Goal: Download file/media

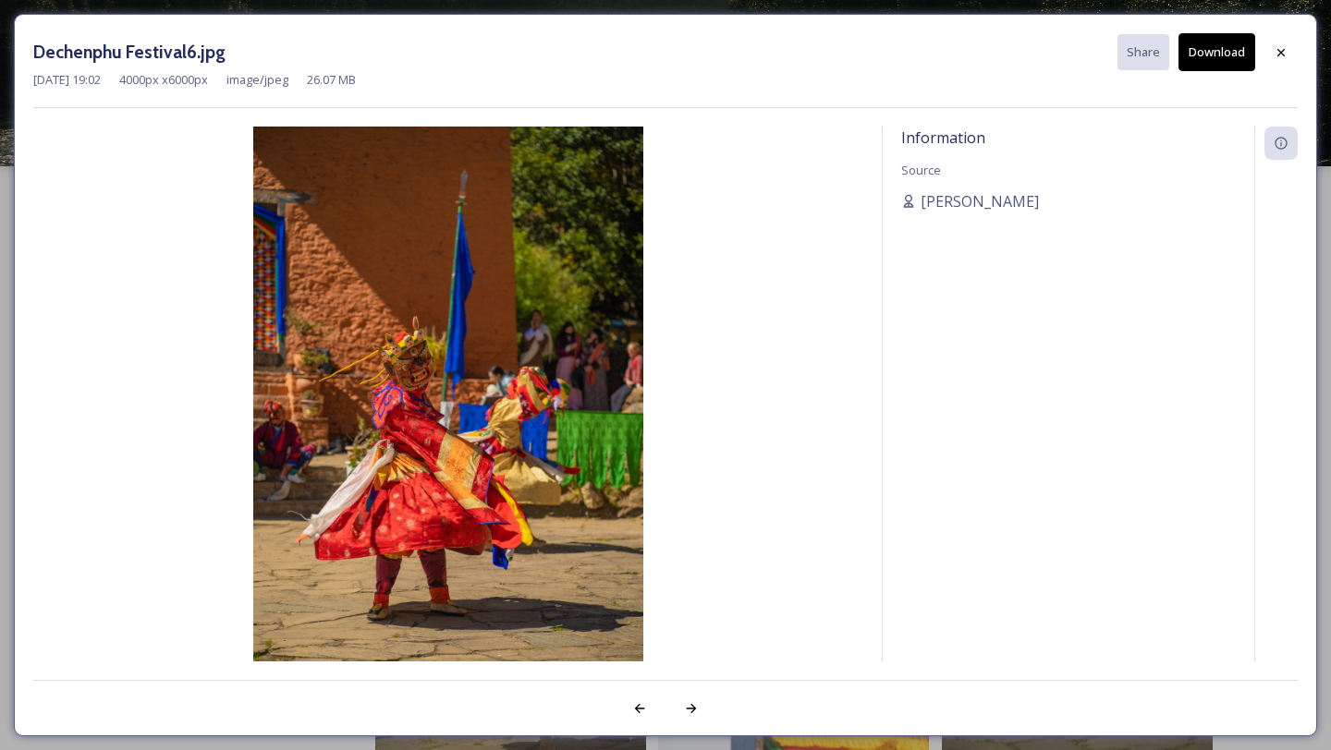
scroll to position [2202, 0]
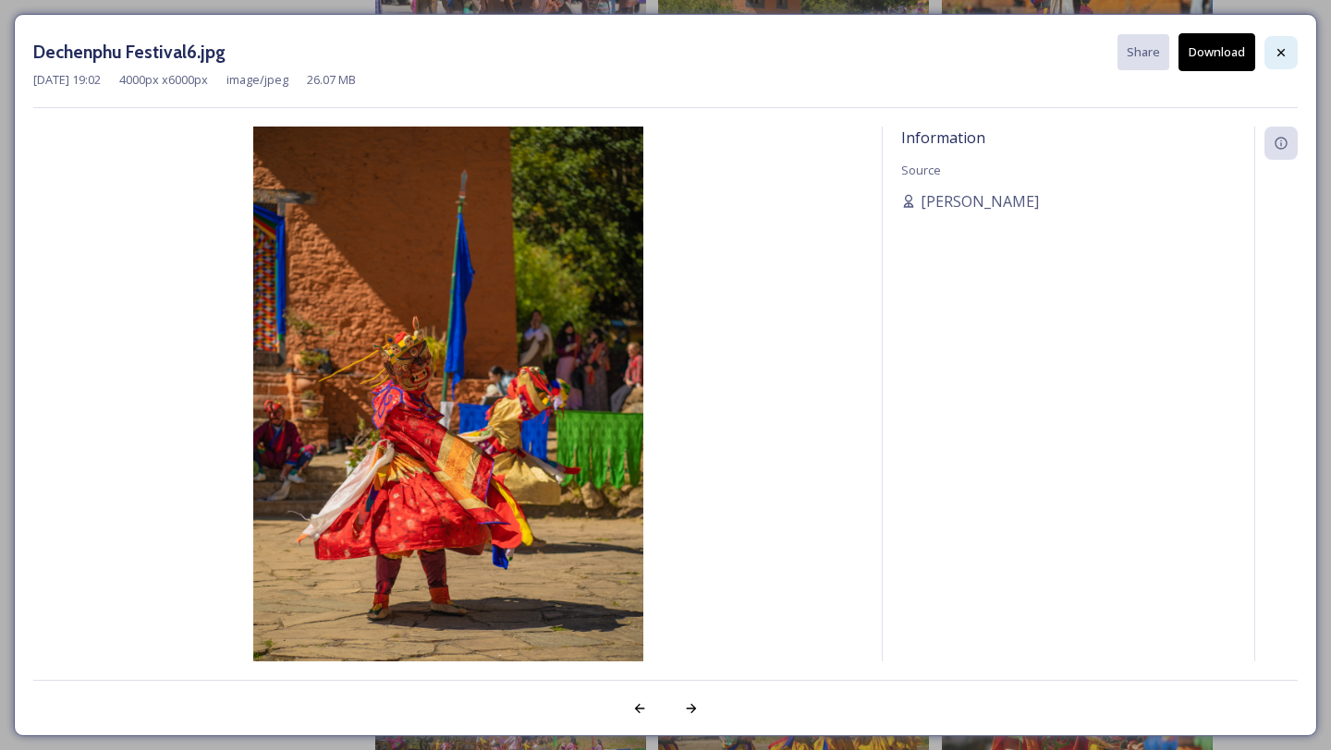
click at [1284, 50] on icon at bounding box center [1280, 52] width 15 height 15
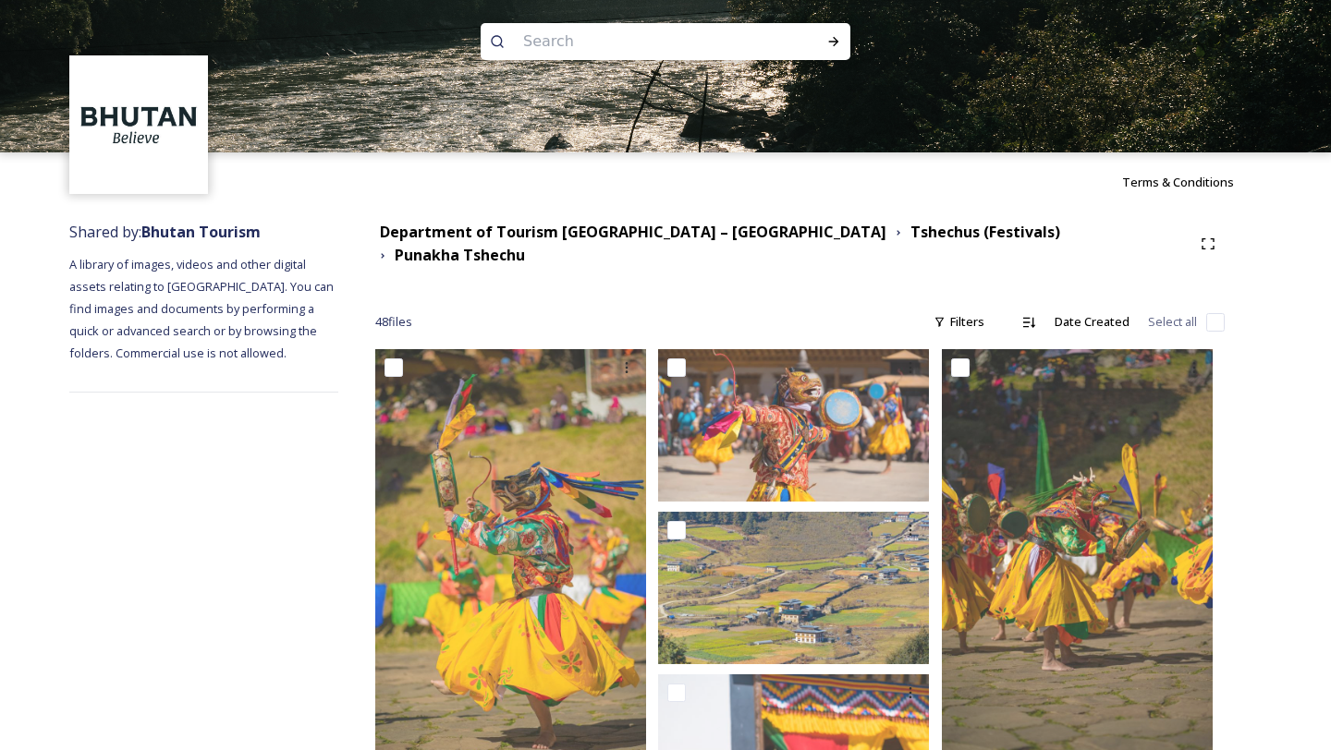
scroll to position [0, 0]
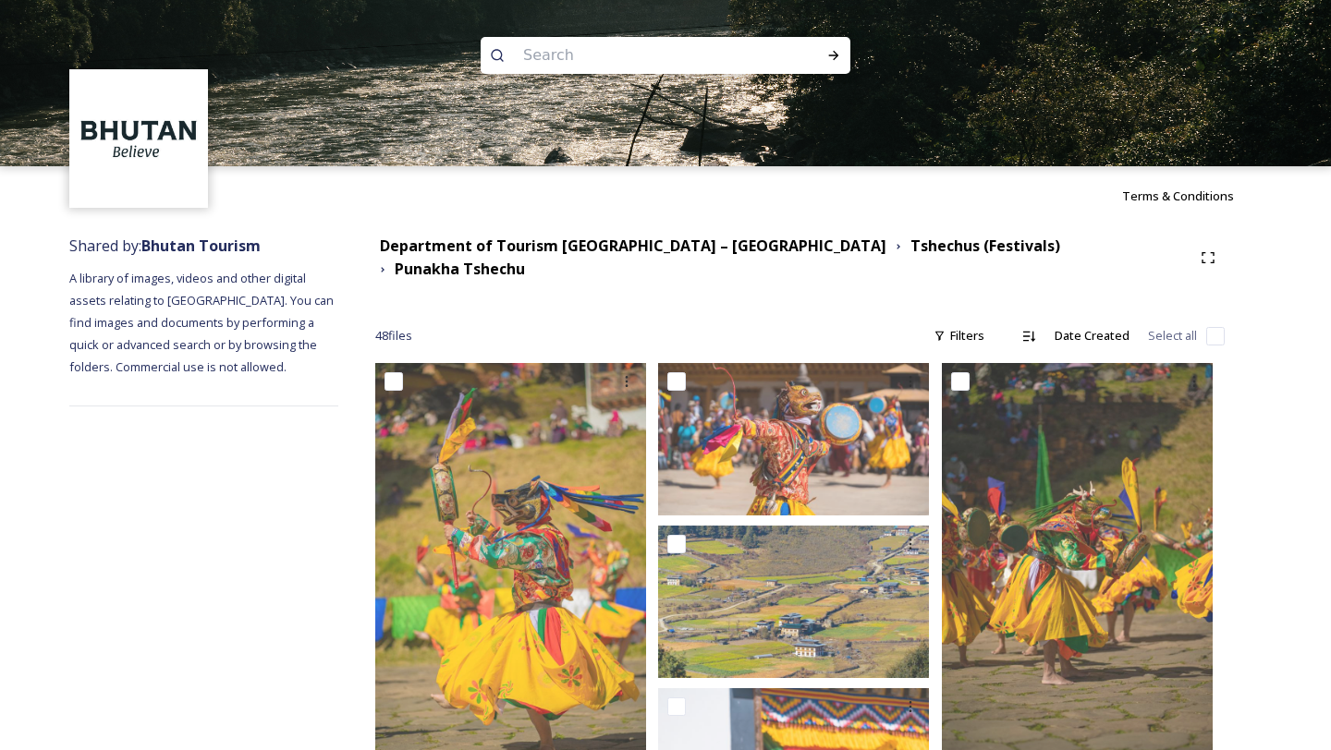
click at [600, 43] on input at bounding box center [640, 55] width 253 height 41
type input "trongsa"
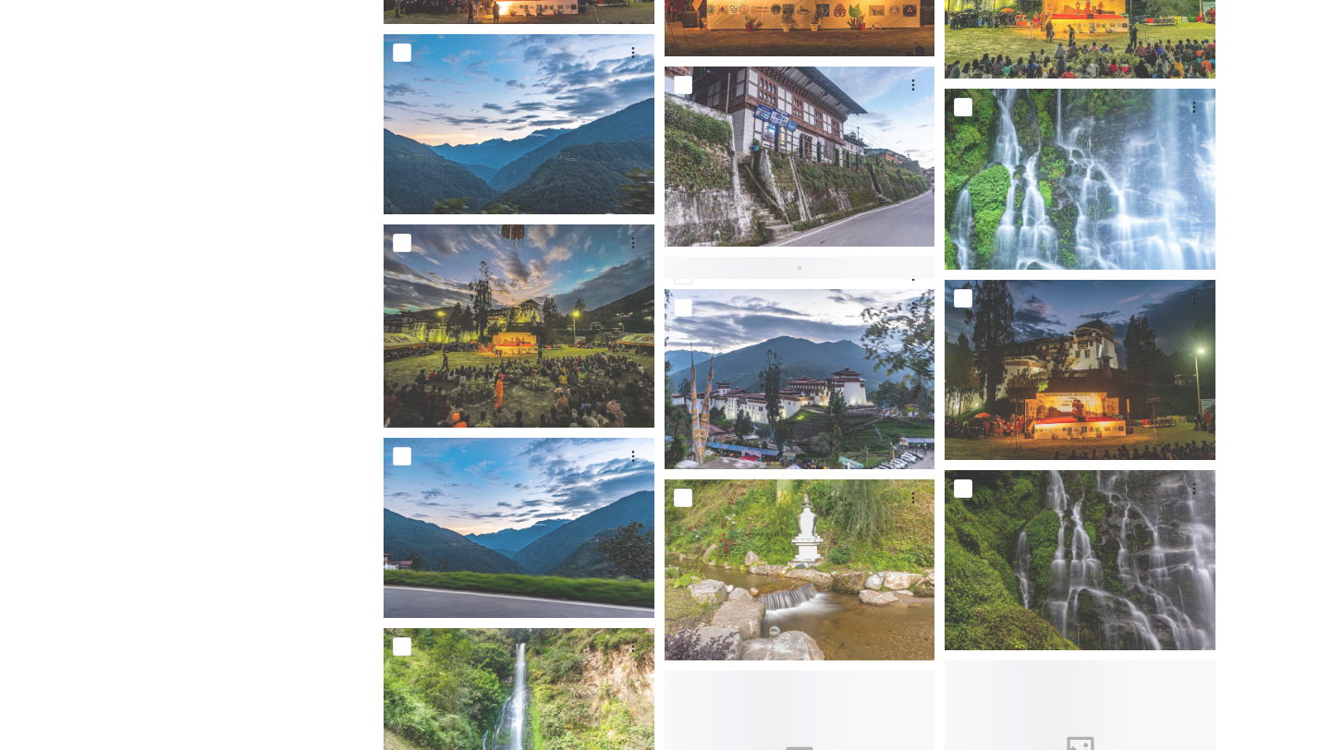
scroll to position [701, 0]
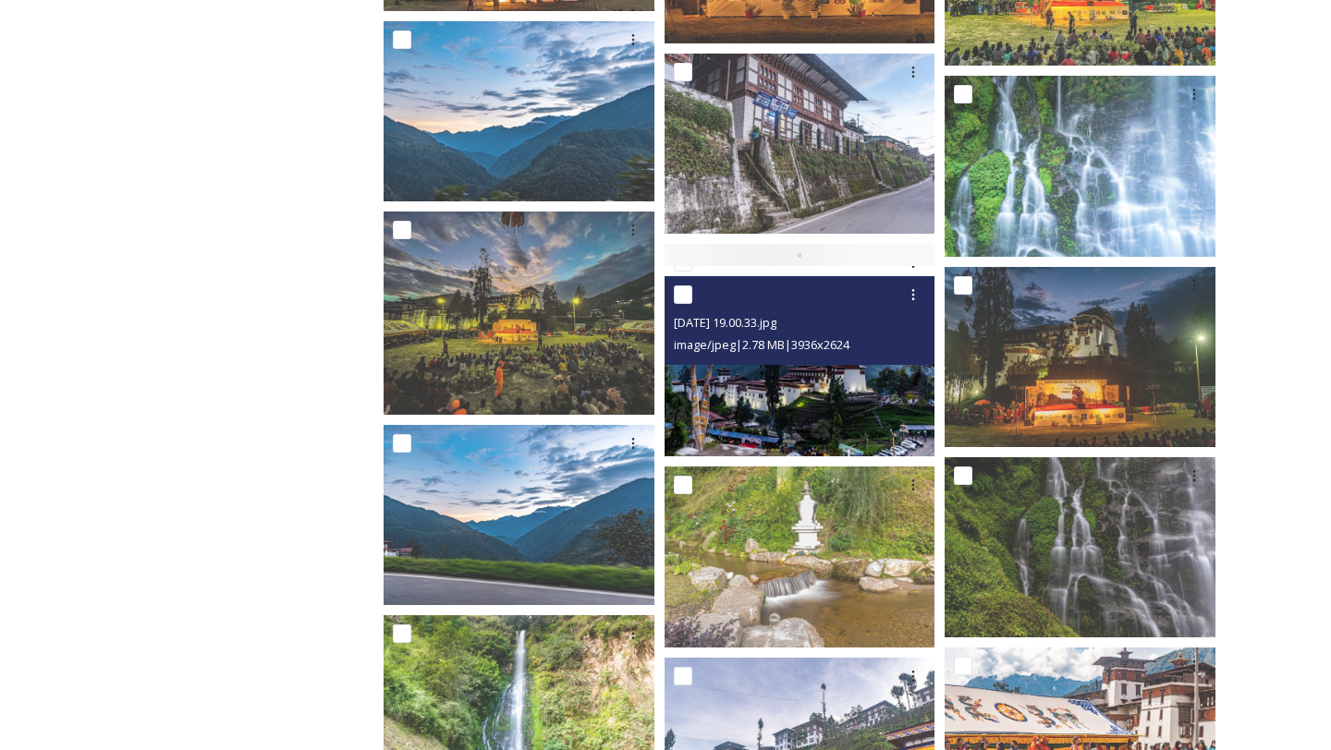
click at [888, 430] on img at bounding box center [799, 366] width 271 height 180
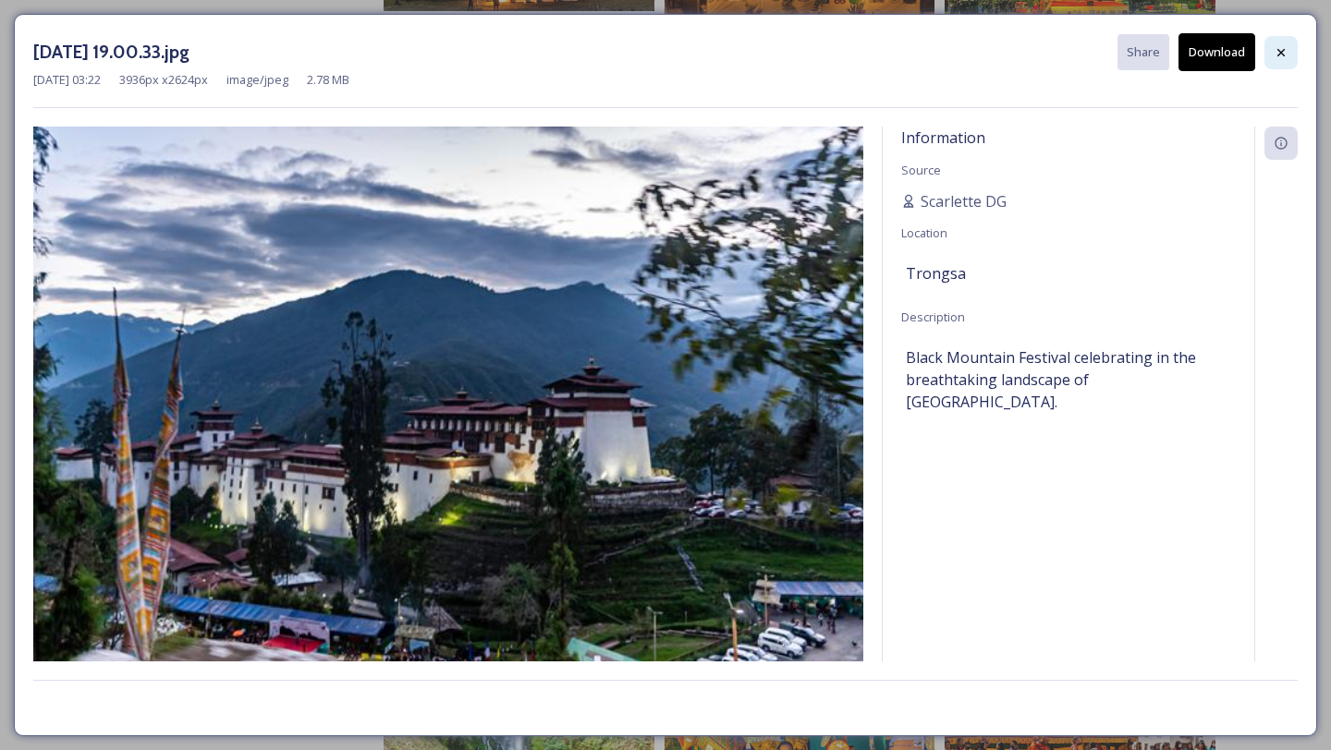
click at [1281, 43] on div at bounding box center [1280, 52] width 33 height 33
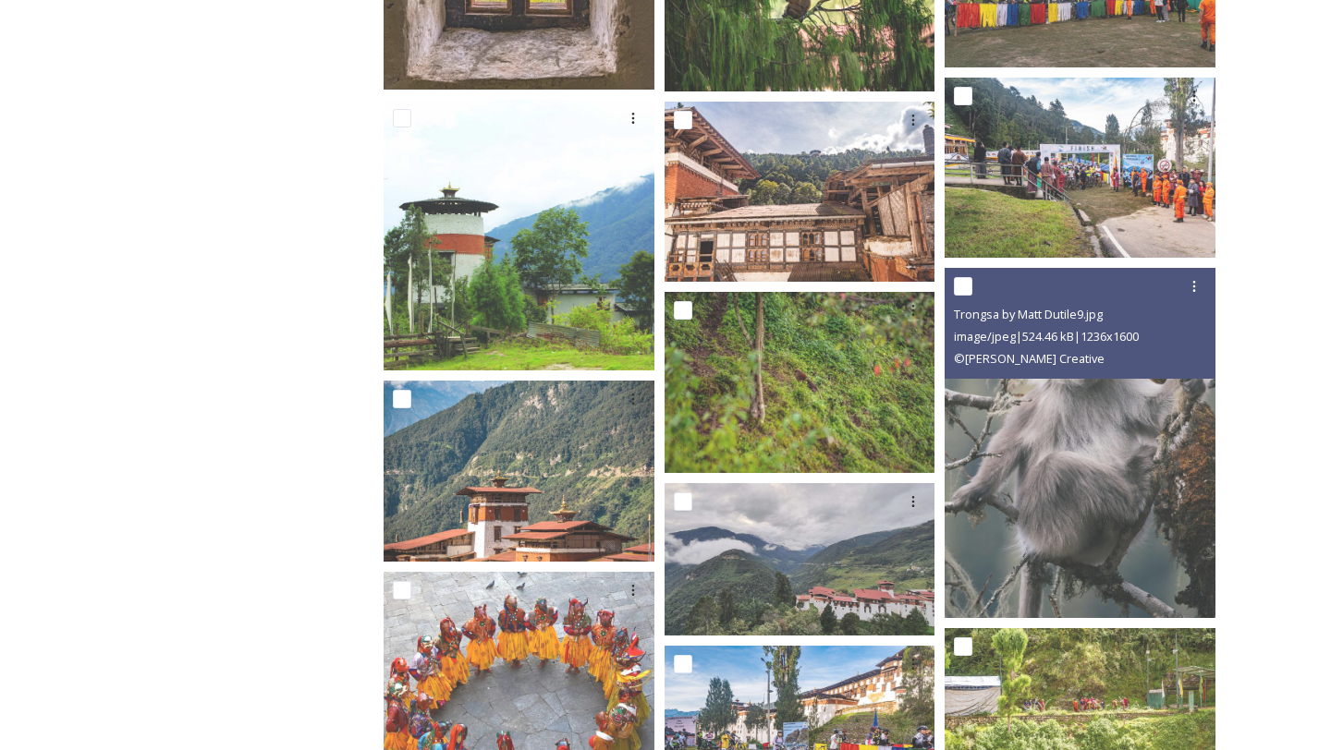
scroll to position [2939, 0]
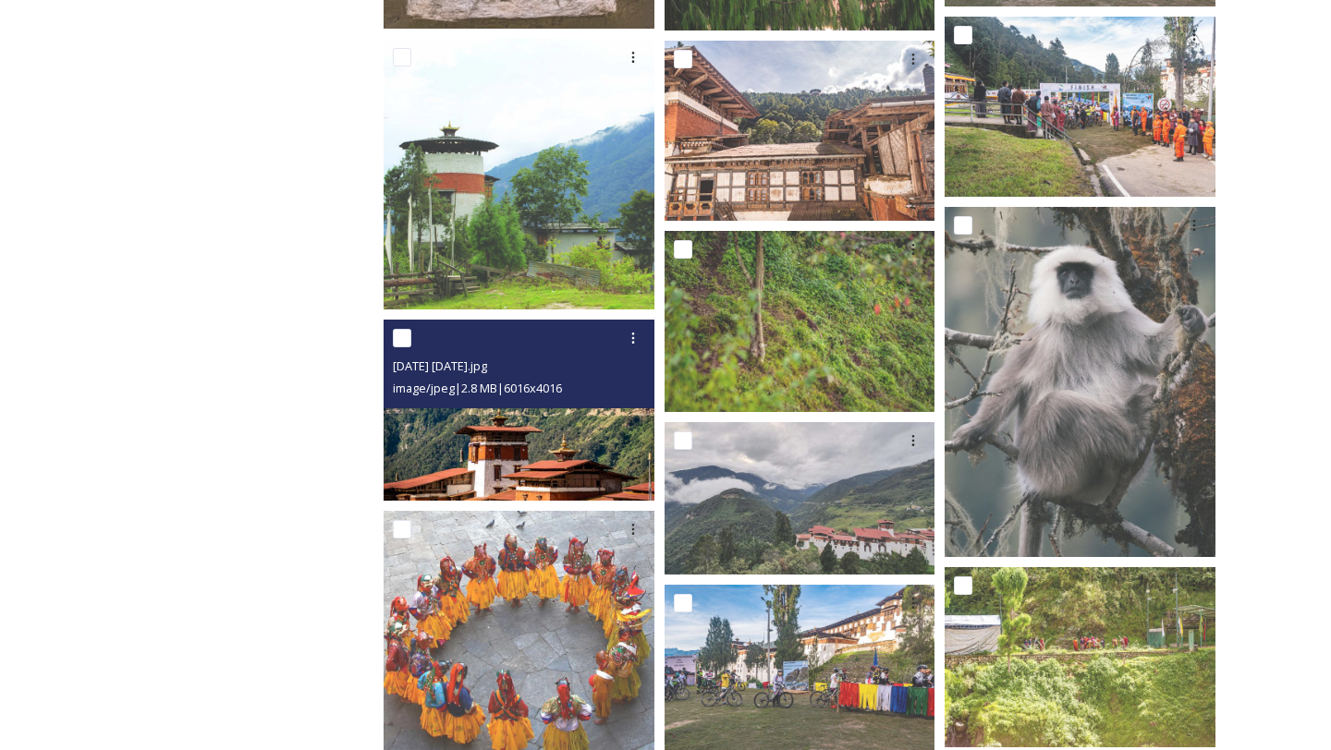
click at [424, 432] on img at bounding box center [519, 410] width 271 height 180
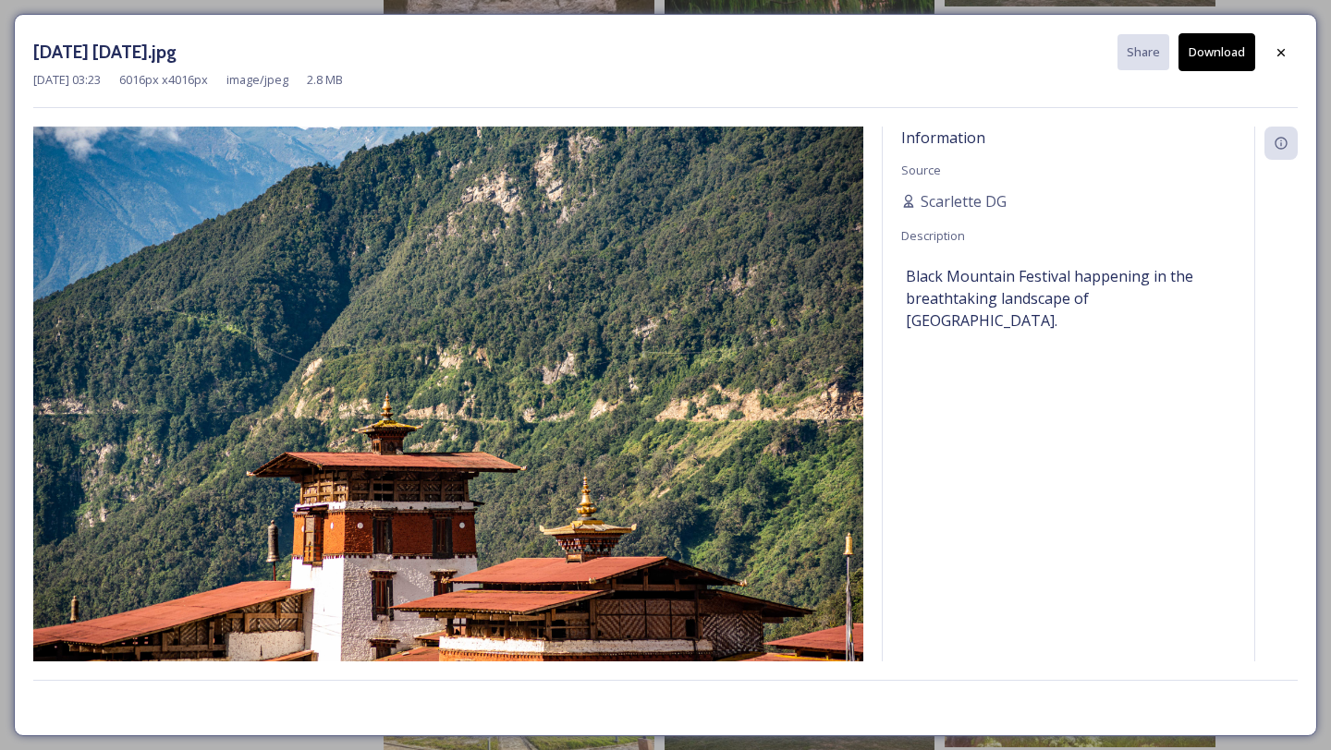
click at [1205, 82] on div "[DATE] 03:23 6016 px x 4016 px image/jpeg 2.8 MB" at bounding box center [665, 80] width 1264 height 18
click at [1205, 75] on div "[DATE] 03:23 6016 px x 4016 px image/jpeg 2.8 MB" at bounding box center [665, 80] width 1264 height 18
click at [1205, 56] on button "Download" at bounding box center [1216, 52] width 77 height 38
click at [1287, 44] on div at bounding box center [1280, 52] width 33 height 33
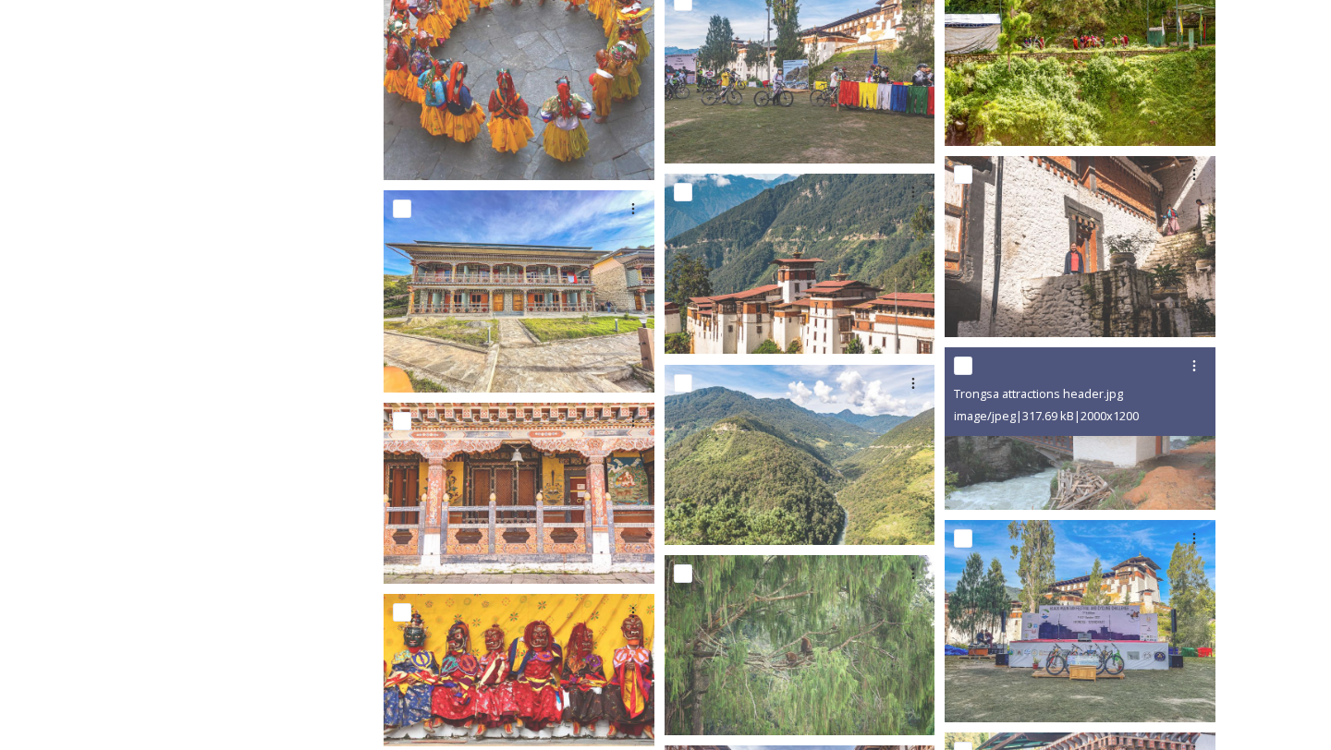
scroll to position [3539, 0]
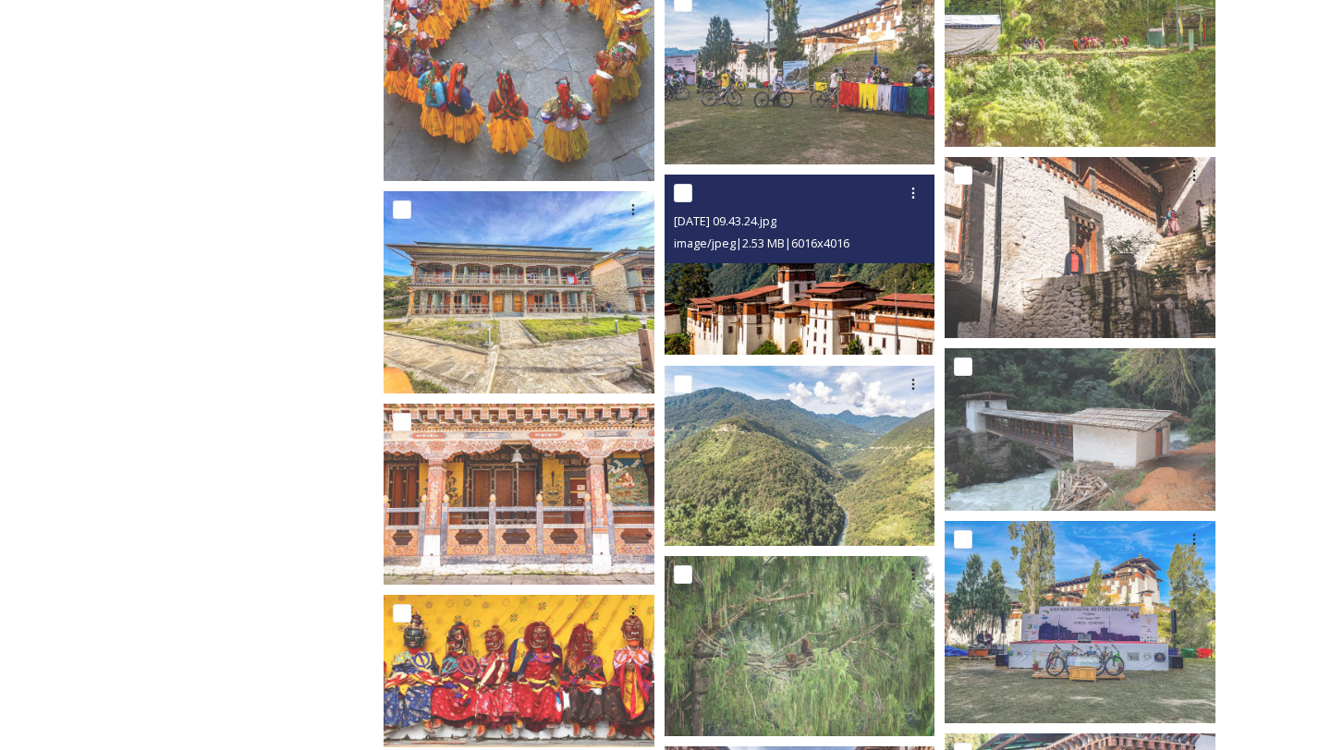
click at [809, 303] on img at bounding box center [799, 265] width 271 height 180
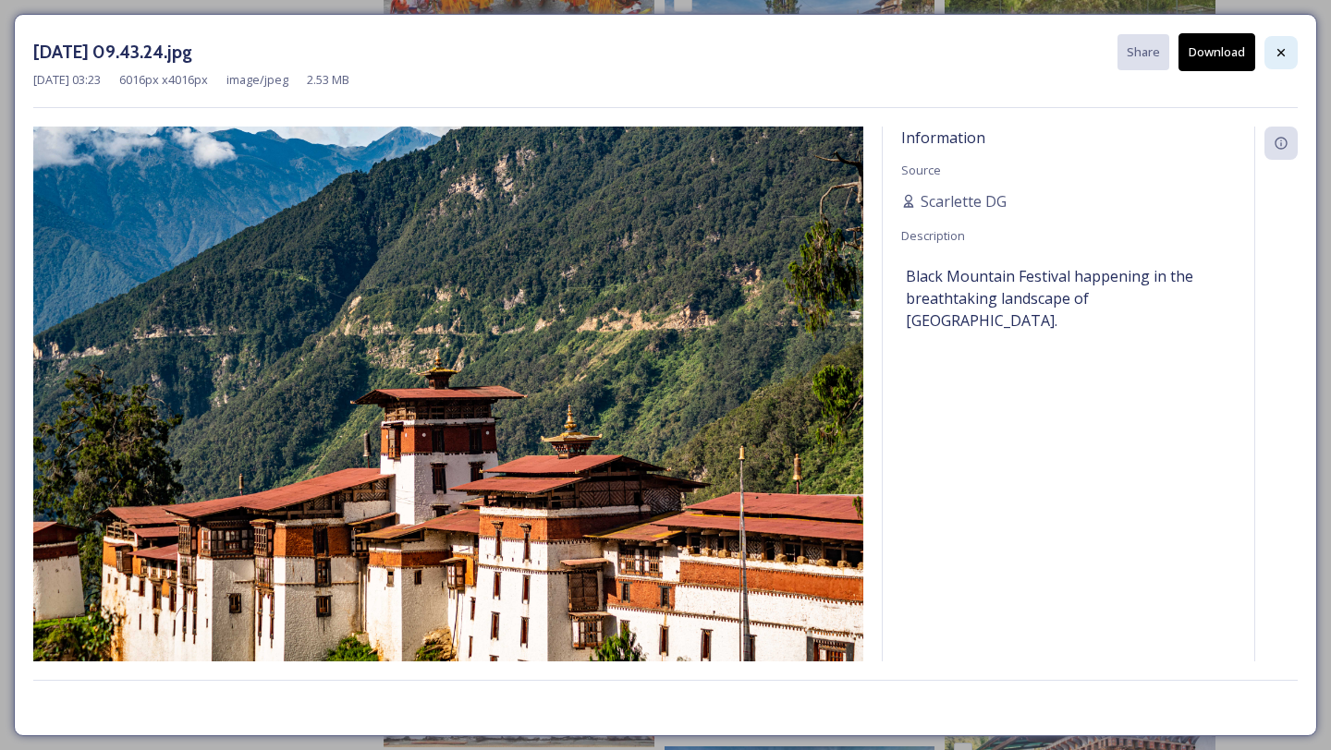
click at [1272, 41] on div at bounding box center [1280, 52] width 33 height 33
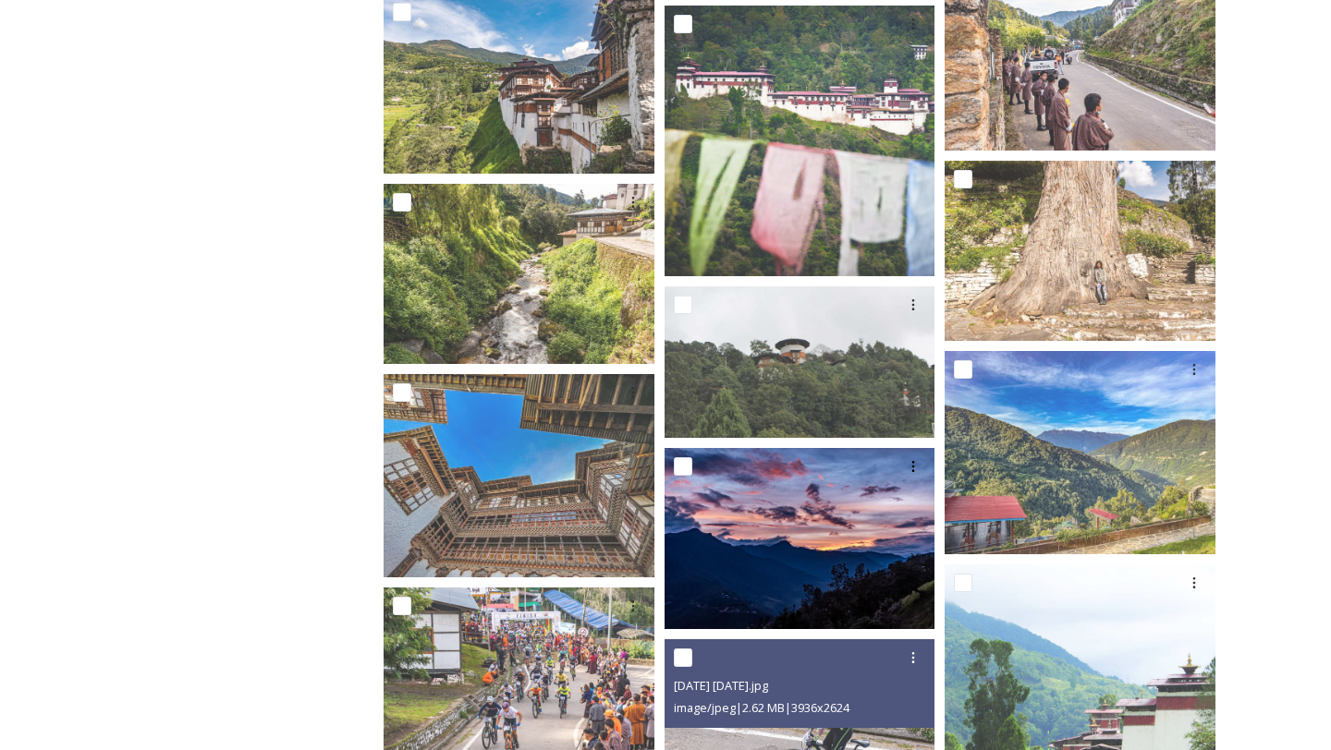
scroll to position [4684, 0]
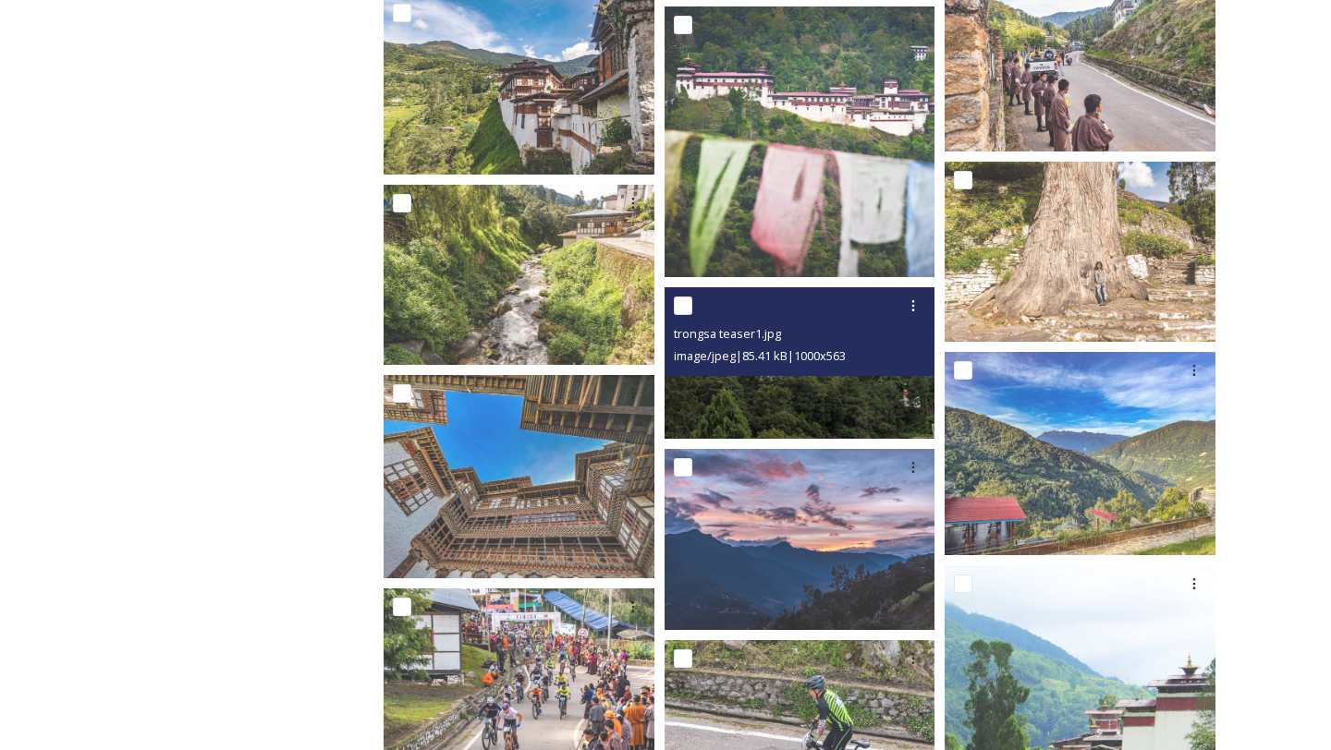
click at [814, 411] on img at bounding box center [799, 363] width 271 height 152
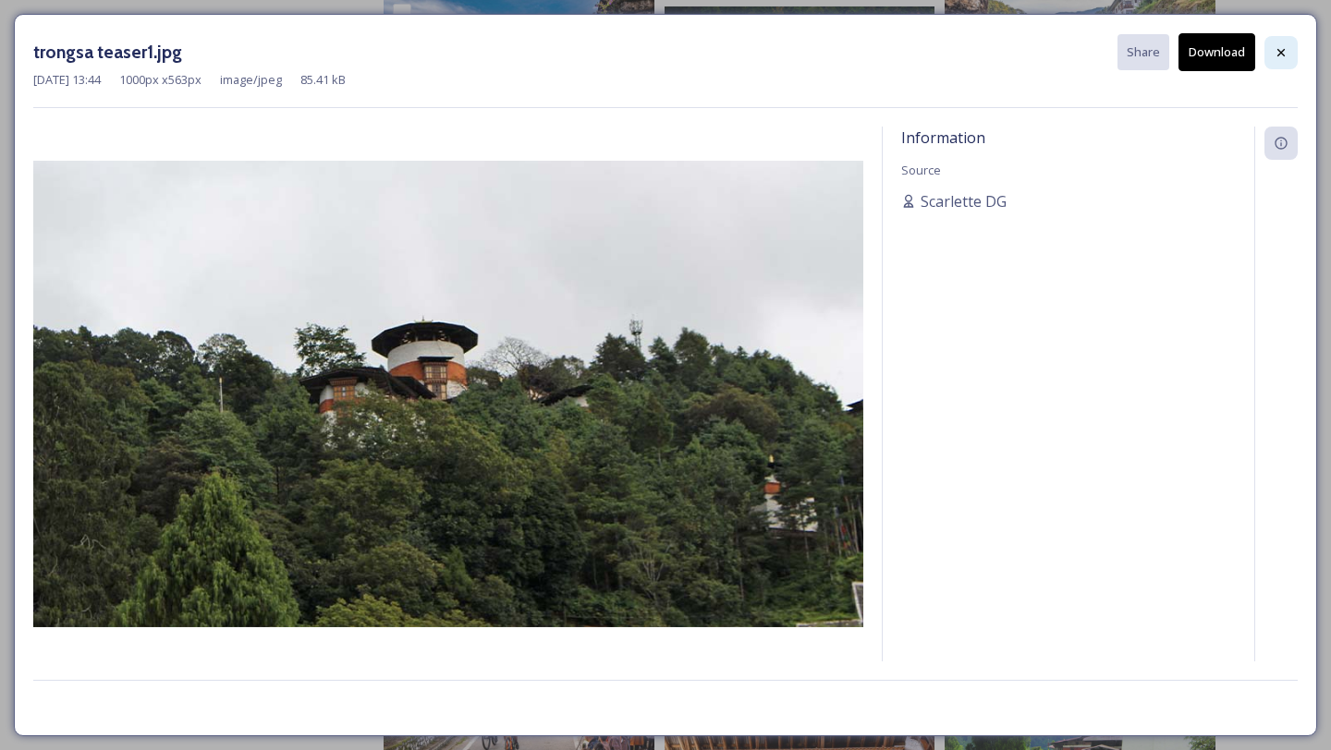
click at [1283, 55] on icon at bounding box center [1280, 52] width 15 height 15
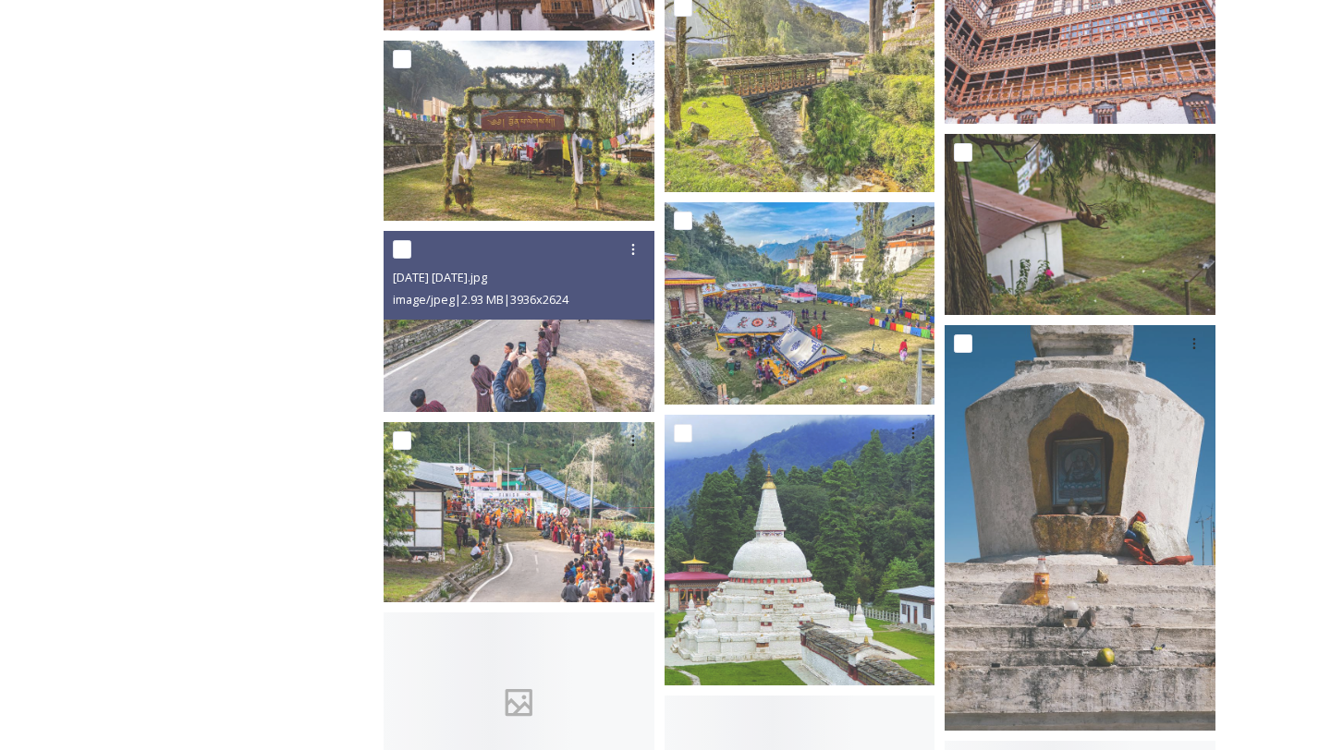
scroll to position [6509, 0]
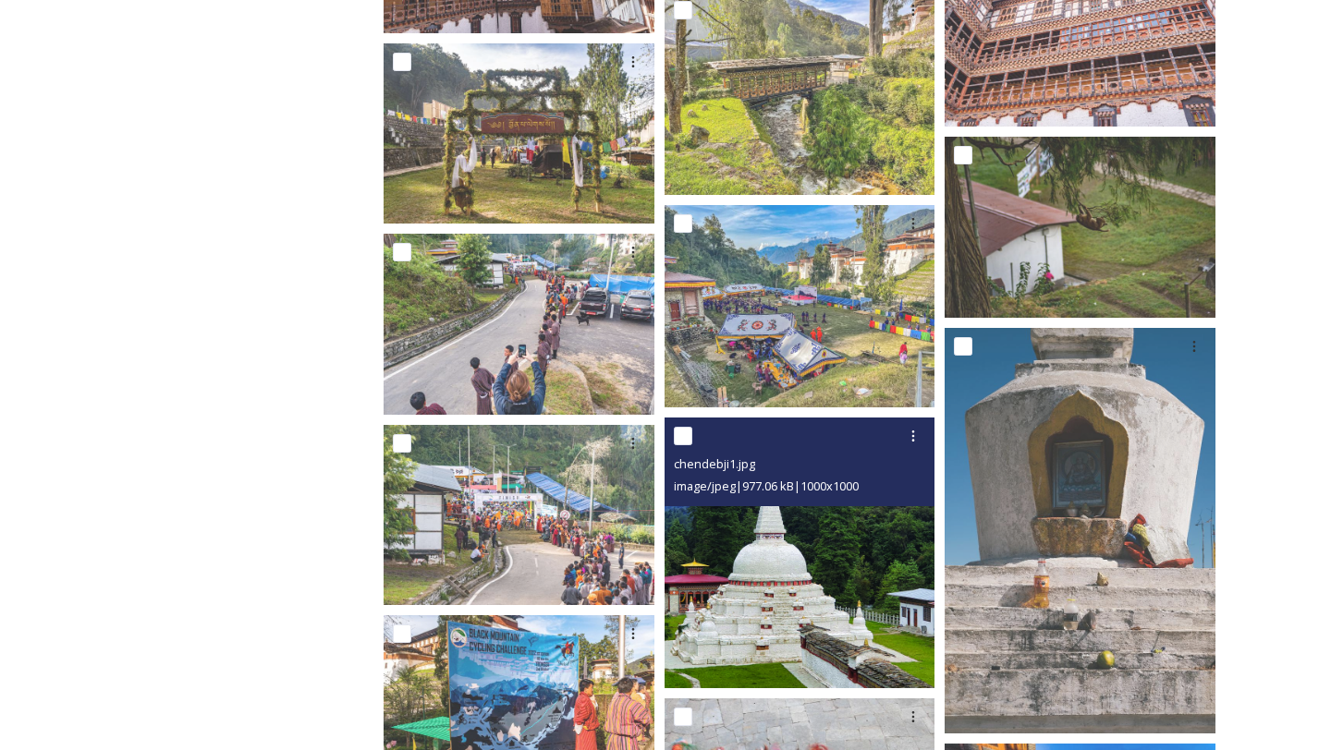
click at [863, 663] on img at bounding box center [799, 553] width 271 height 271
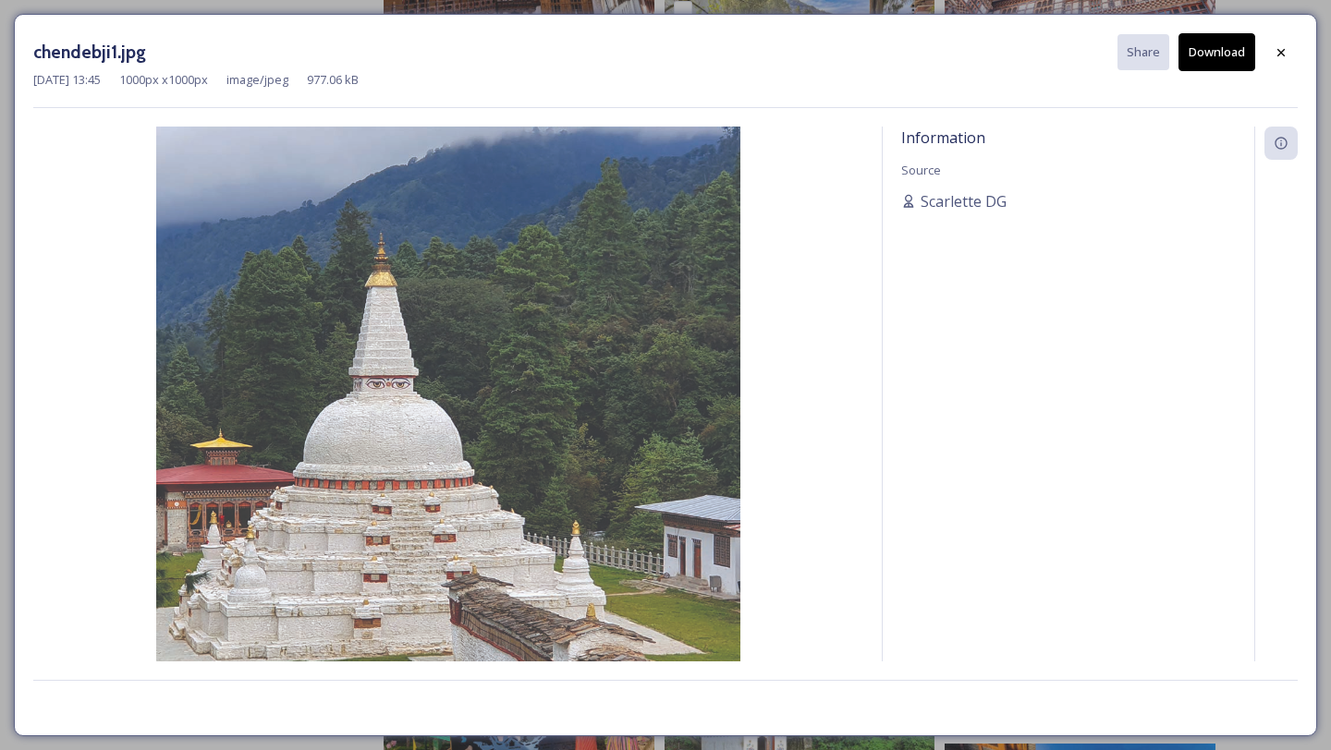
click at [1297, 56] on div "chendebji1.jpg Share Download [DATE] 13:45 1000 px x 1000 px image/jpeg 977.06 …" at bounding box center [665, 375] width 1303 height 723
click at [1278, 57] on icon at bounding box center [1280, 52] width 15 height 15
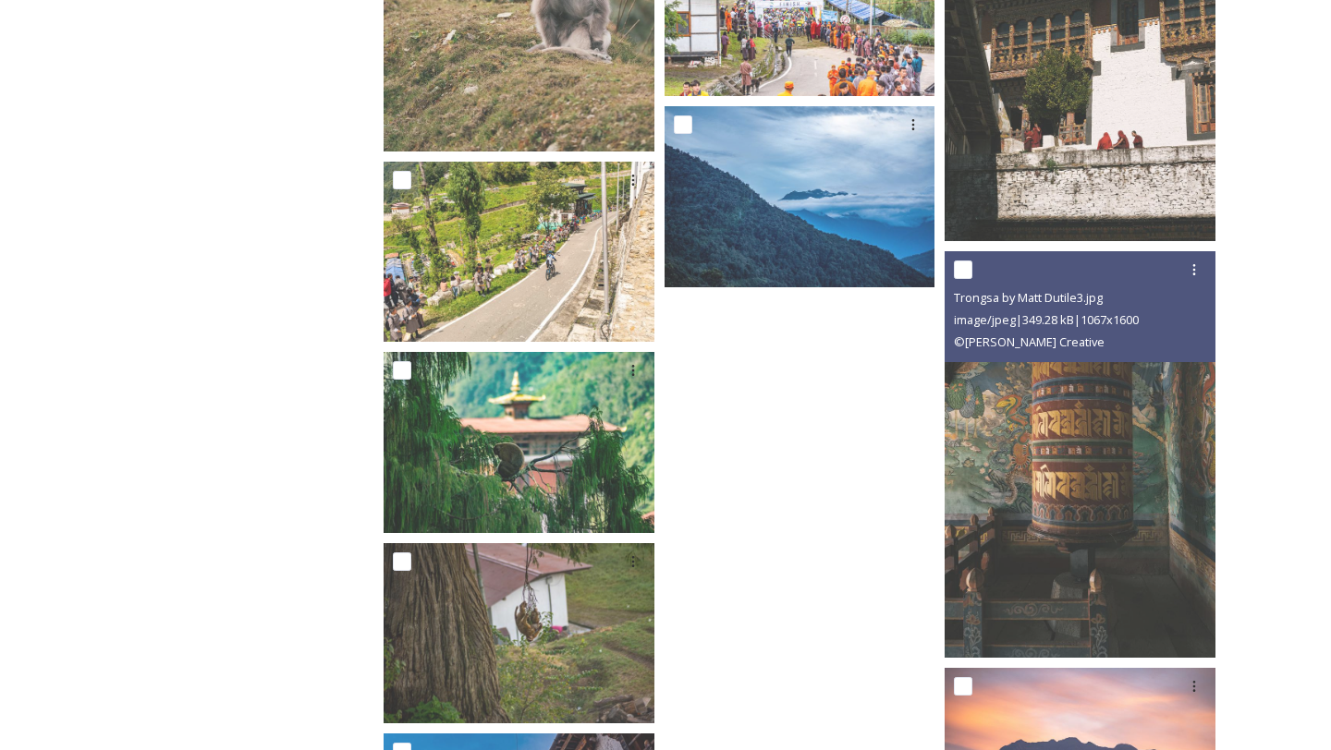
scroll to position [8930, 0]
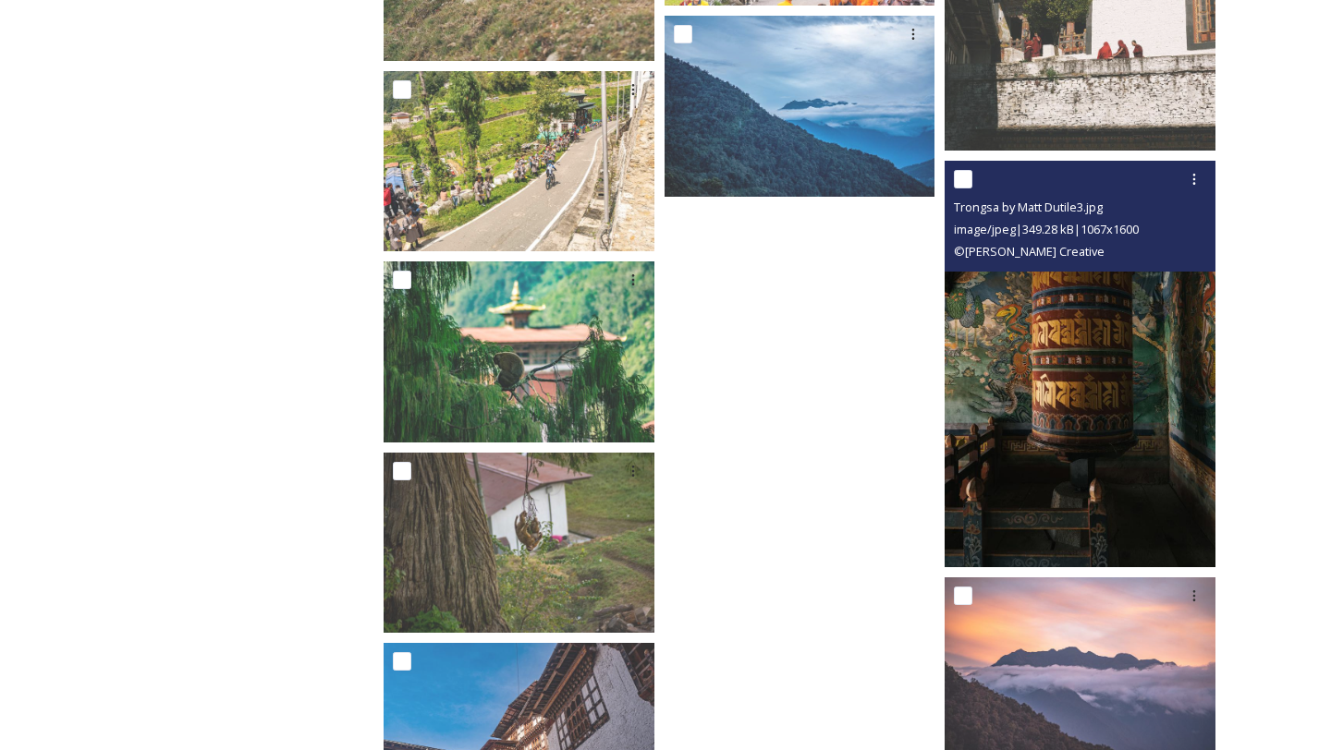
click at [1078, 495] on img at bounding box center [1079, 365] width 271 height 406
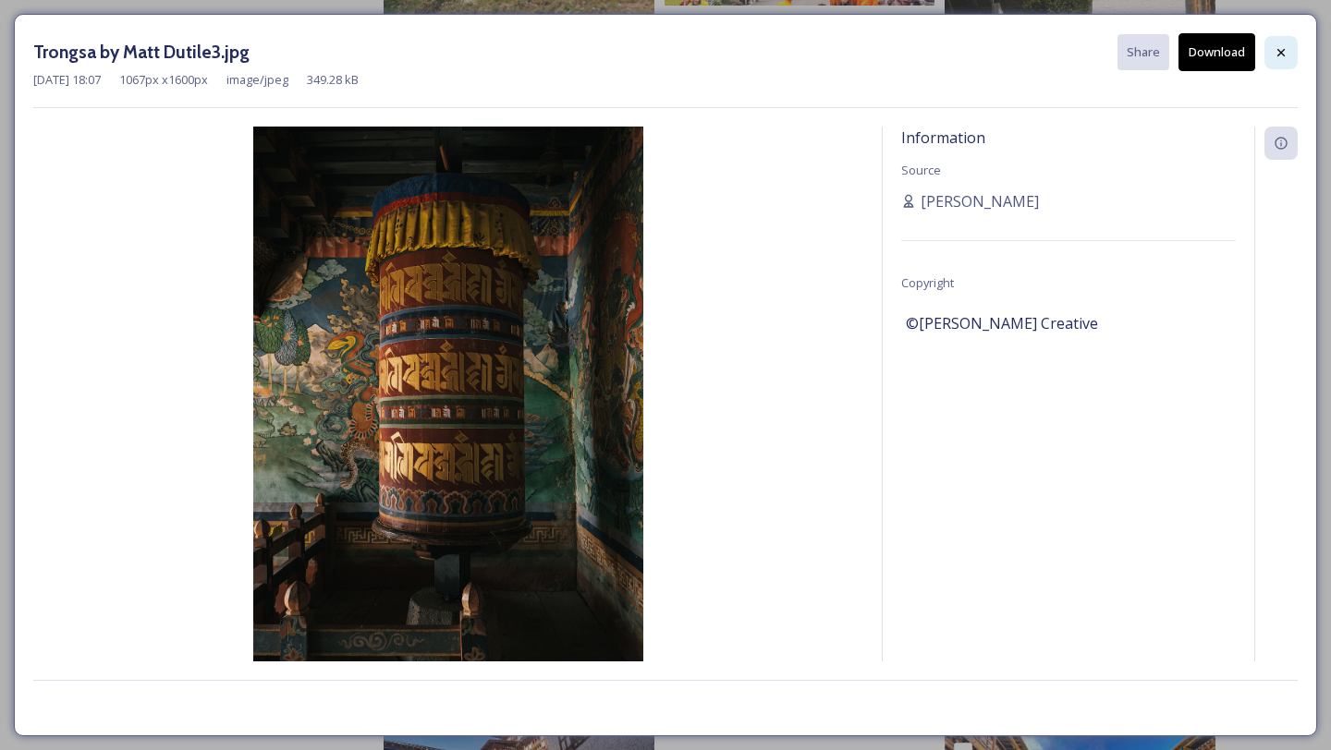
click at [1271, 52] on div at bounding box center [1280, 52] width 33 height 33
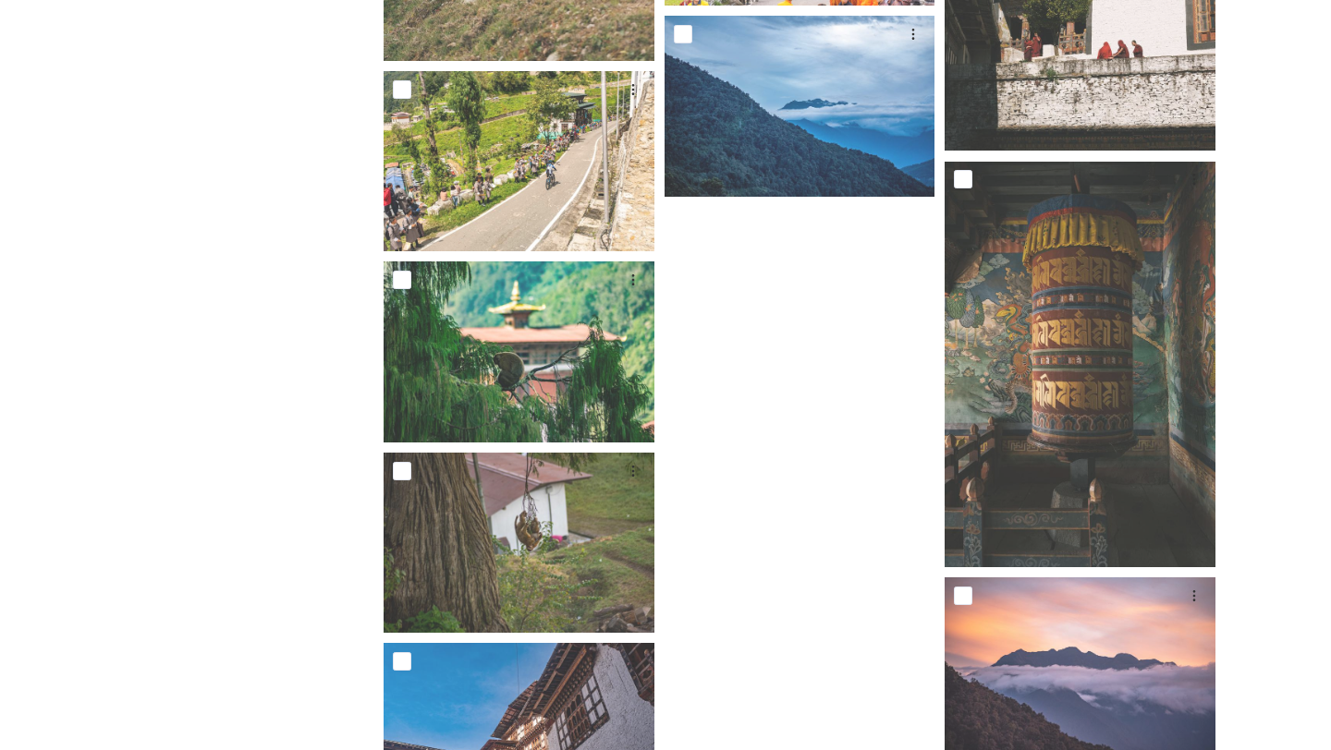
scroll to position [9205, 0]
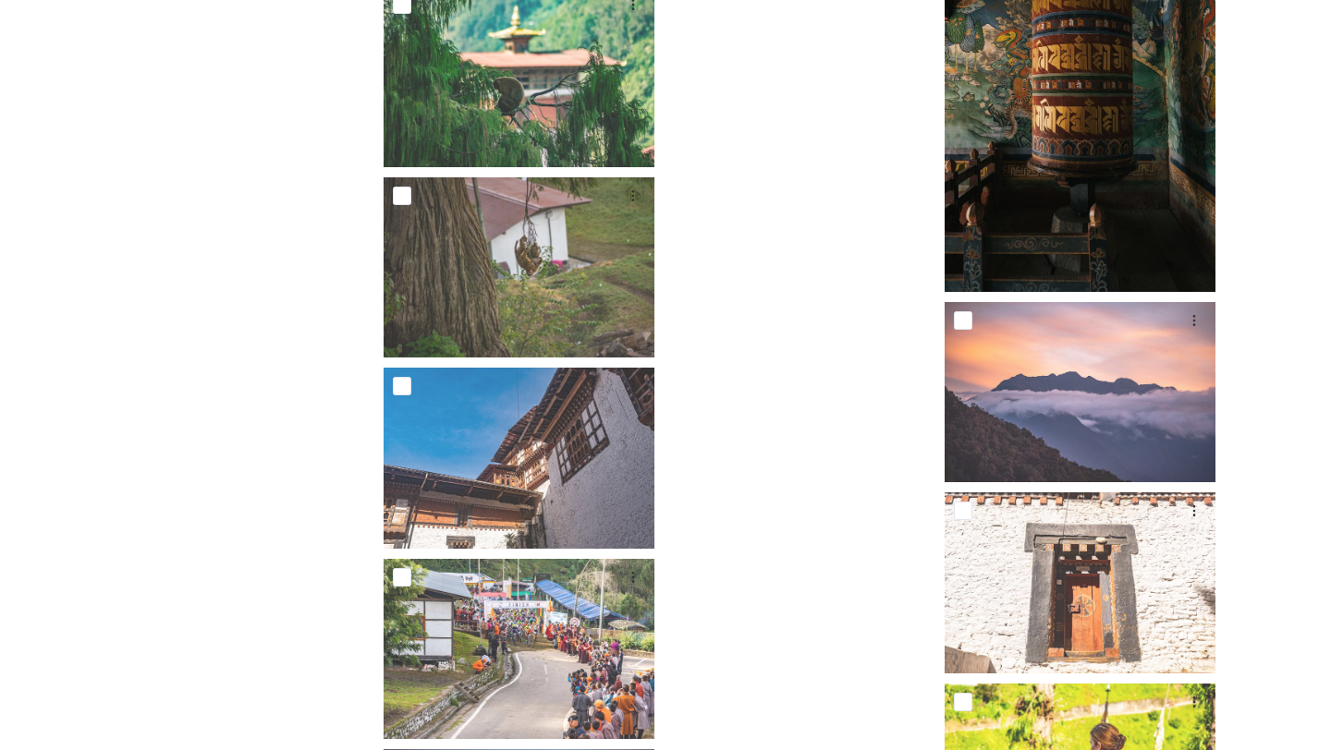
click at [1145, 174] on img at bounding box center [1079, 89] width 271 height 406
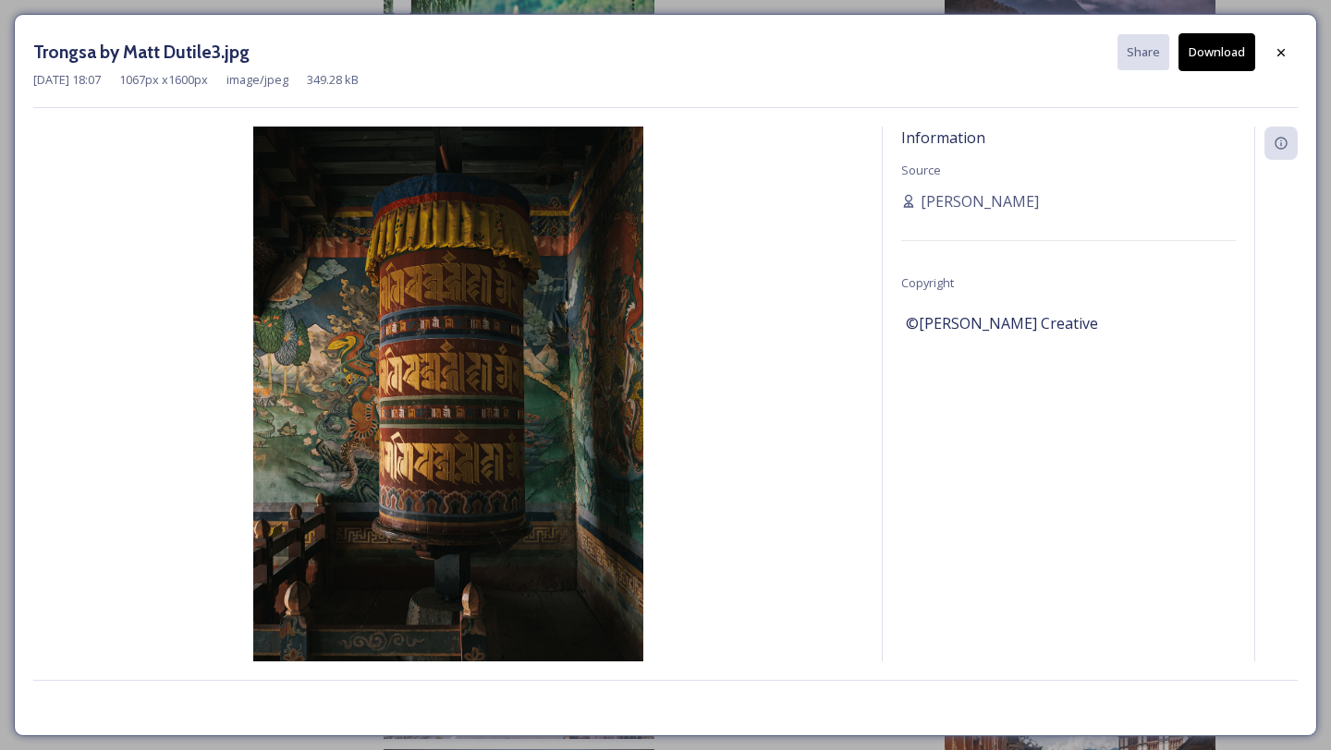
click at [1187, 49] on button "Download" at bounding box center [1216, 52] width 77 height 38
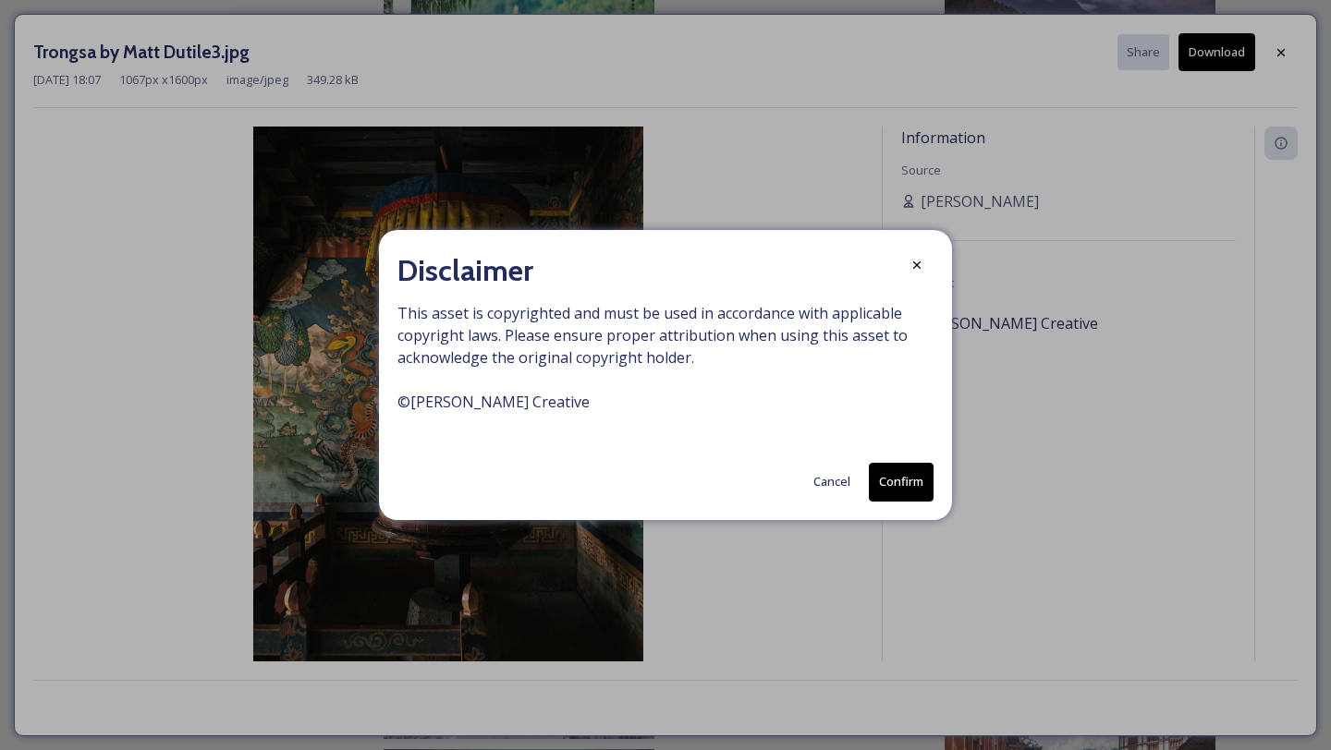
click at [908, 481] on button "Confirm" at bounding box center [901, 482] width 65 height 38
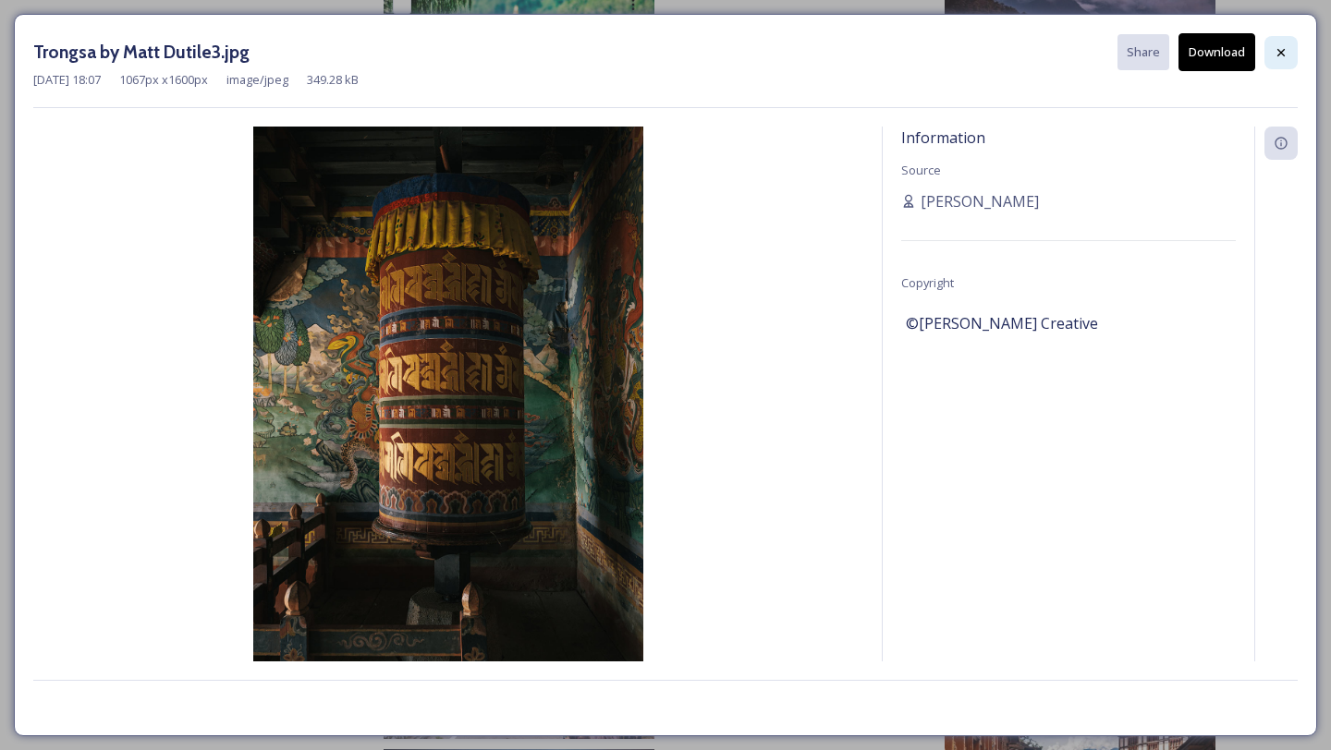
click at [1282, 45] on icon at bounding box center [1280, 52] width 15 height 15
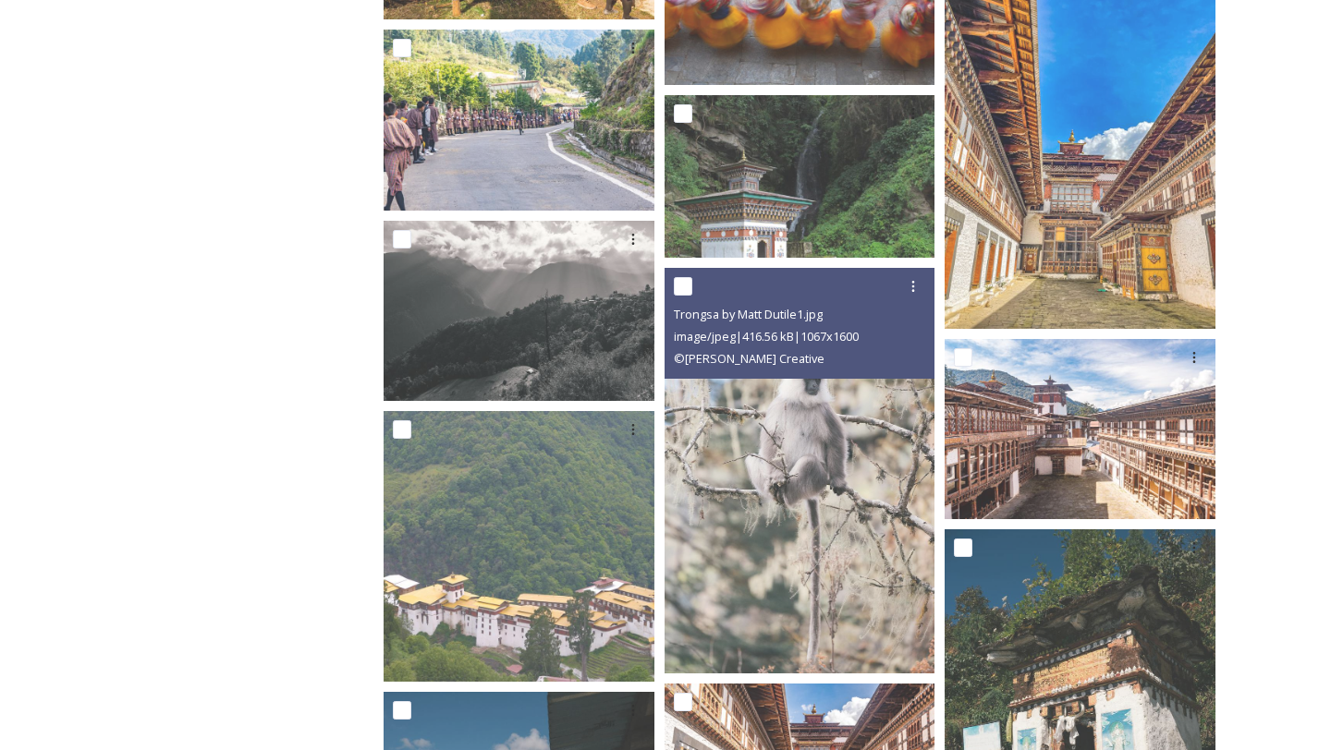
scroll to position [7243, 0]
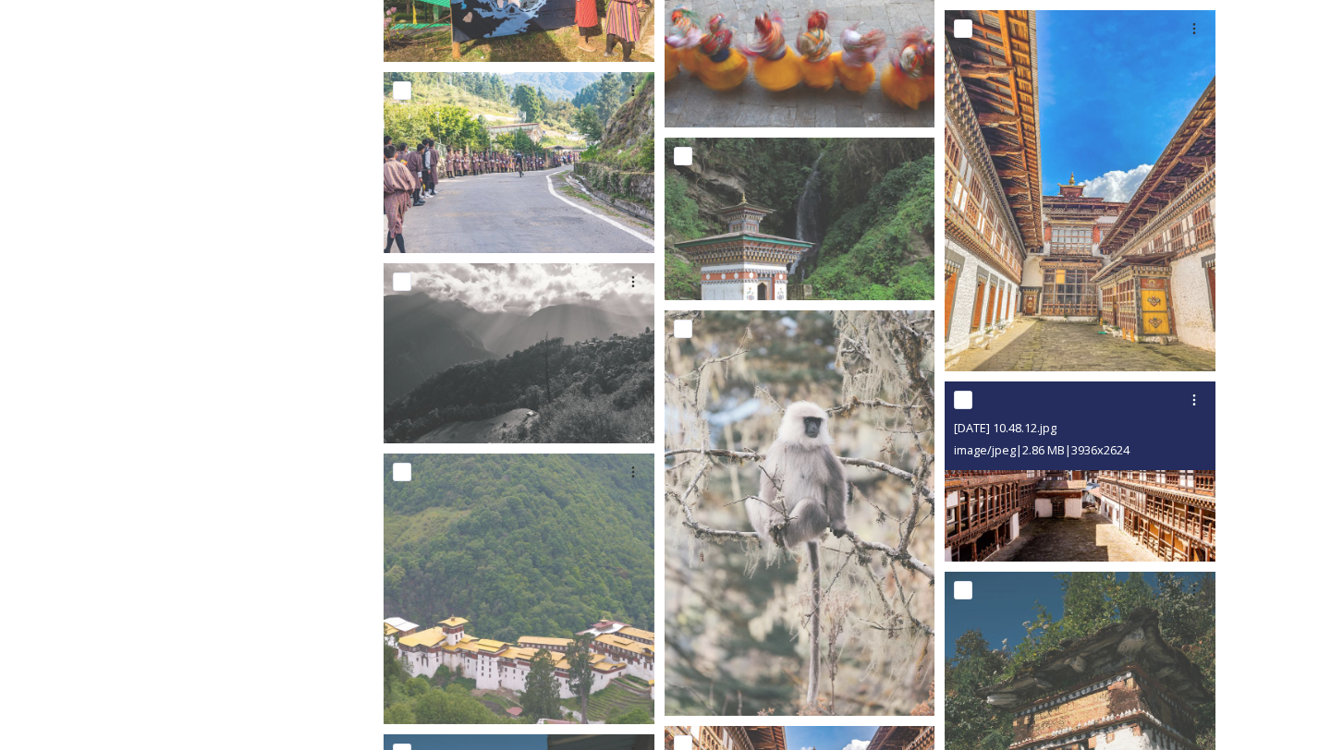
click at [1064, 539] on img at bounding box center [1079, 472] width 271 height 180
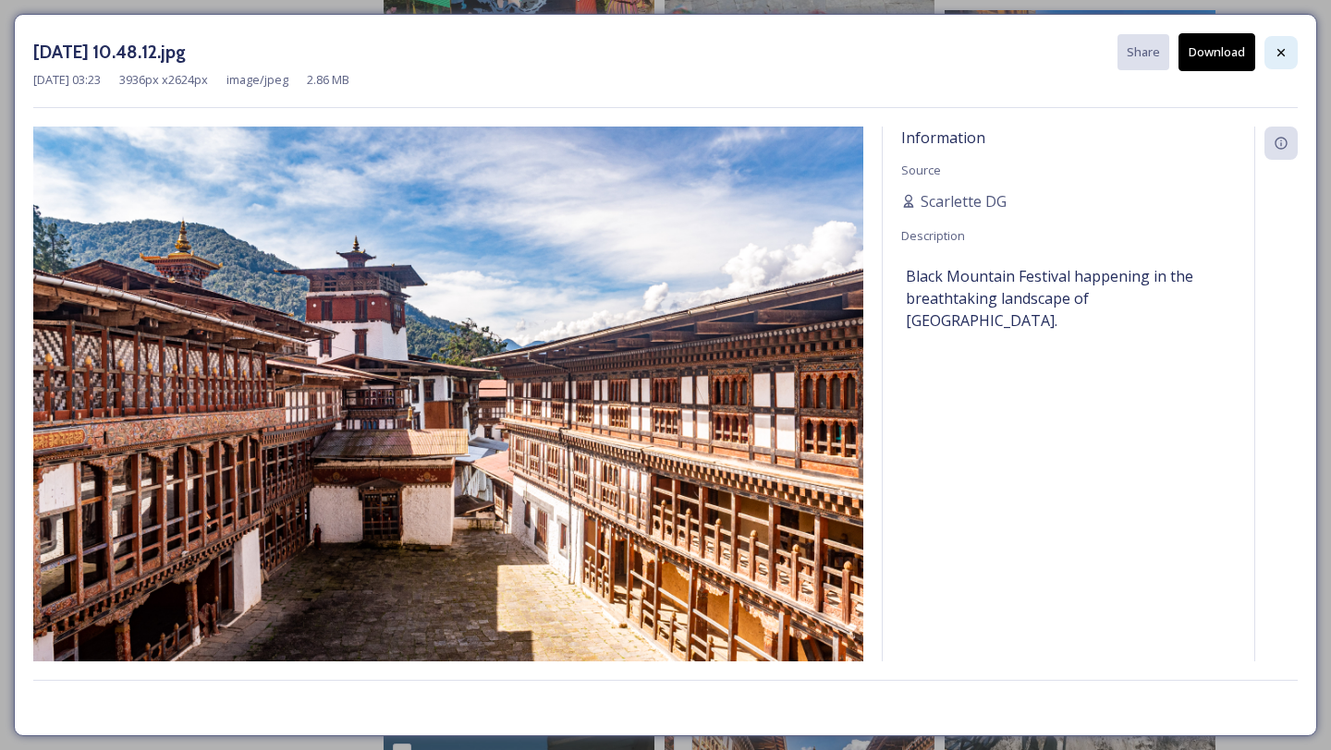
click at [1290, 57] on div at bounding box center [1280, 52] width 33 height 33
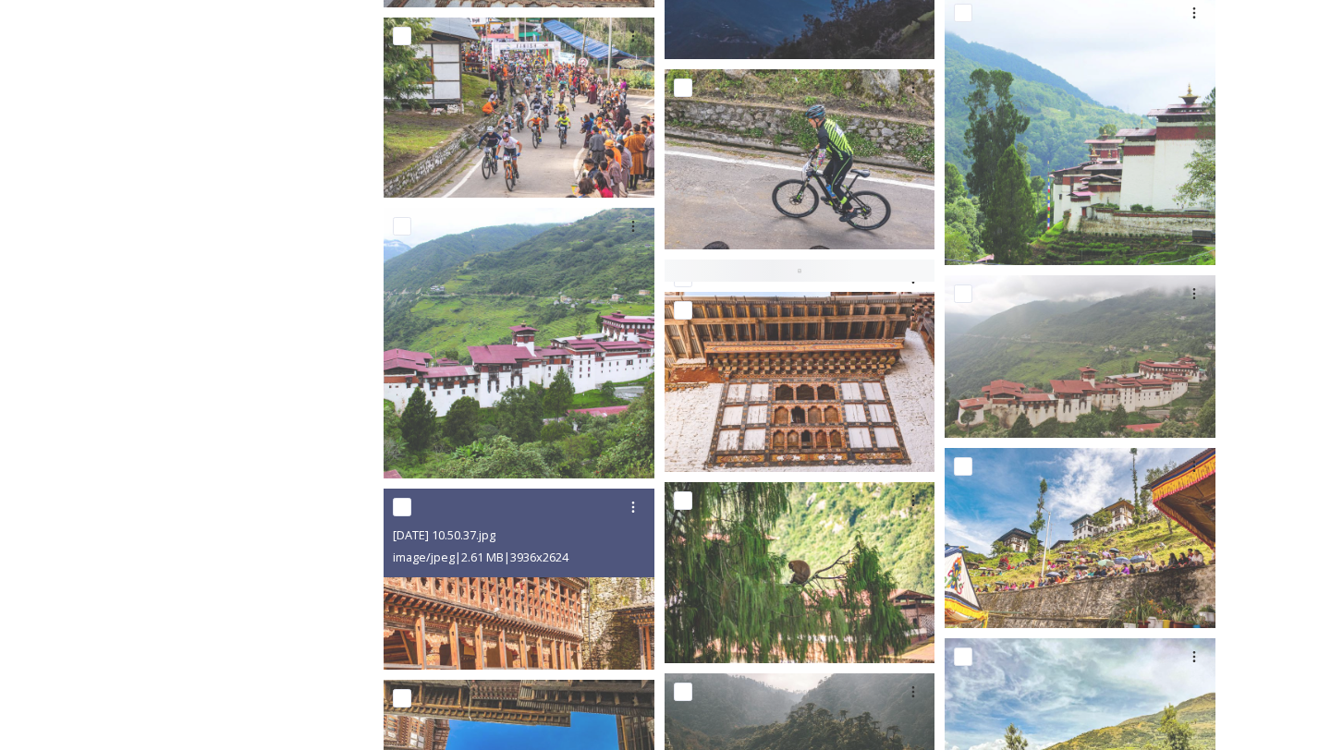
scroll to position [5260, 0]
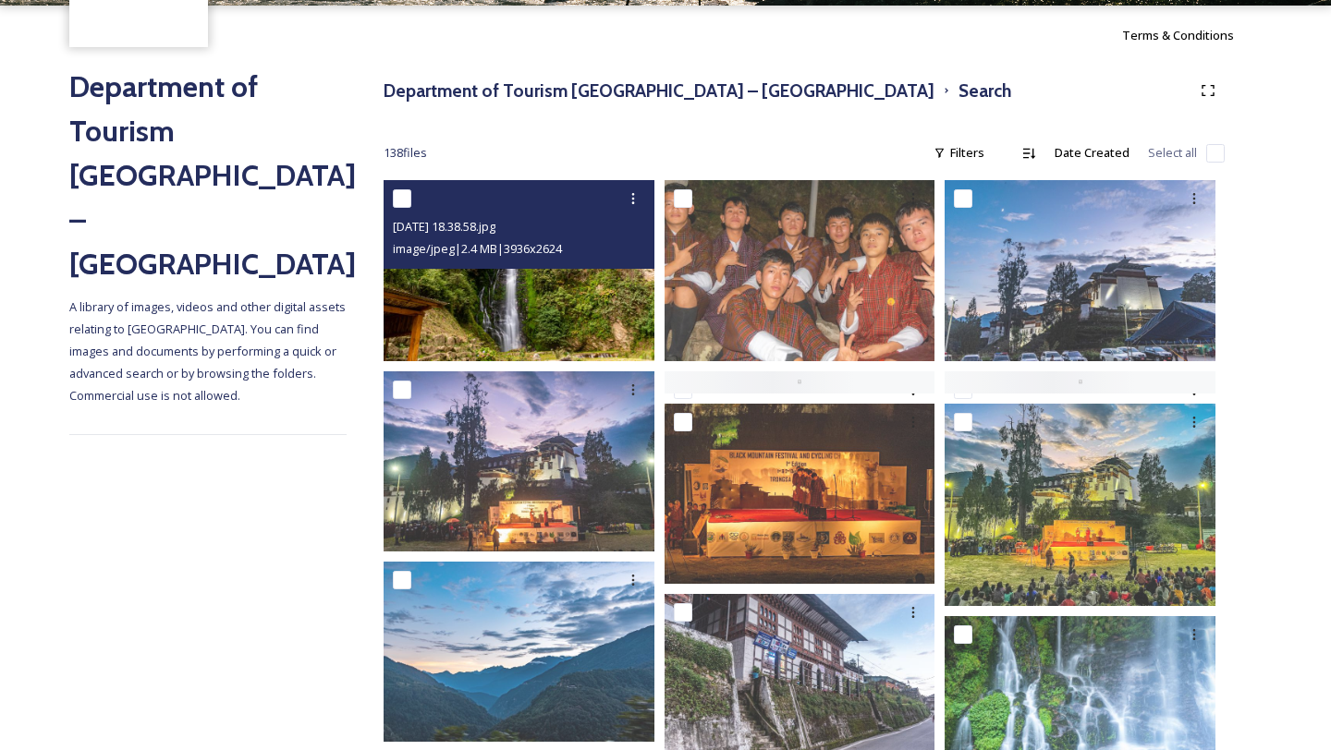
scroll to position [166, 0]
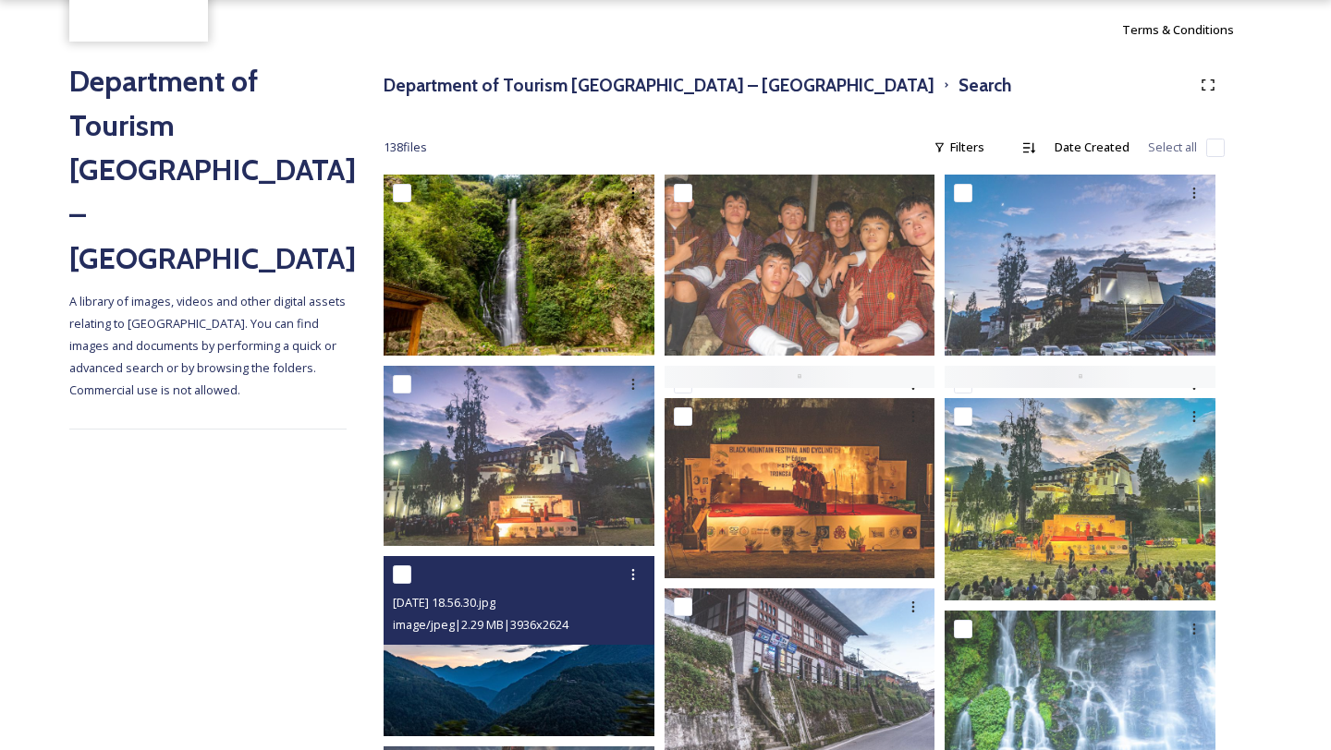
click at [568, 625] on span "image/jpeg | 2.29 MB | 3936 x 2624" at bounding box center [481, 624] width 176 height 17
click at [493, 654] on img at bounding box center [519, 646] width 271 height 180
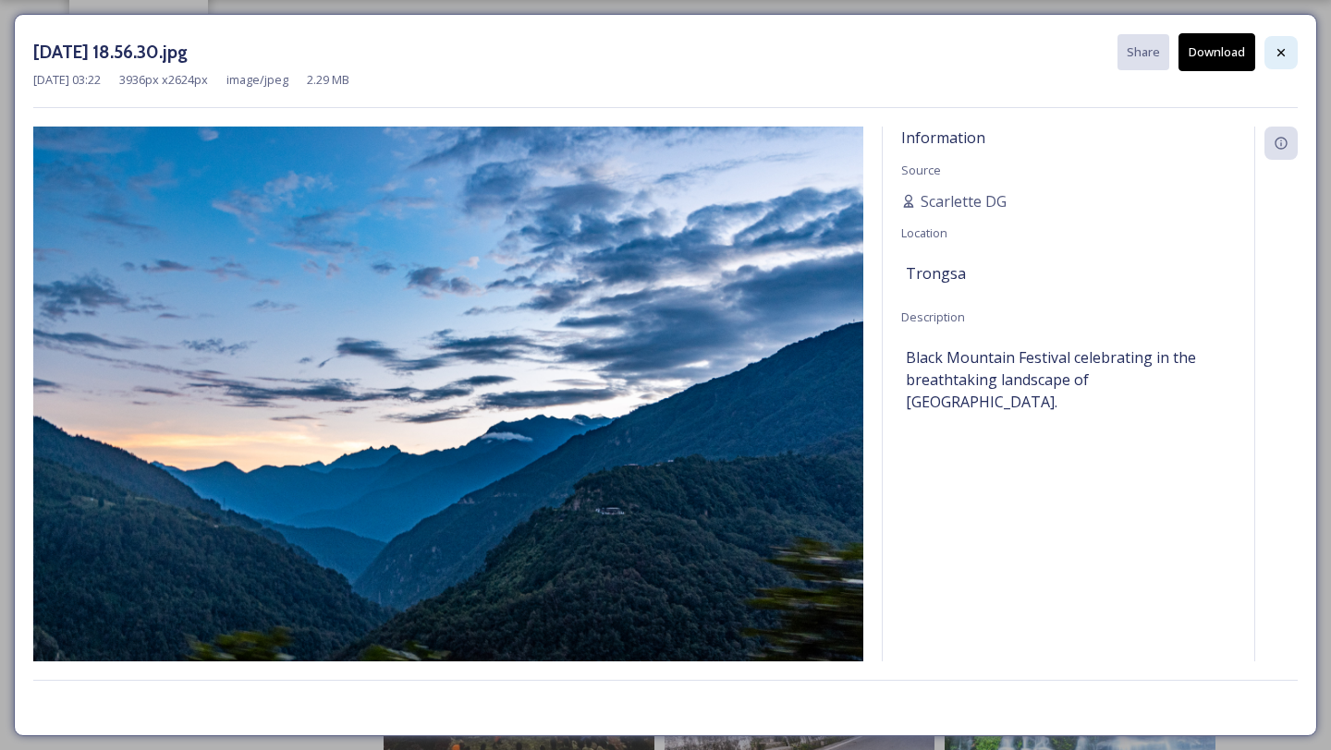
click at [1275, 45] on icon at bounding box center [1280, 52] width 15 height 15
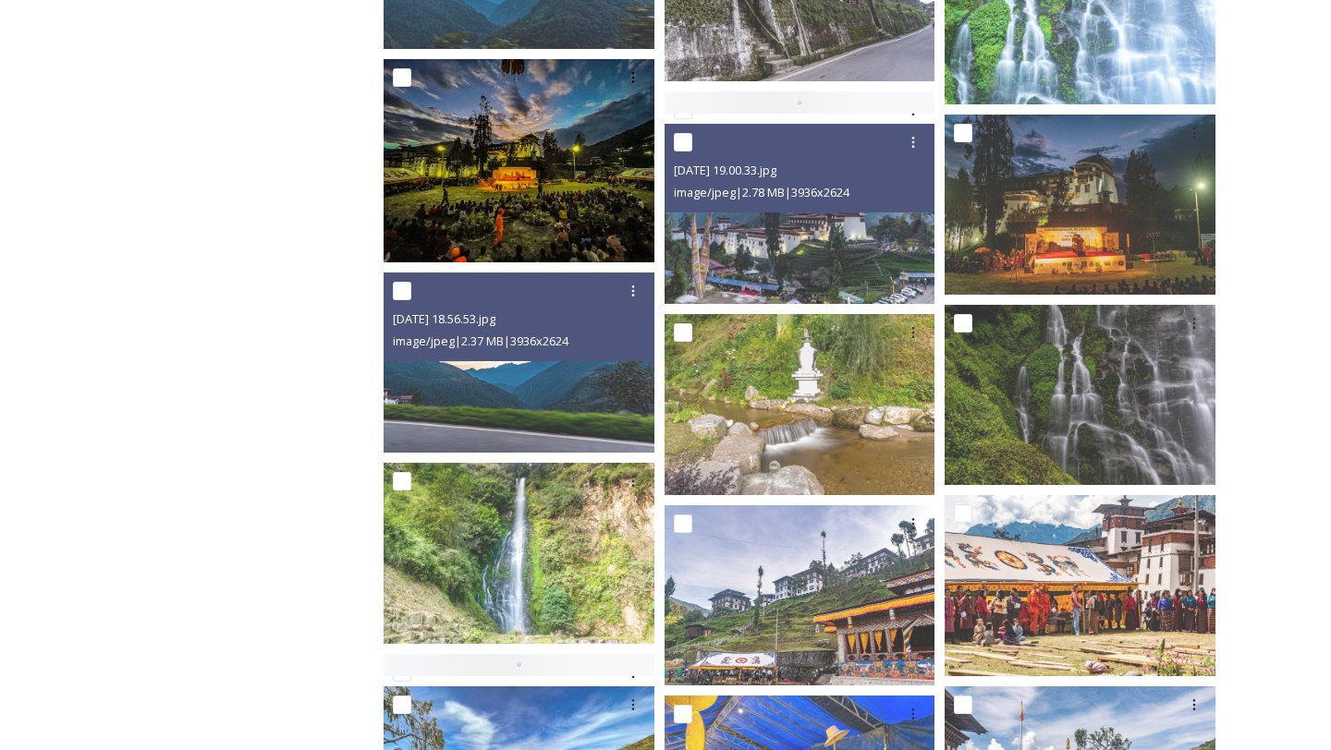
scroll to position [856, 0]
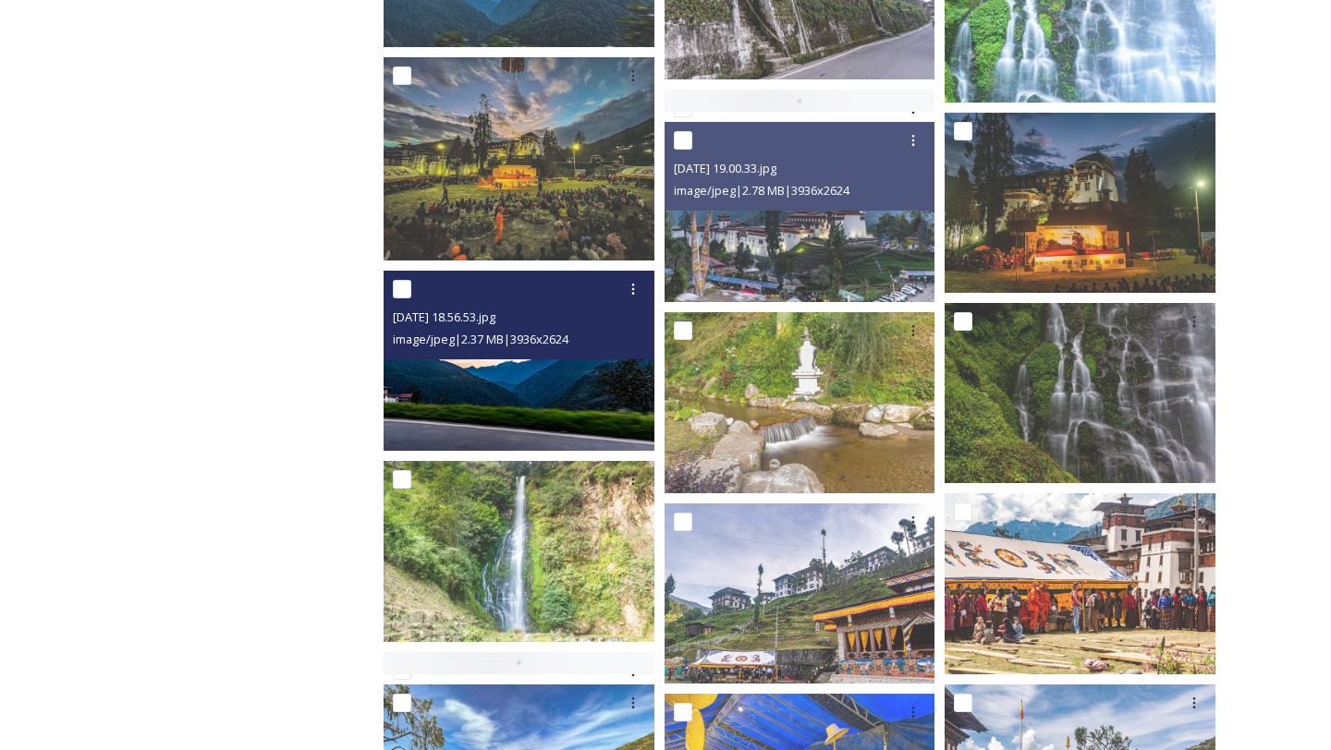
click at [539, 429] on img at bounding box center [519, 361] width 271 height 180
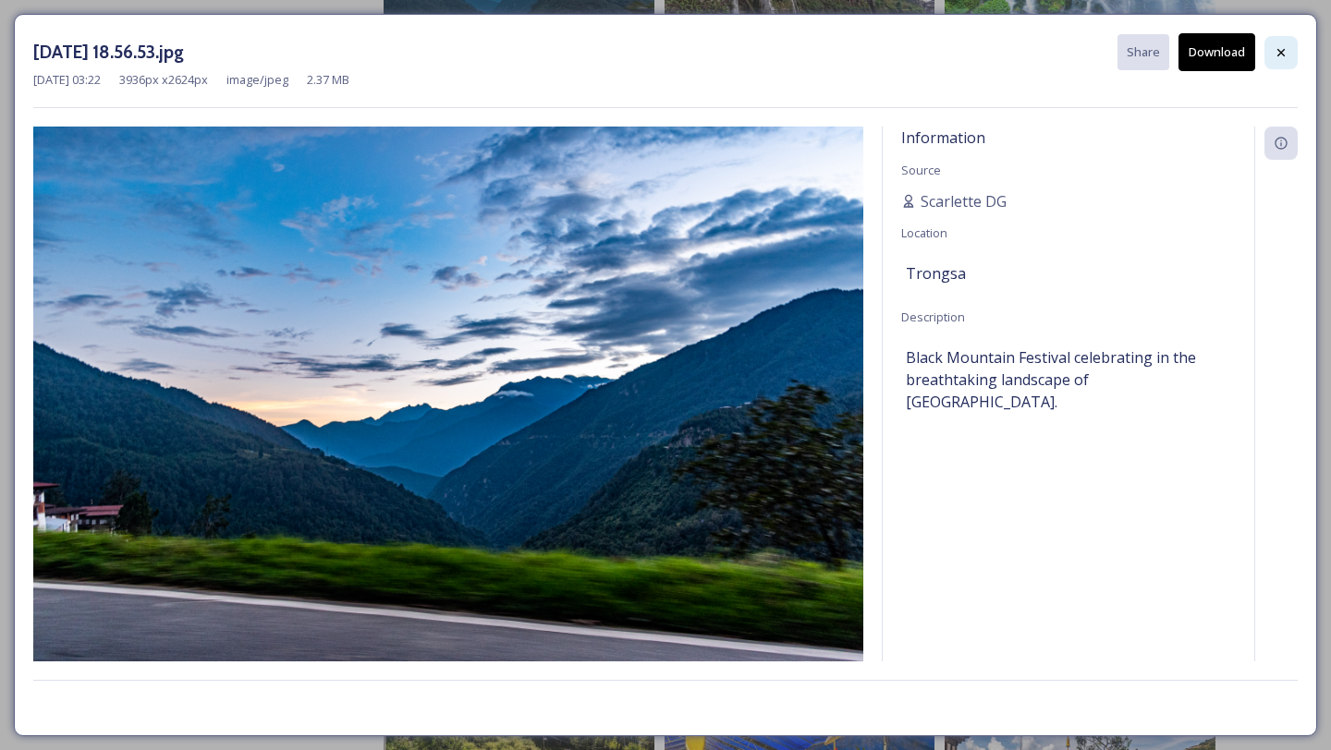
click at [1285, 54] on icon at bounding box center [1280, 52] width 15 height 15
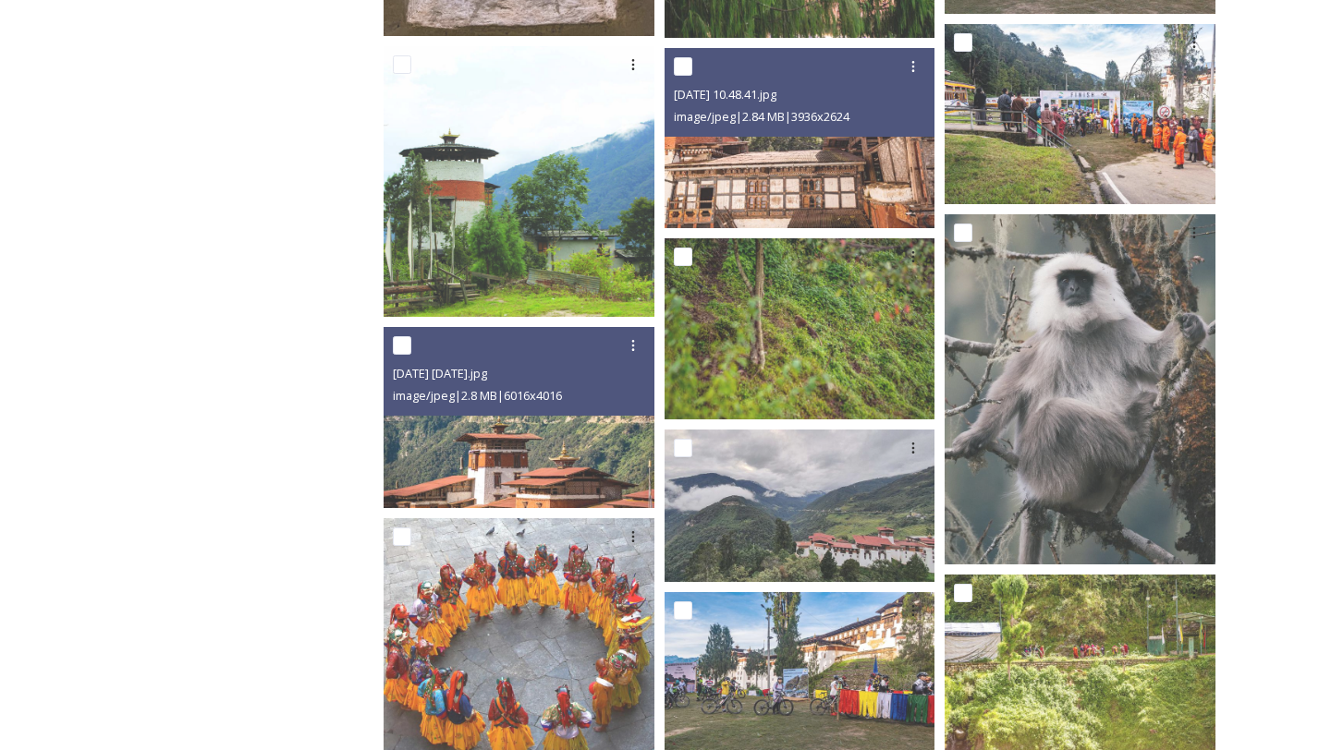
scroll to position [2932, 0]
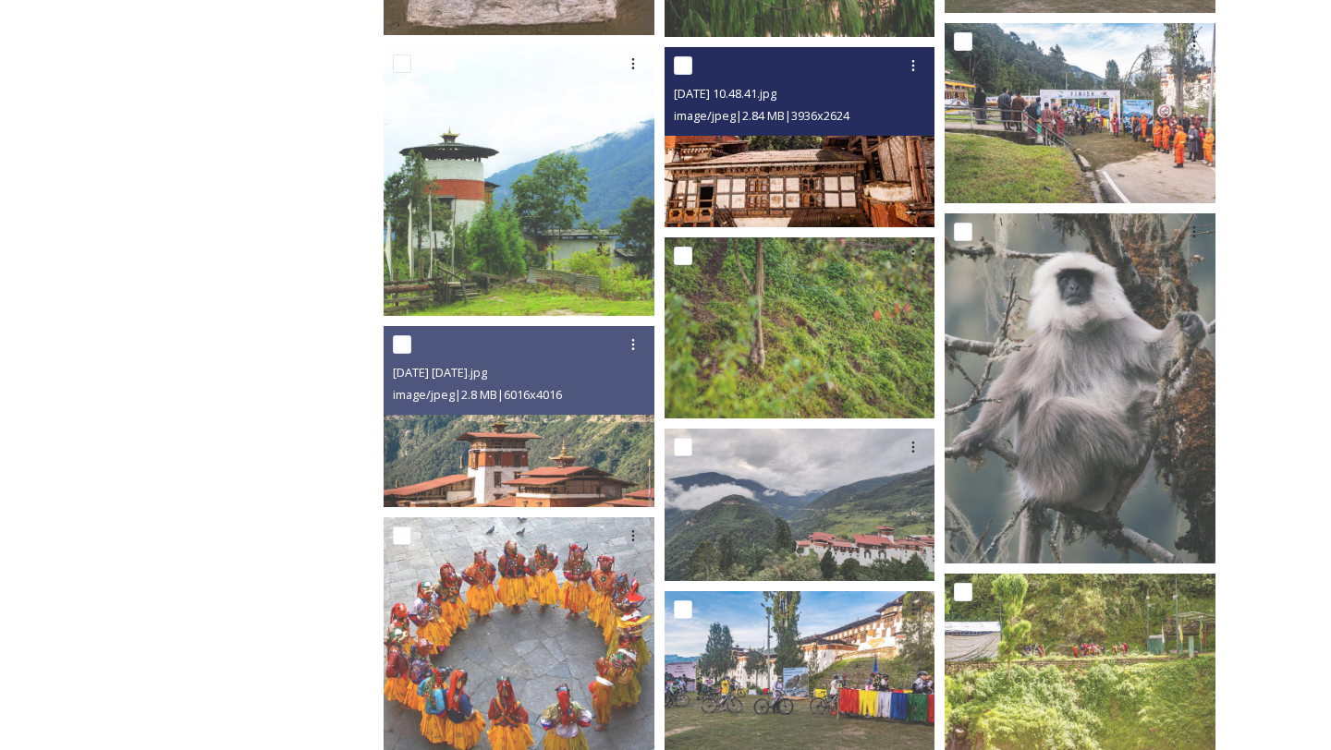
click at [861, 172] on img at bounding box center [799, 137] width 271 height 180
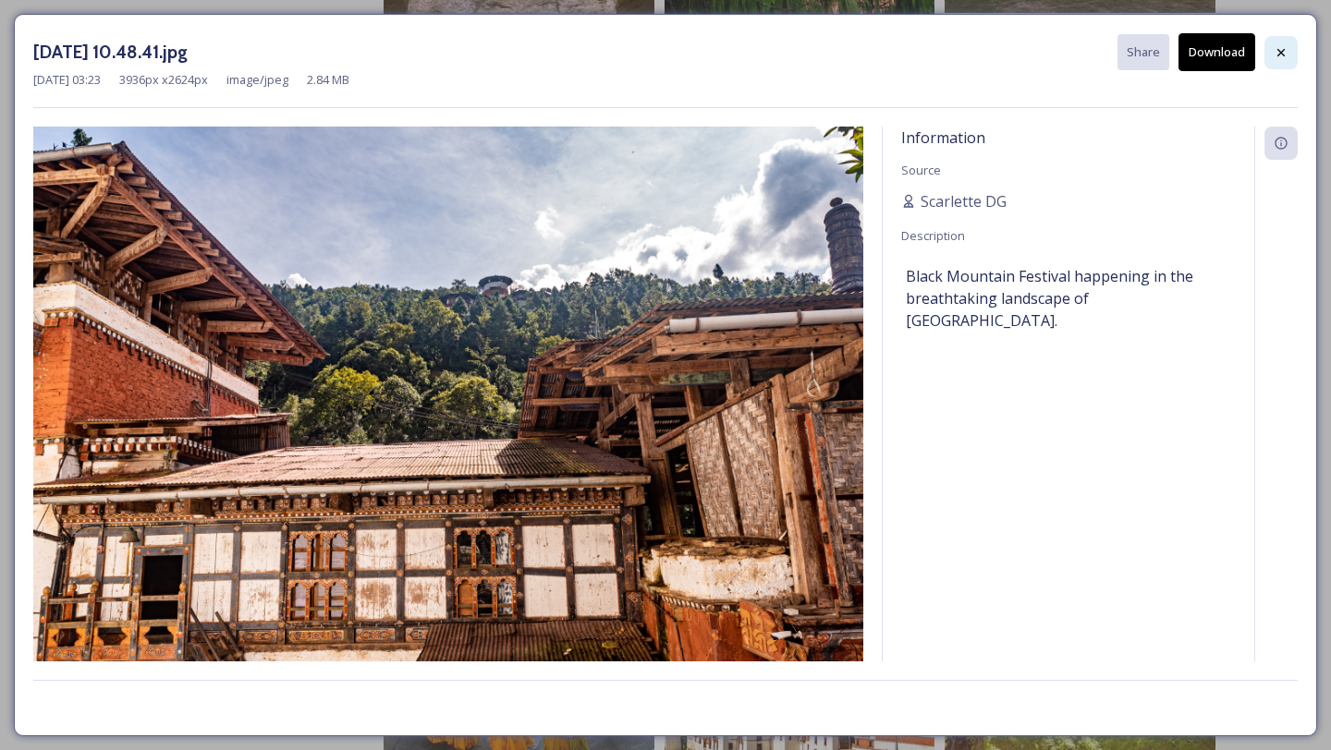
click at [1289, 67] on div at bounding box center [1280, 52] width 33 height 33
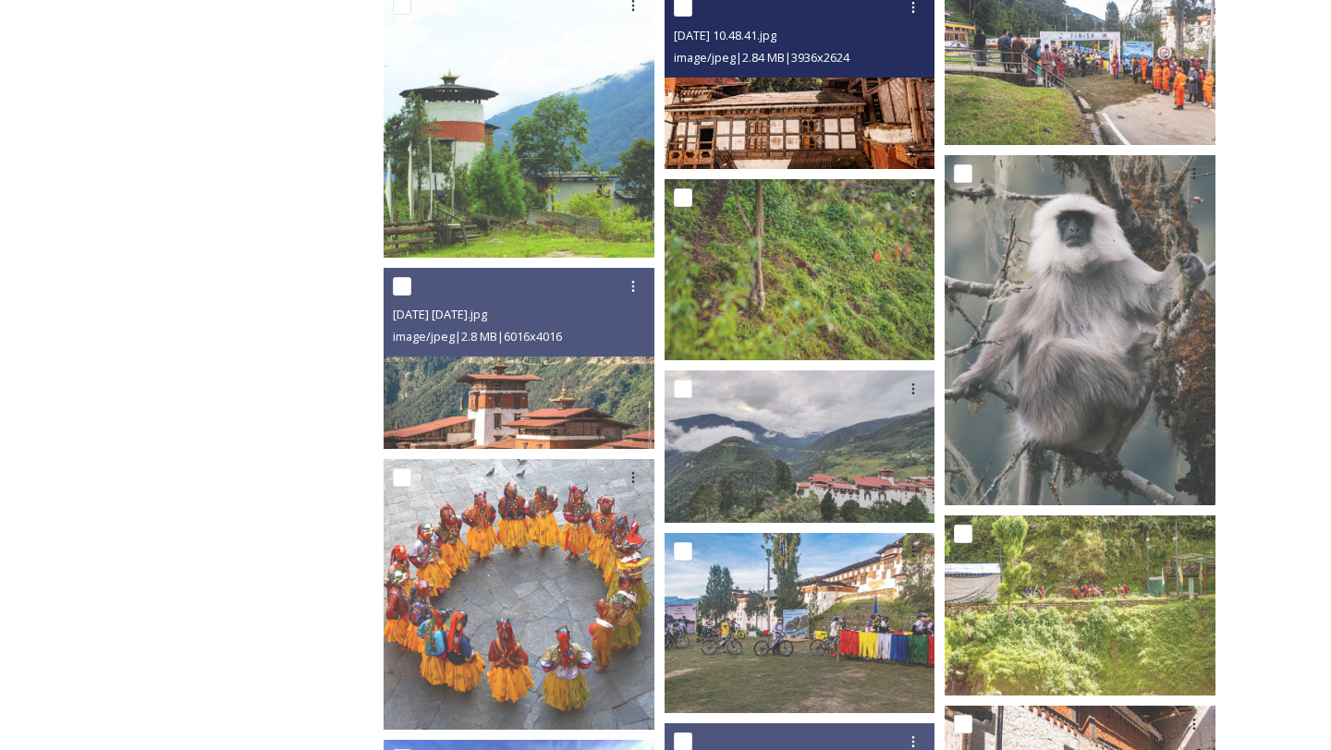
scroll to position [2978, 0]
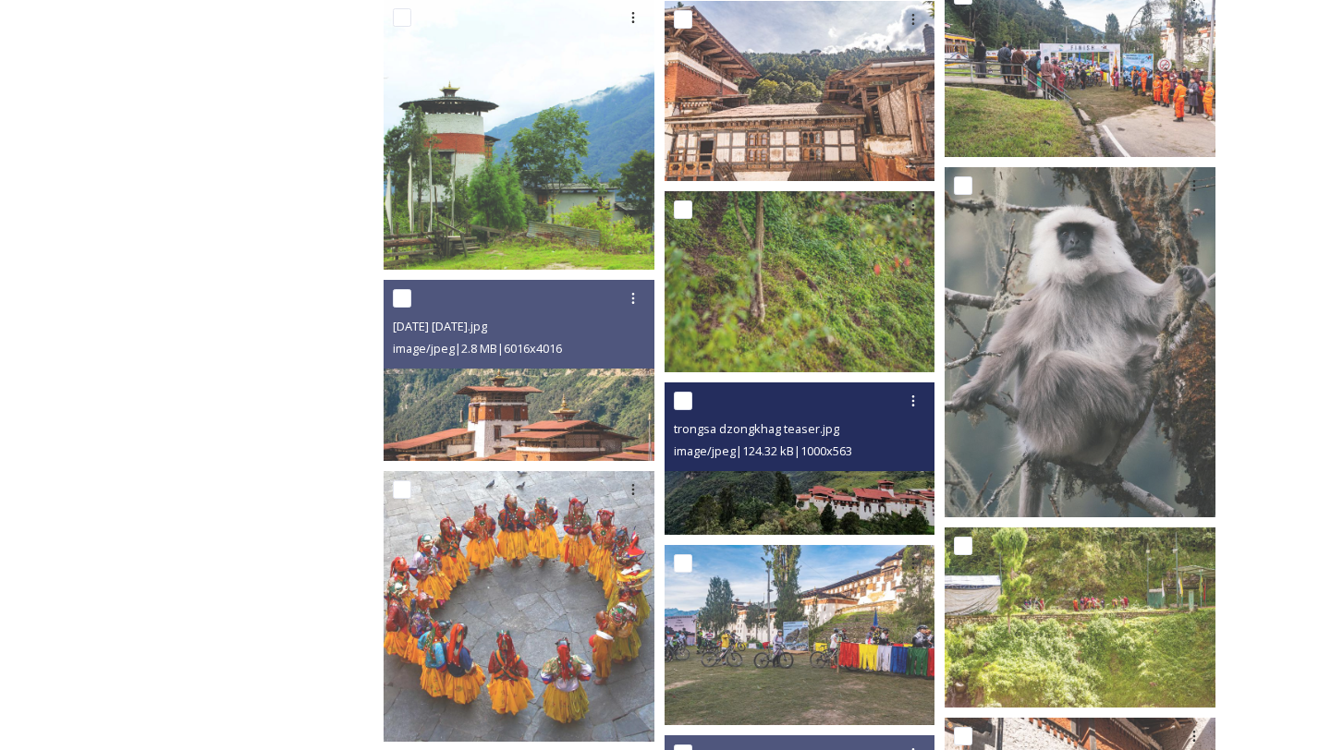
click at [828, 481] on img at bounding box center [799, 459] width 271 height 152
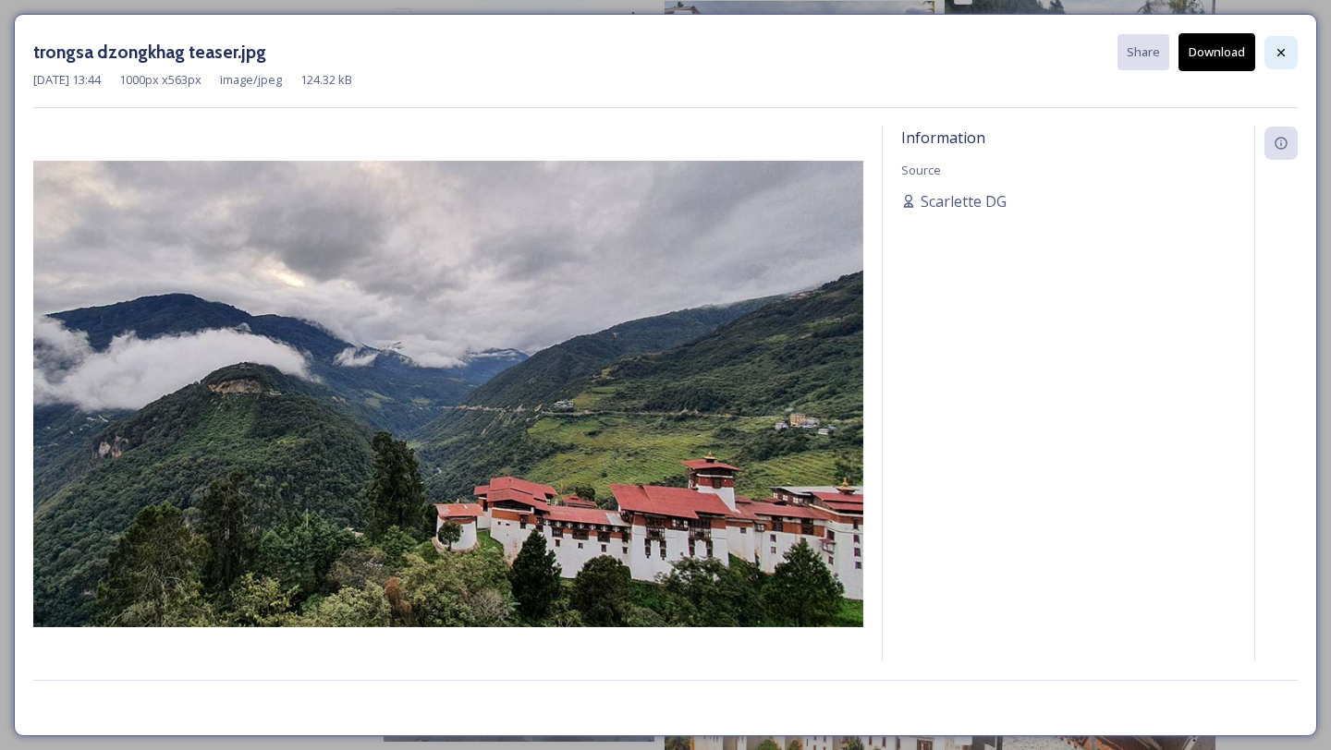
click at [1282, 37] on div at bounding box center [1280, 52] width 33 height 33
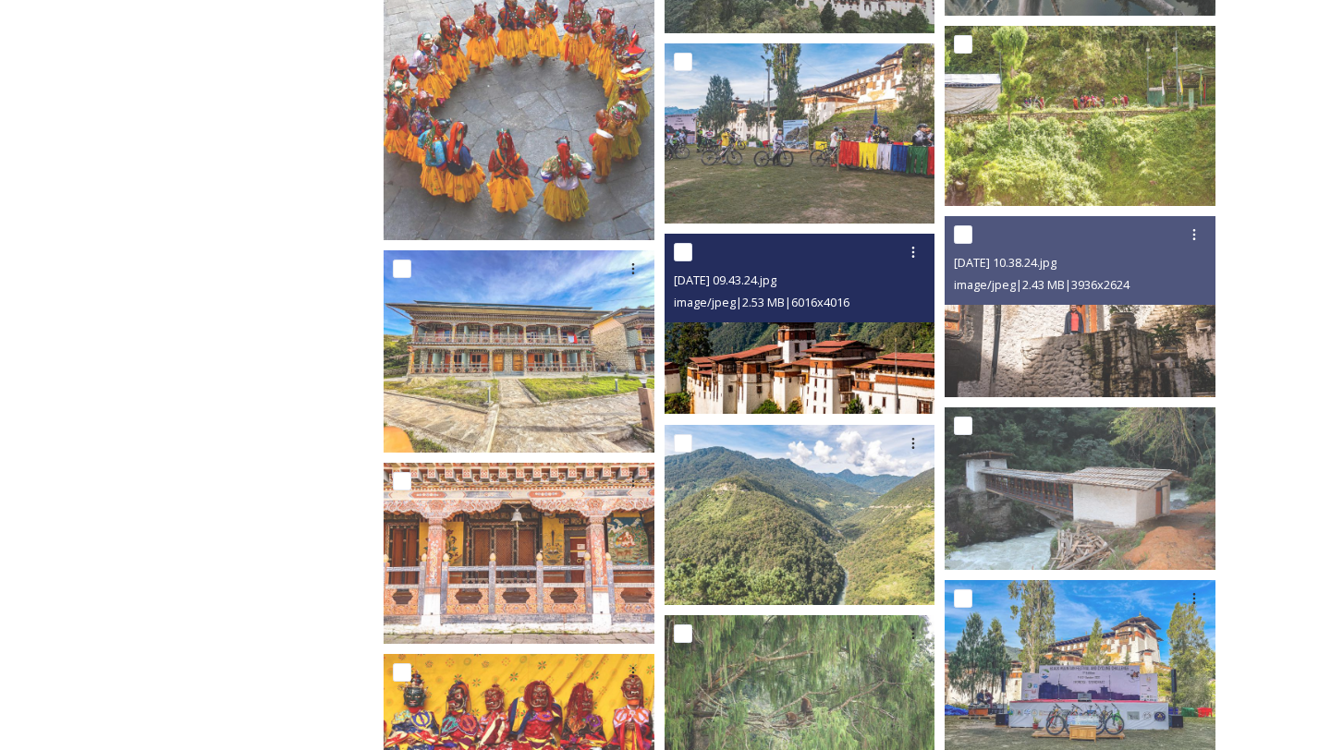
scroll to position [3481, 0]
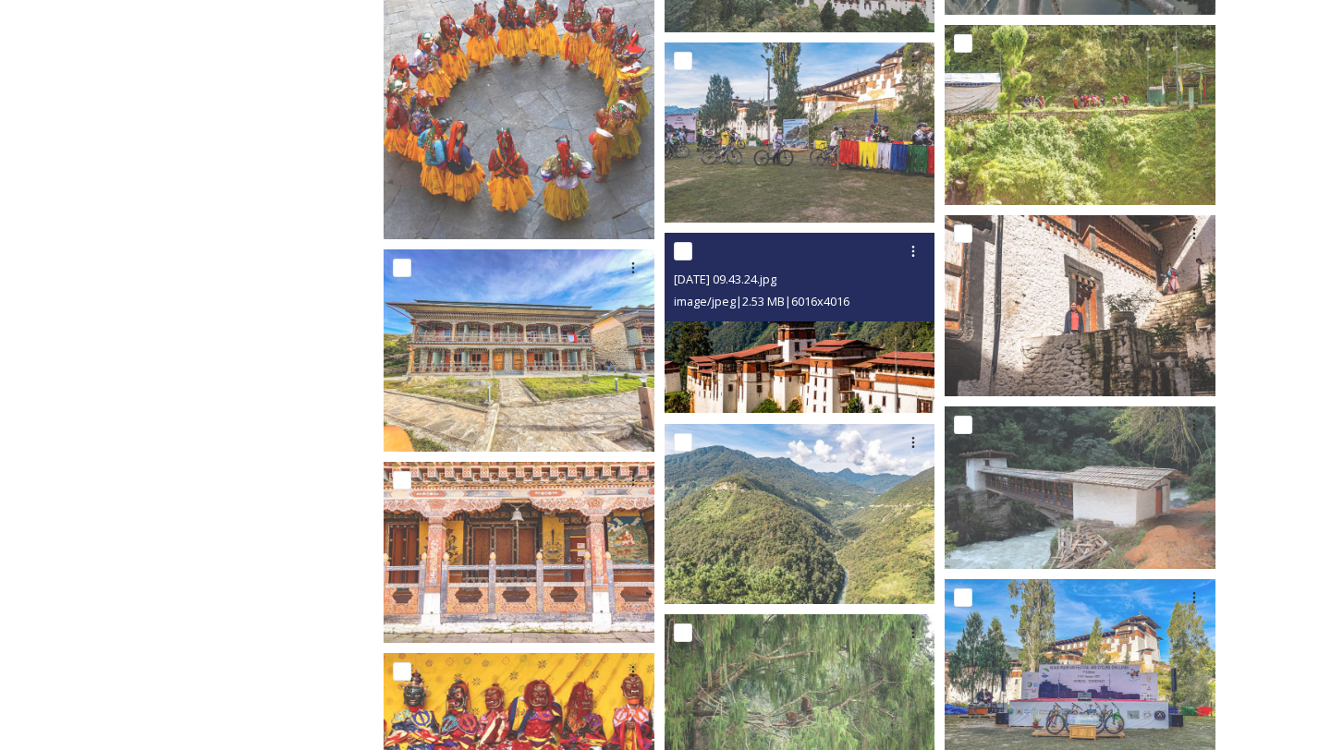
click at [854, 383] on img at bounding box center [799, 323] width 271 height 180
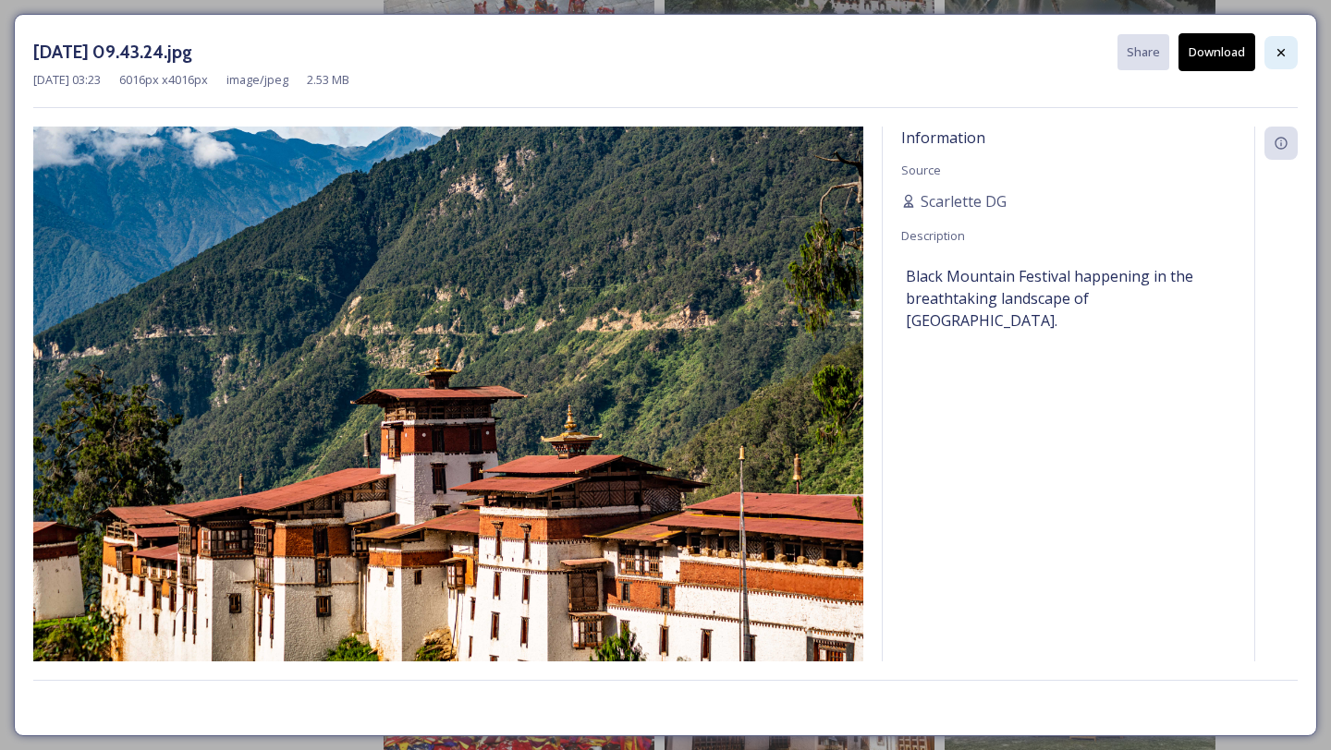
click at [1293, 49] on div at bounding box center [1280, 52] width 33 height 33
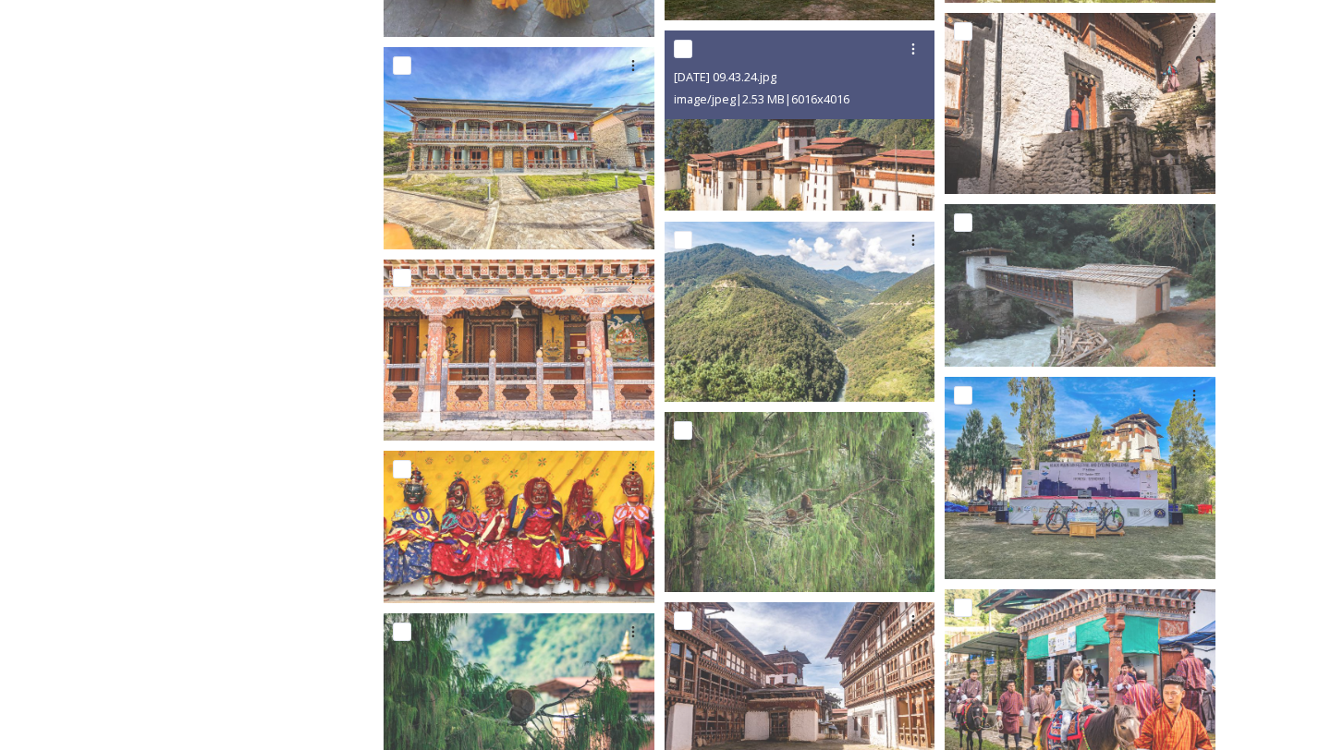
scroll to position [3780, 0]
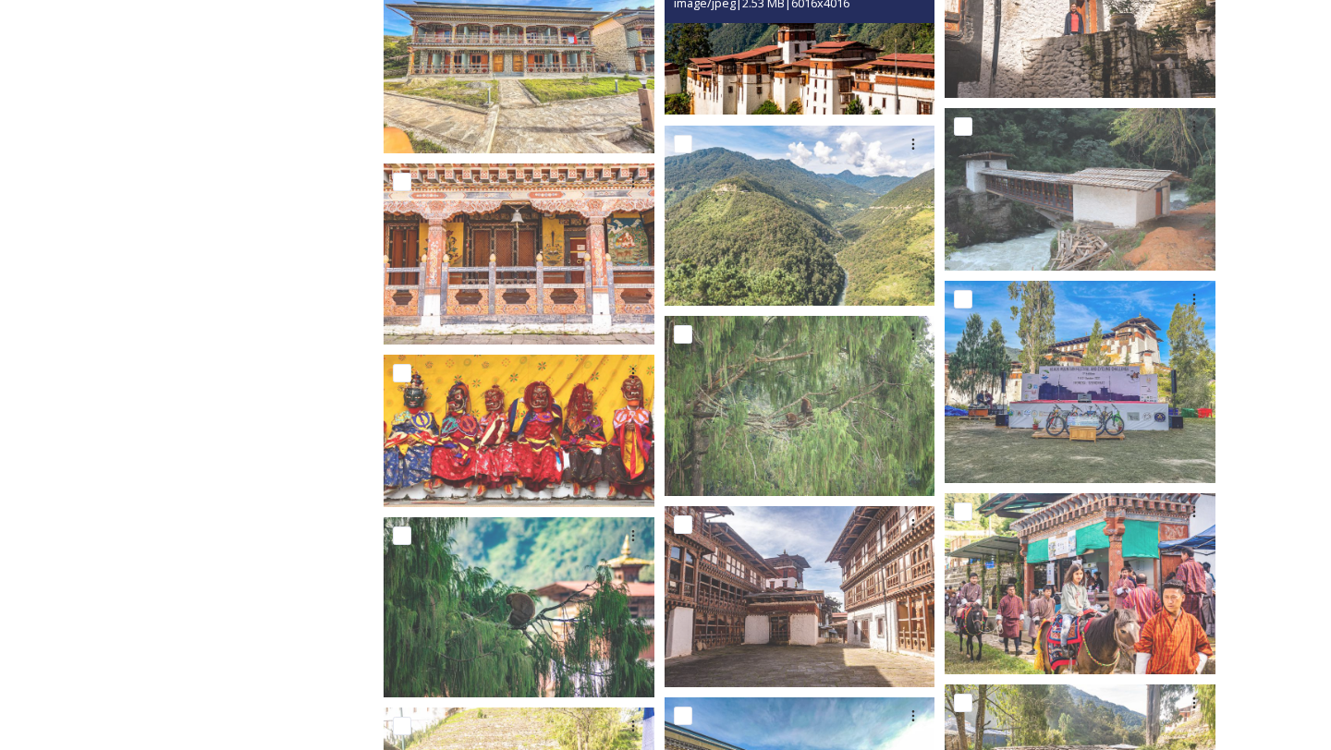
click at [821, 50] on img at bounding box center [799, 24] width 271 height 180
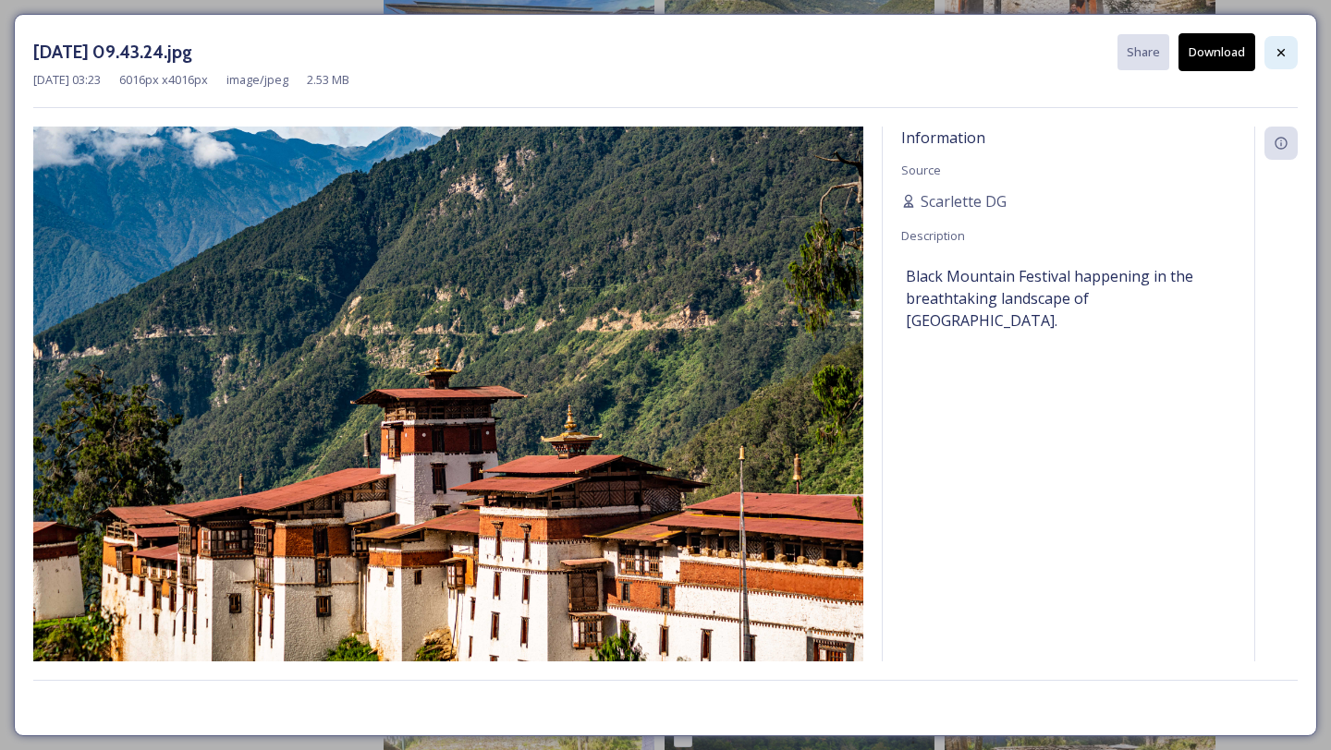
click at [1295, 46] on div at bounding box center [1280, 52] width 33 height 33
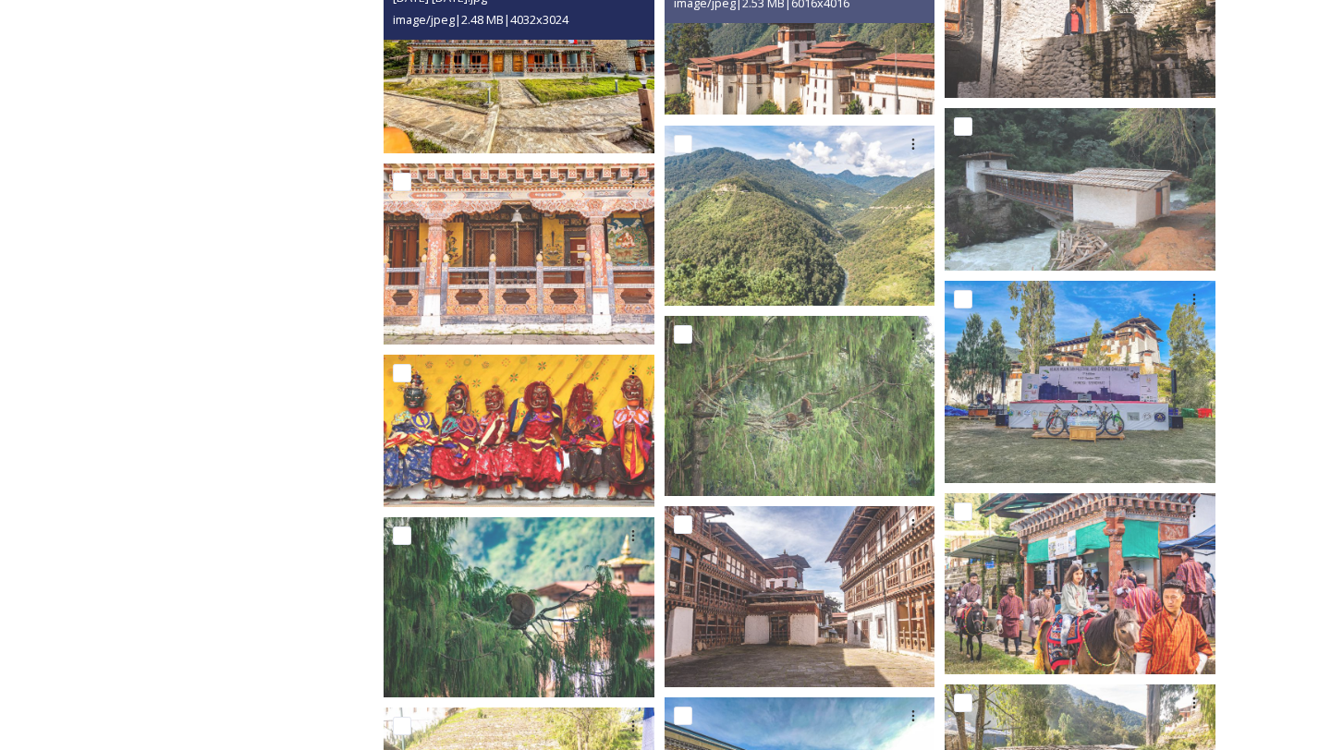
click at [589, 73] on img at bounding box center [519, 52] width 271 height 203
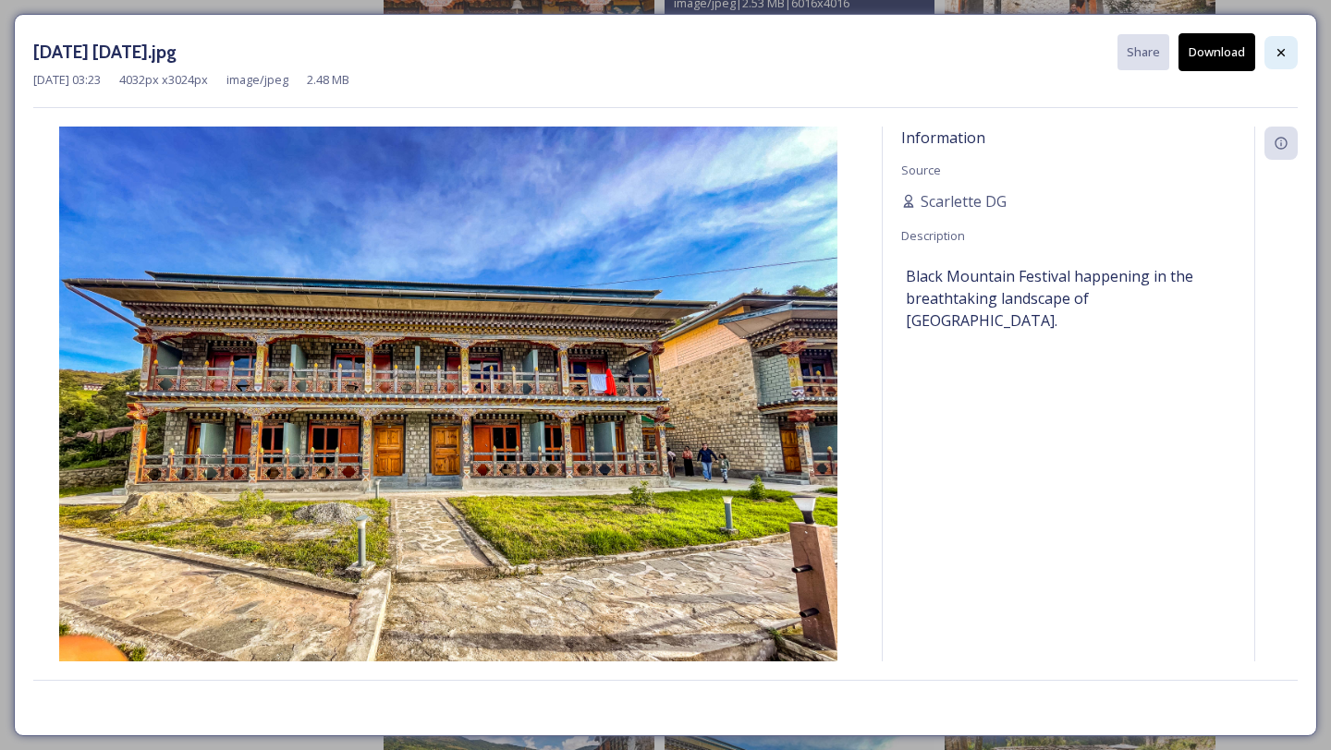
click at [1289, 61] on div at bounding box center [1280, 52] width 33 height 33
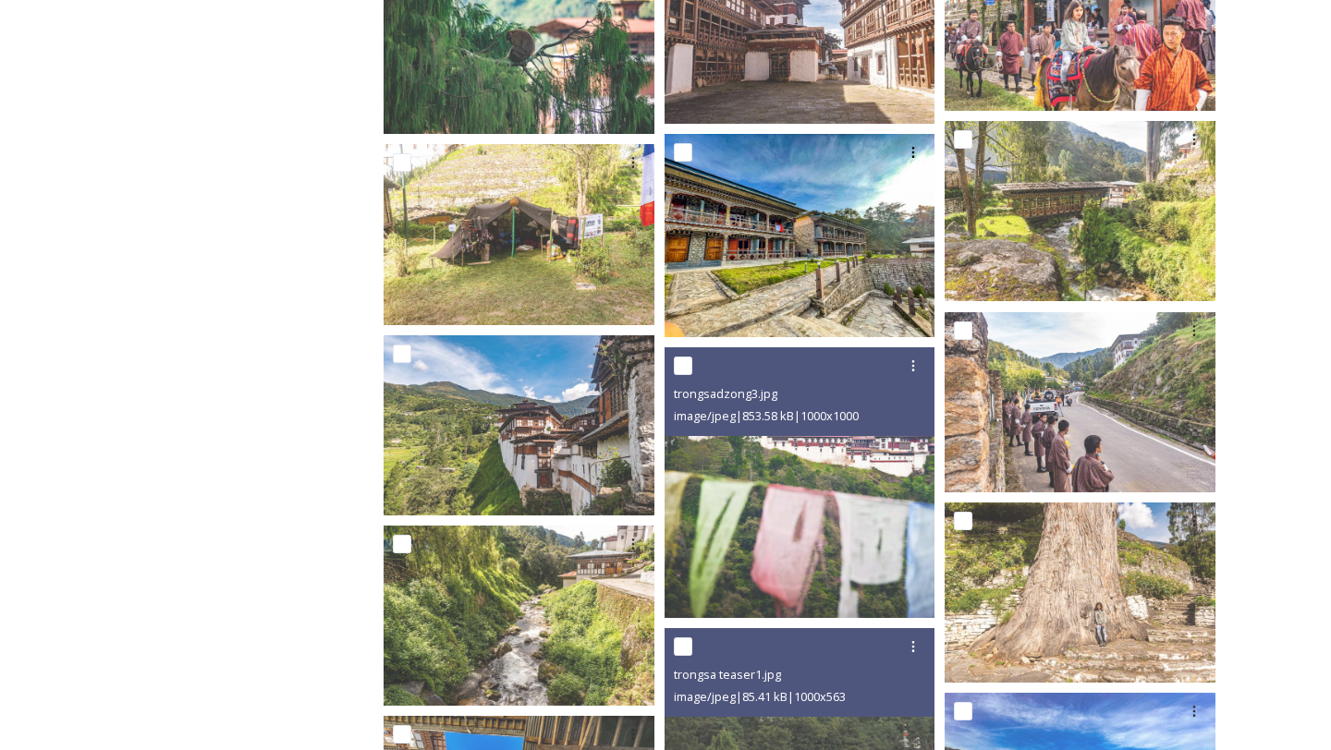
scroll to position [4357, 0]
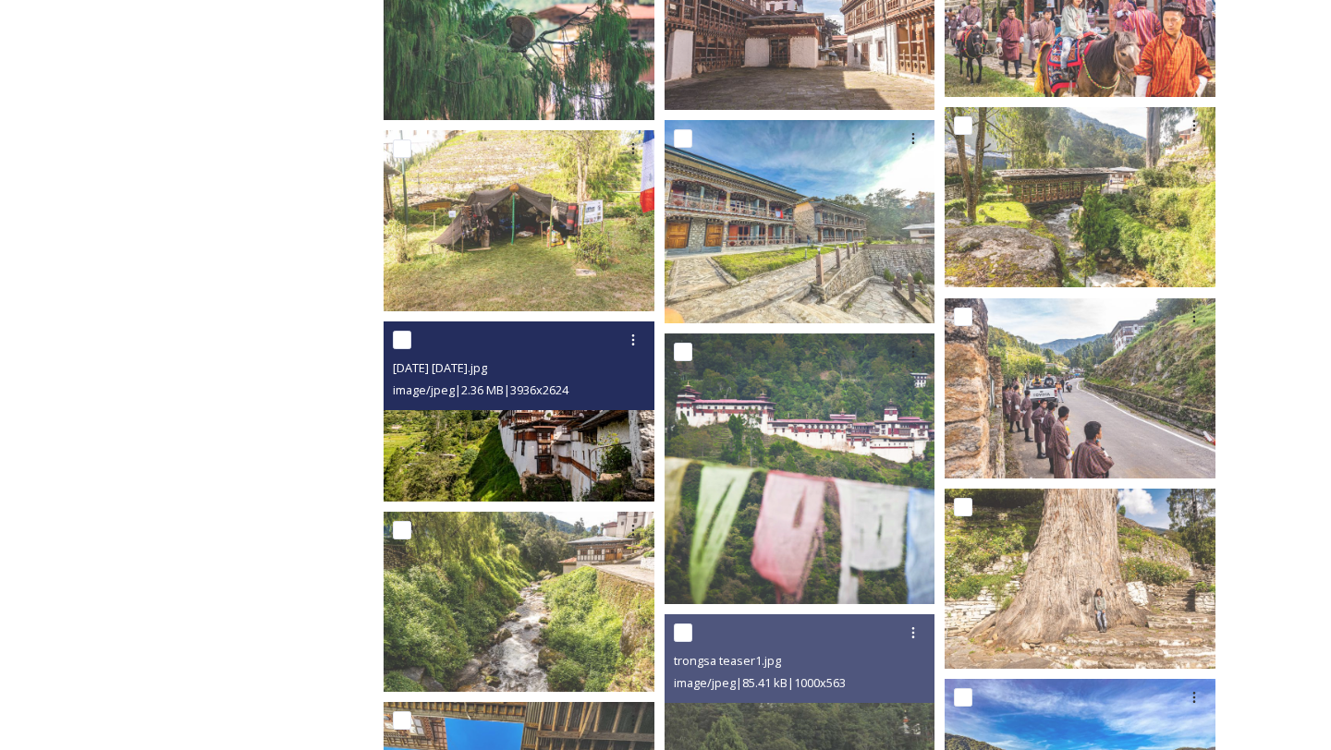
click at [554, 428] on img at bounding box center [519, 412] width 271 height 180
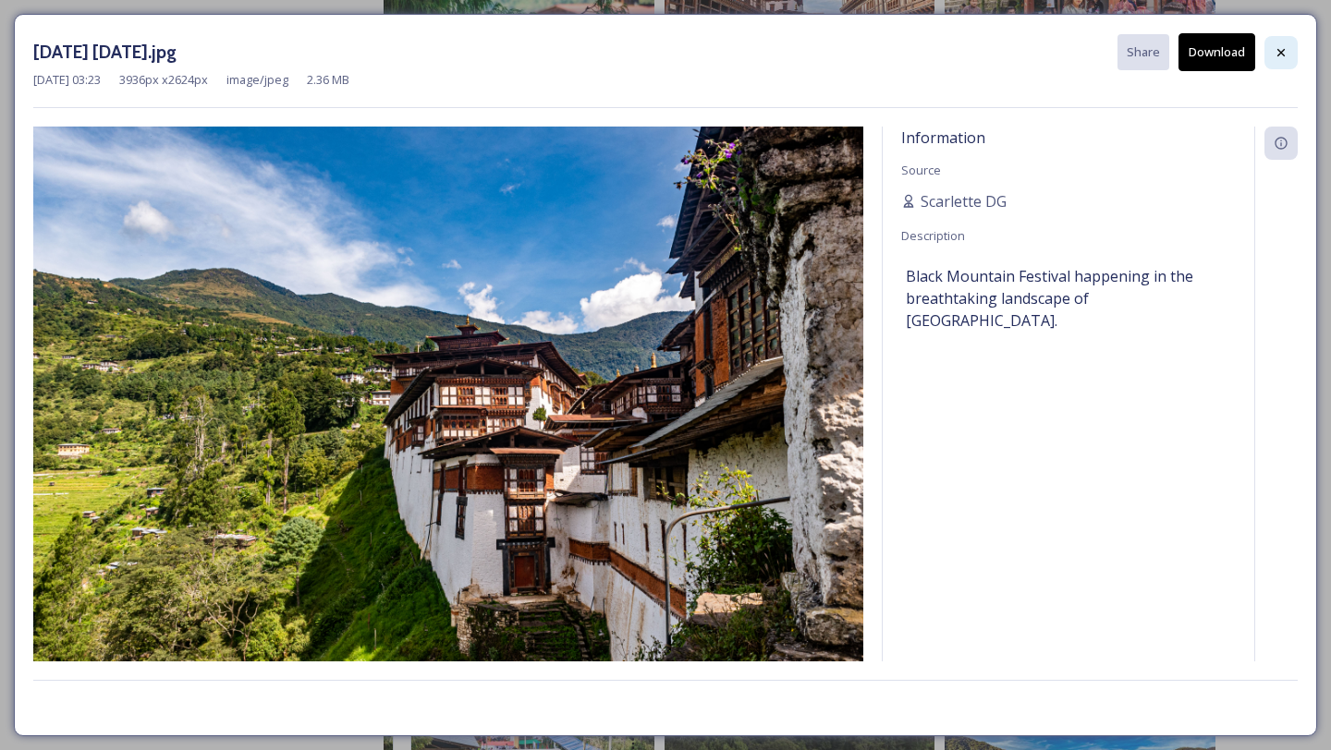
click at [1268, 56] on div at bounding box center [1280, 52] width 33 height 33
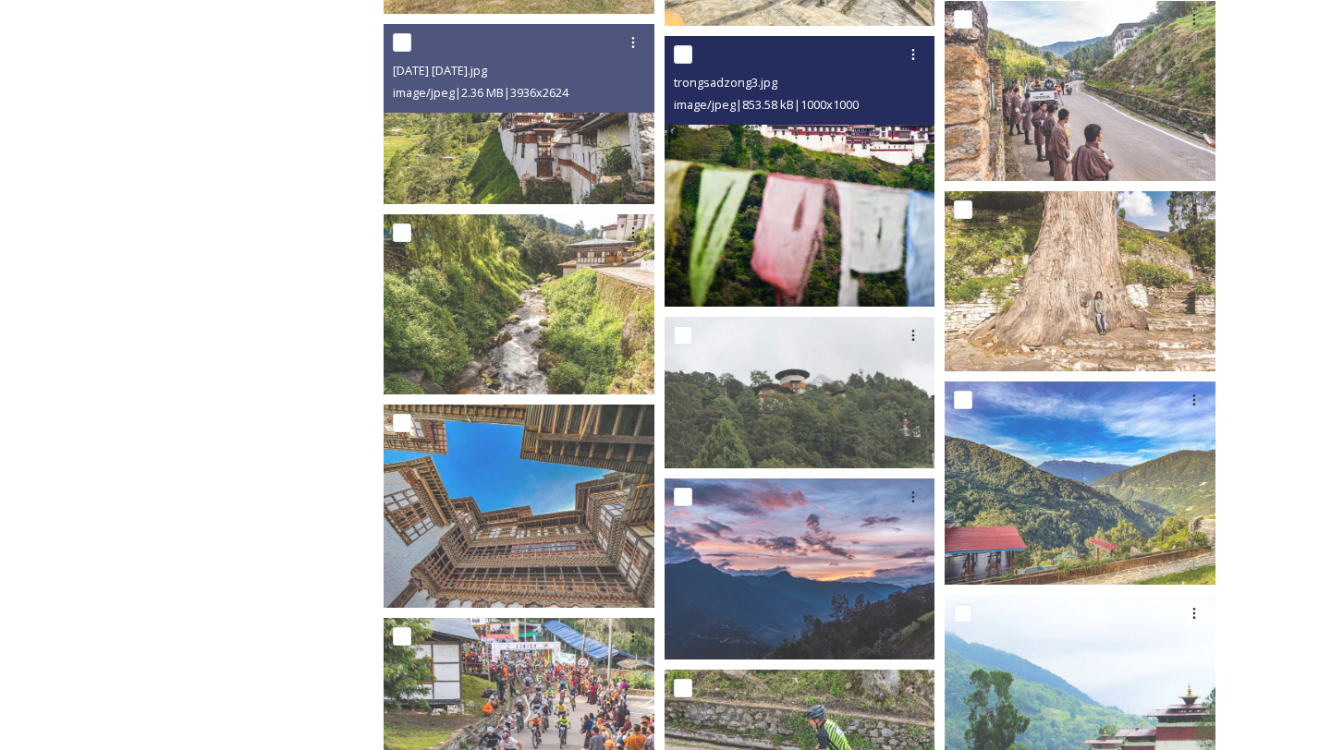
scroll to position [4656, 0]
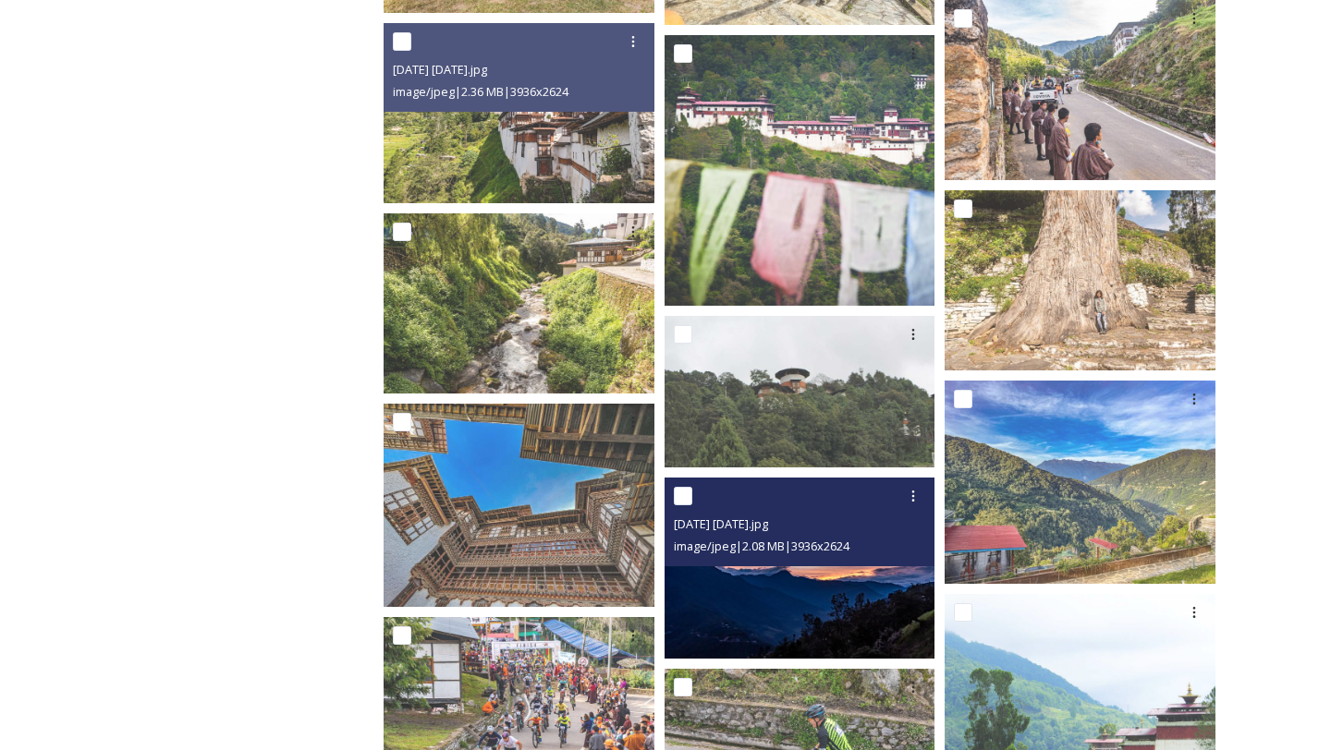
click at [871, 601] on img at bounding box center [799, 568] width 271 height 180
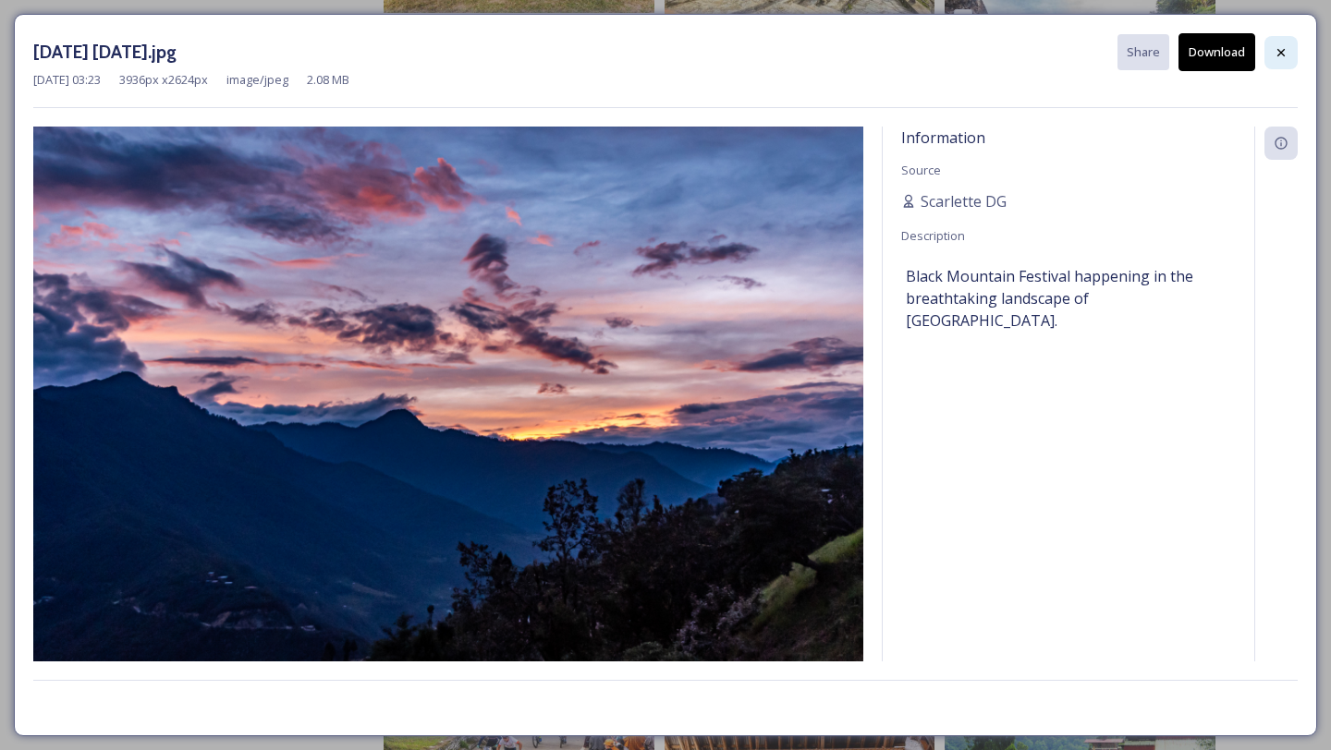
click at [1285, 58] on icon at bounding box center [1280, 52] width 15 height 15
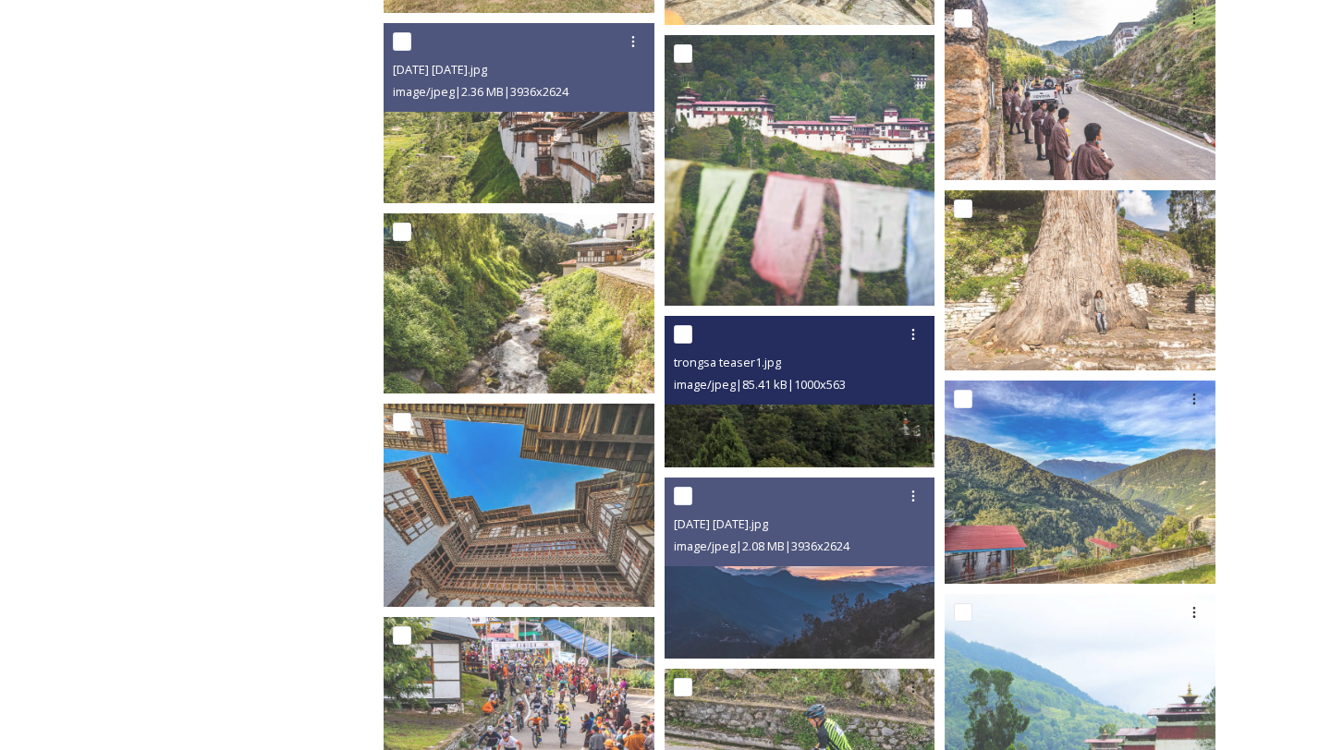
click at [871, 437] on img at bounding box center [799, 392] width 271 height 152
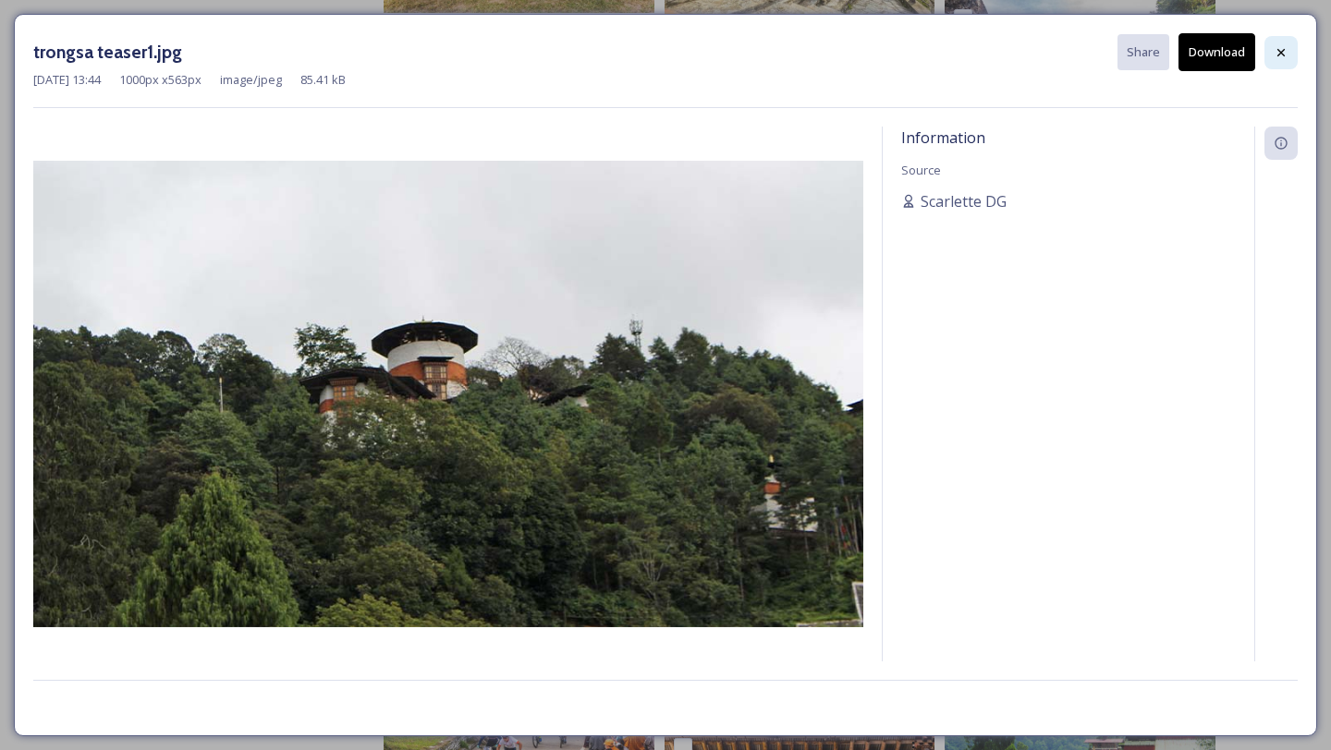
click at [1273, 66] on div at bounding box center [1280, 52] width 33 height 33
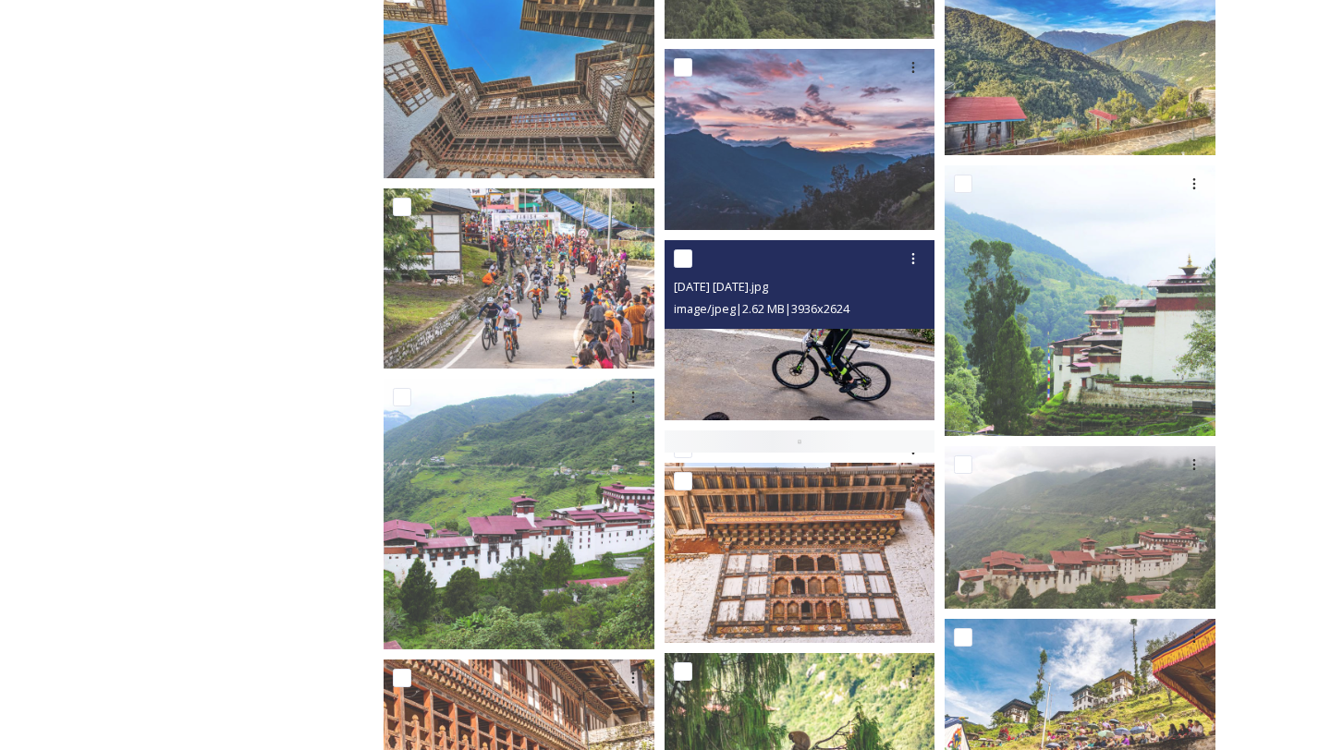
scroll to position [5088, 0]
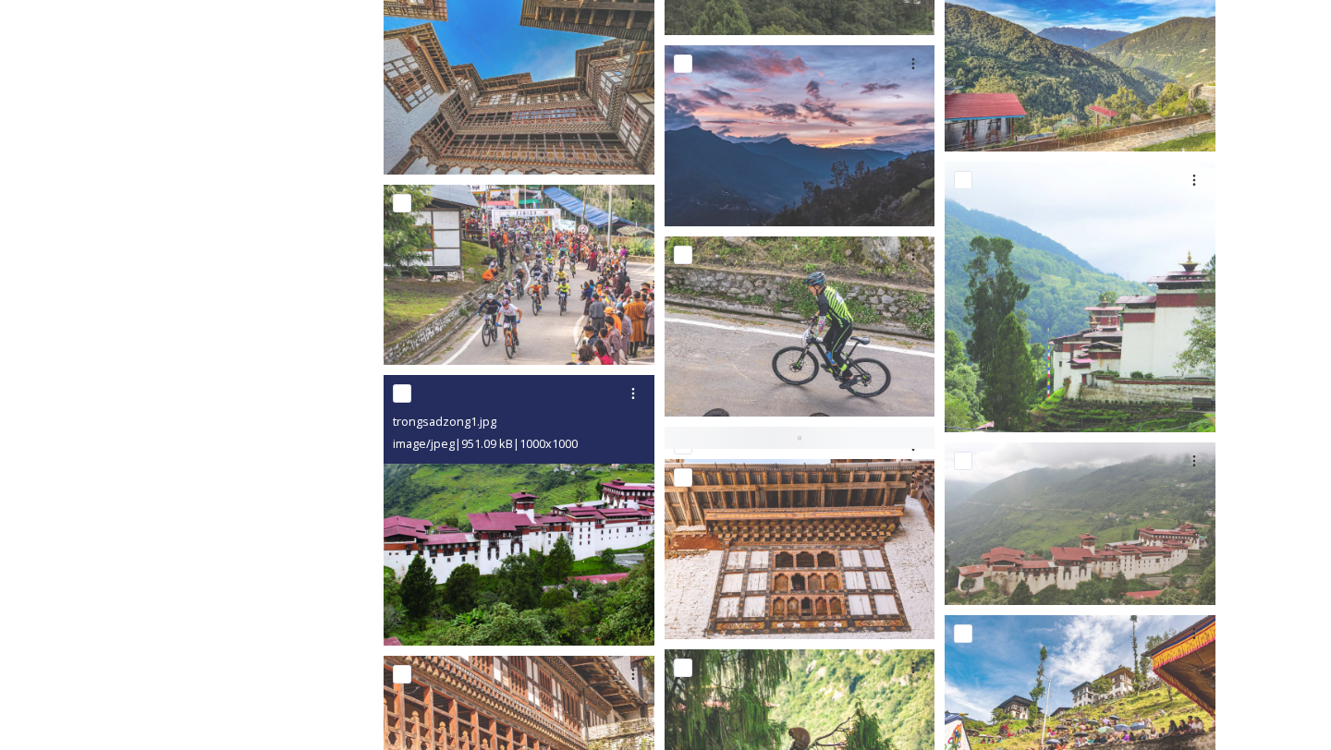
click at [576, 536] on img at bounding box center [519, 510] width 271 height 271
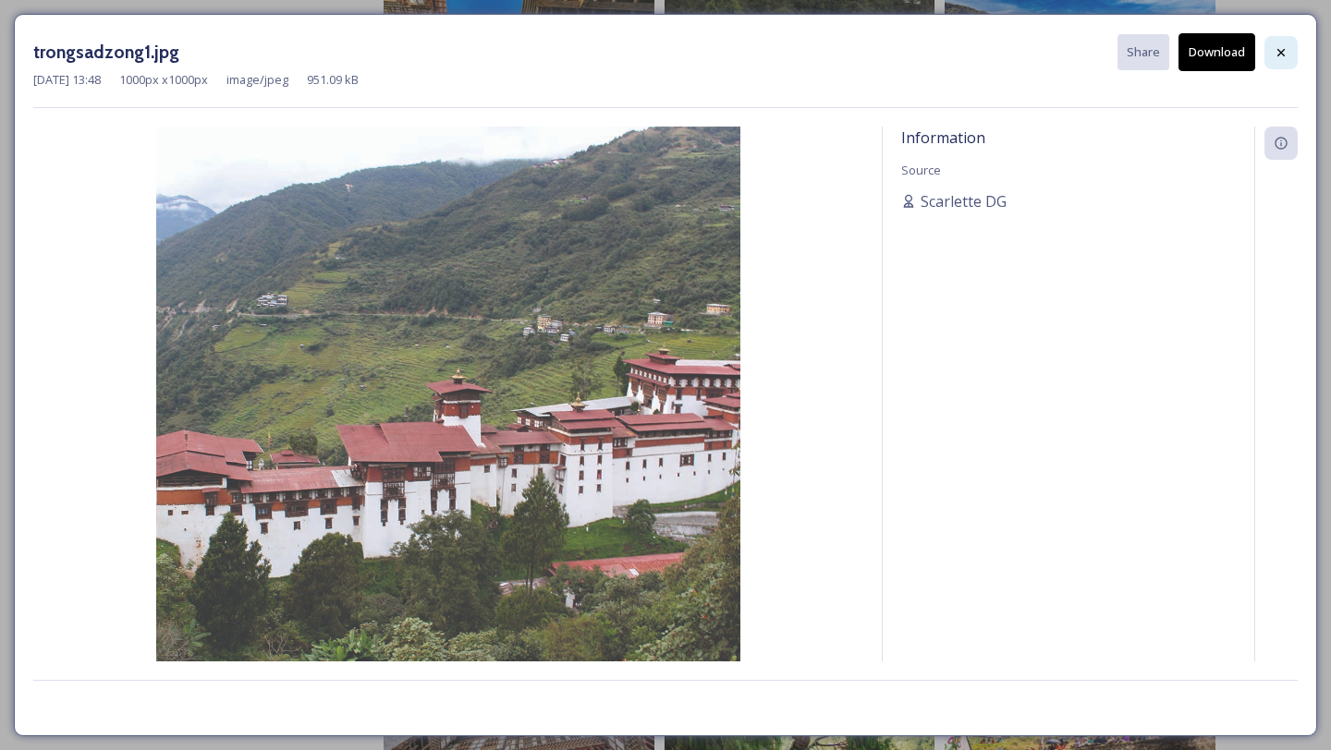
click at [1268, 54] on div at bounding box center [1280, 52] width 33 height 33
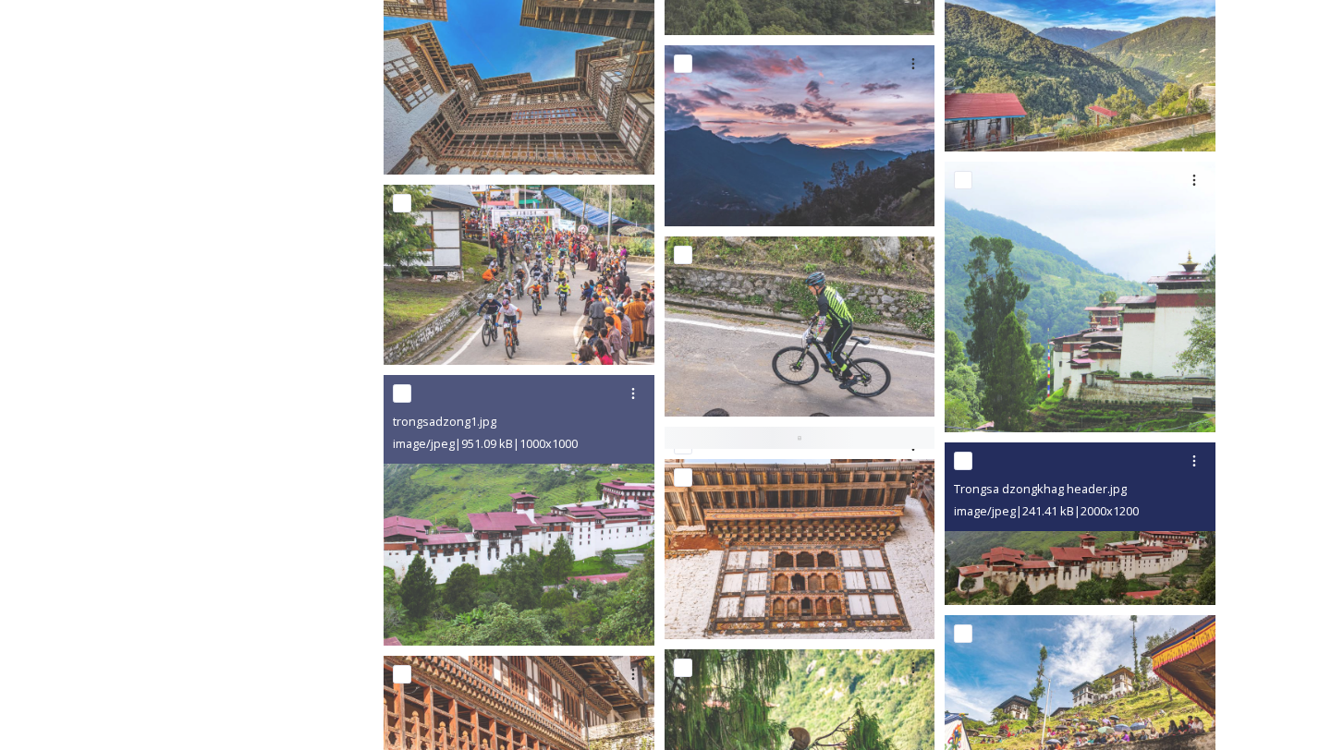
click at [1149, 567] on img at bounding box center [1079, 524] width 271 height 163
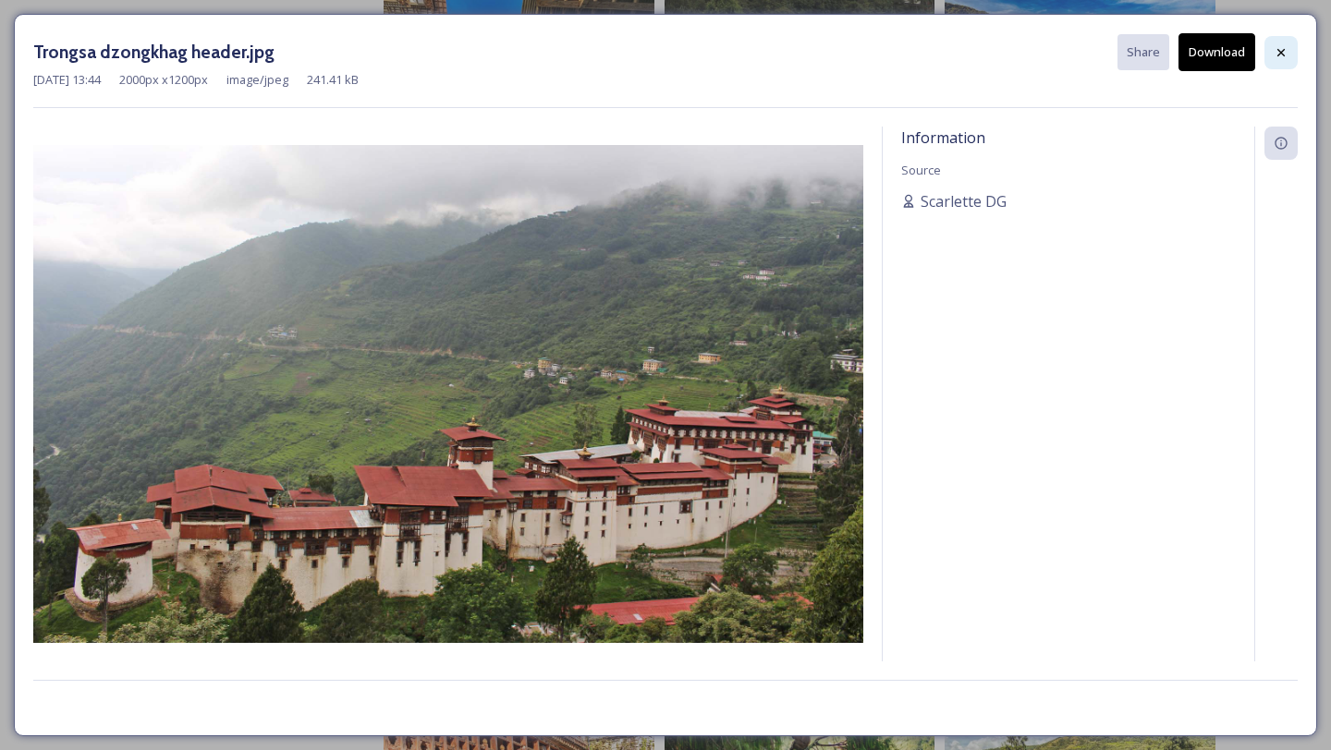
click at [1290, 55] on div at bounding box center [1280, 52] width 33 height 33
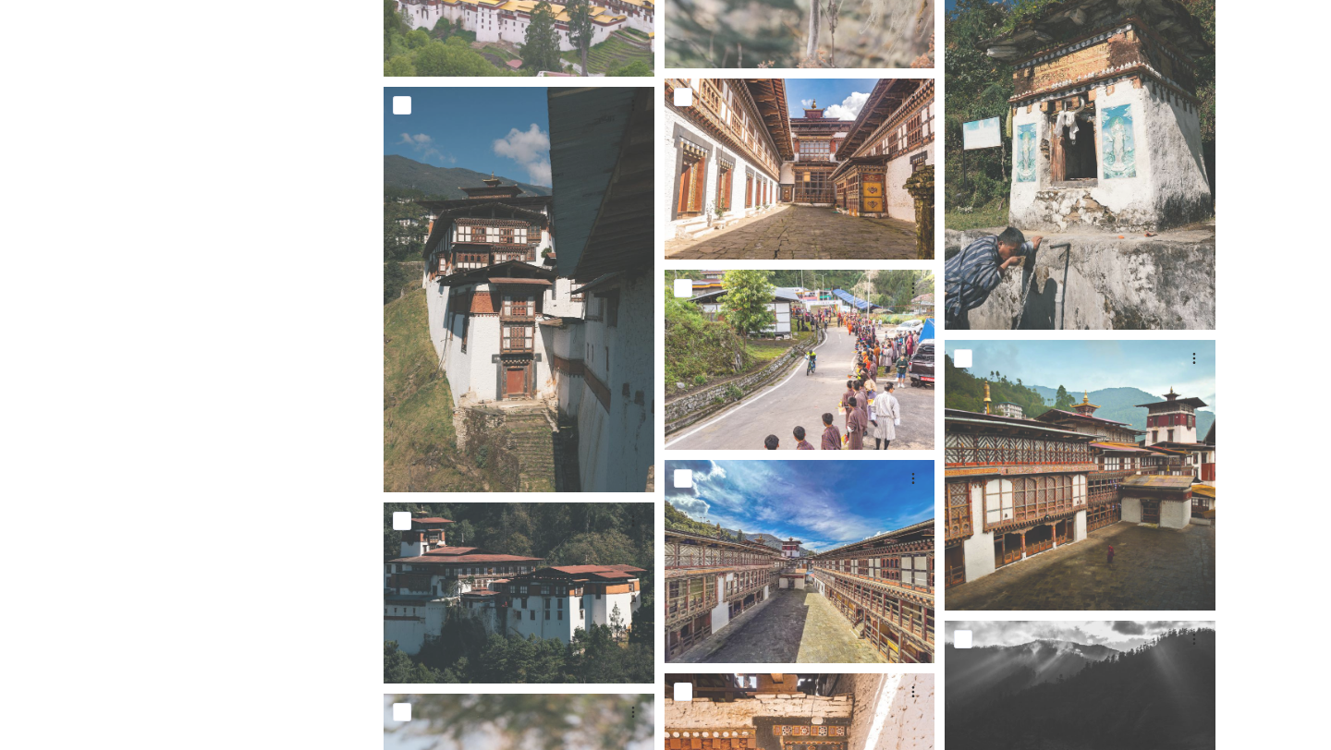
scroll to position [7893, 0]
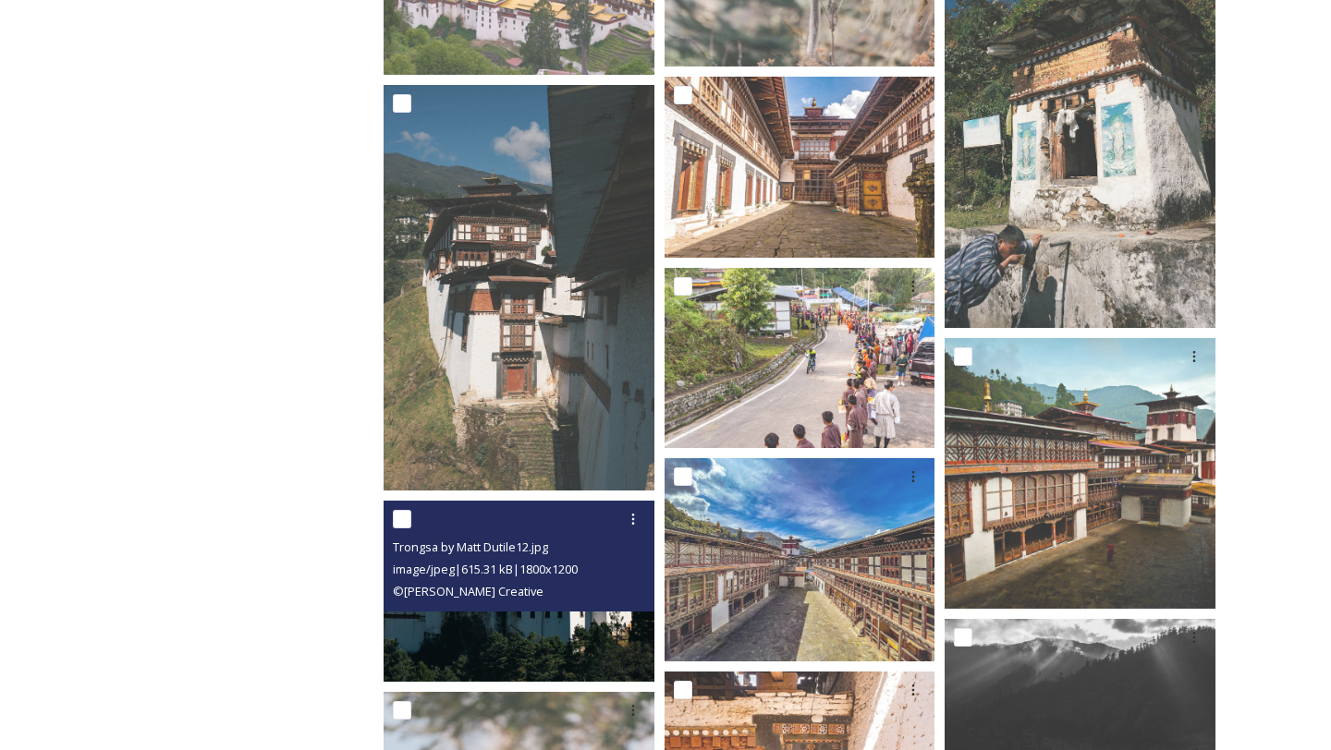
click at [606, 637] on img at bounding box center [519, 591] width 271 height 180
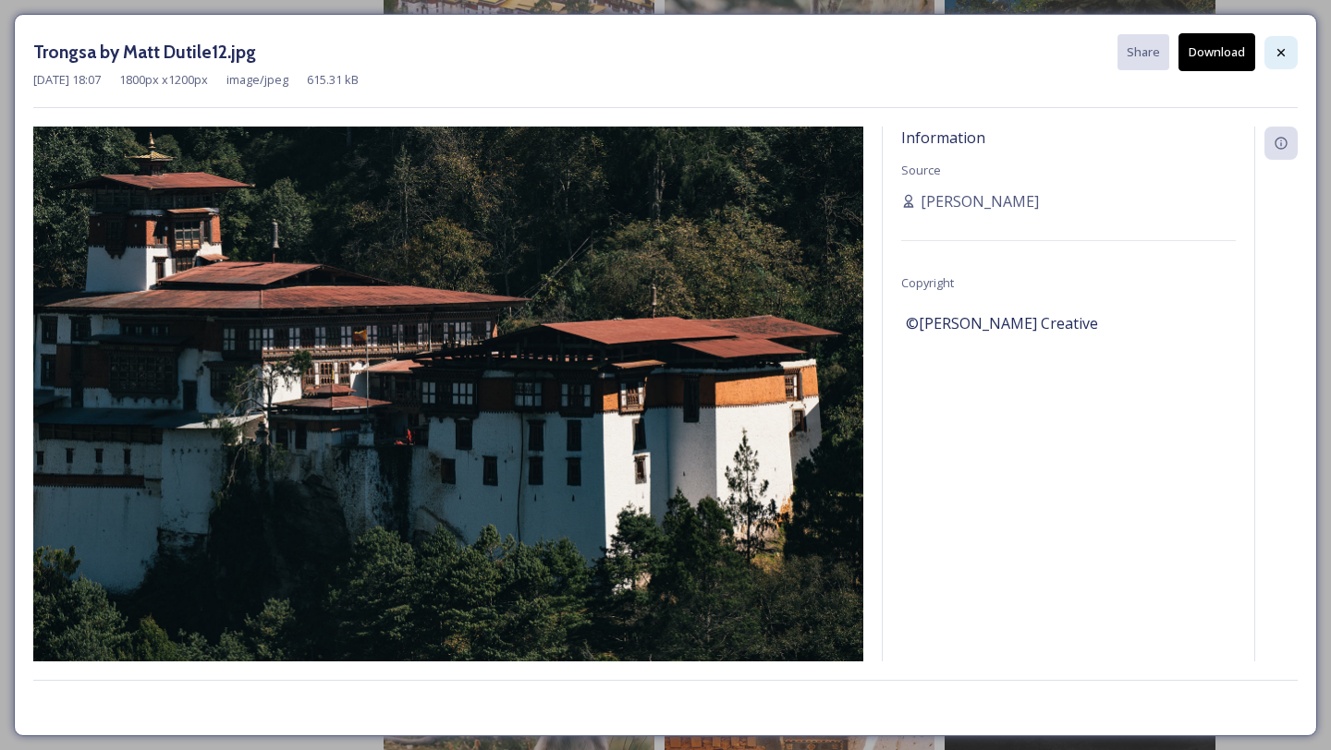
click at [1284, 54] on icon at bounding box center [1280, 51] width 7 height 7
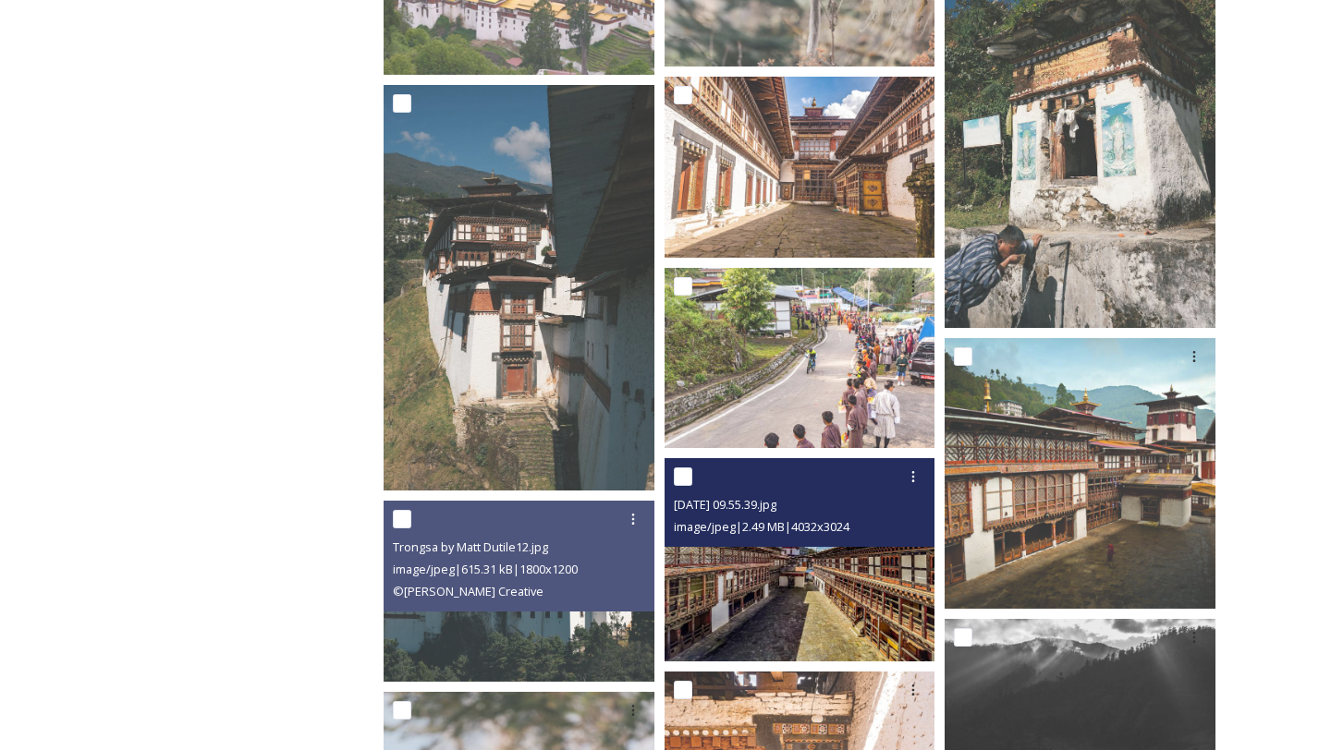
click at [844, 594] on img at bounding box center [799, 559] width 271 height 203
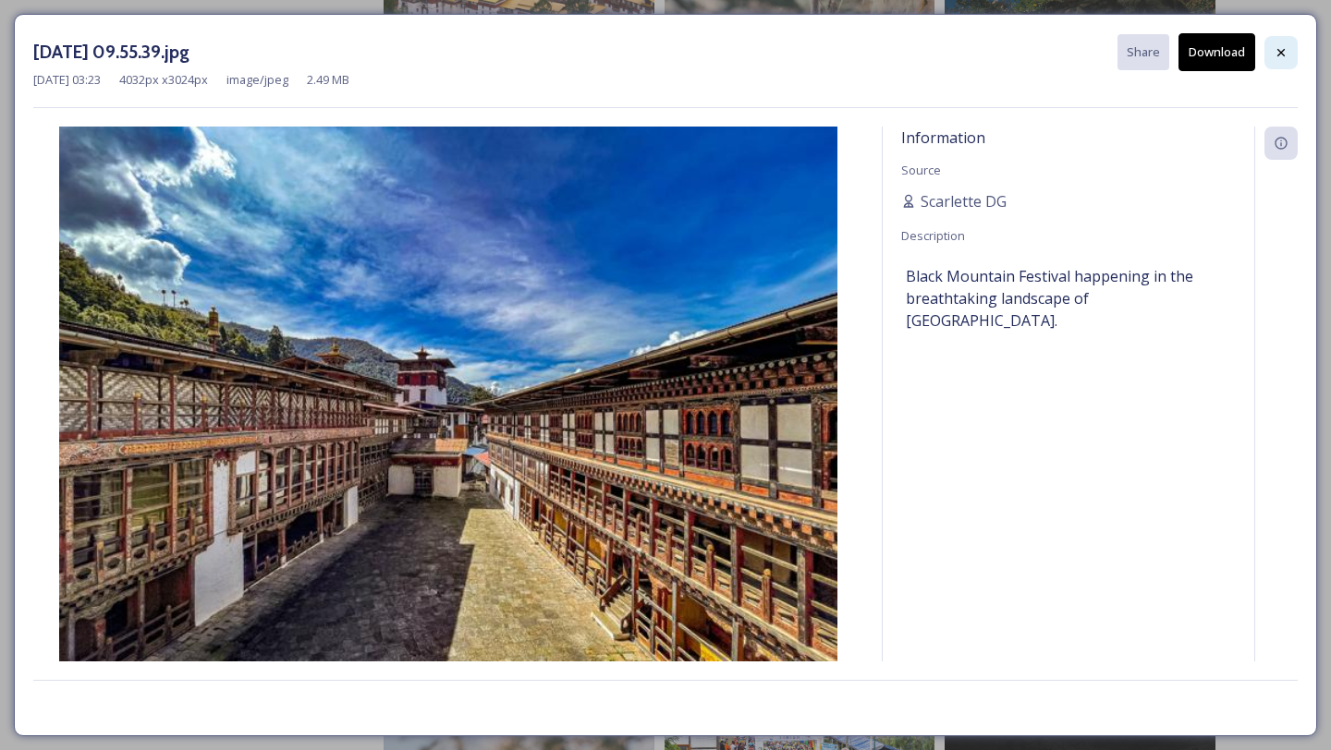
click at [1292, 63] on div at bounding box center [1280, 52] width 33 height 33
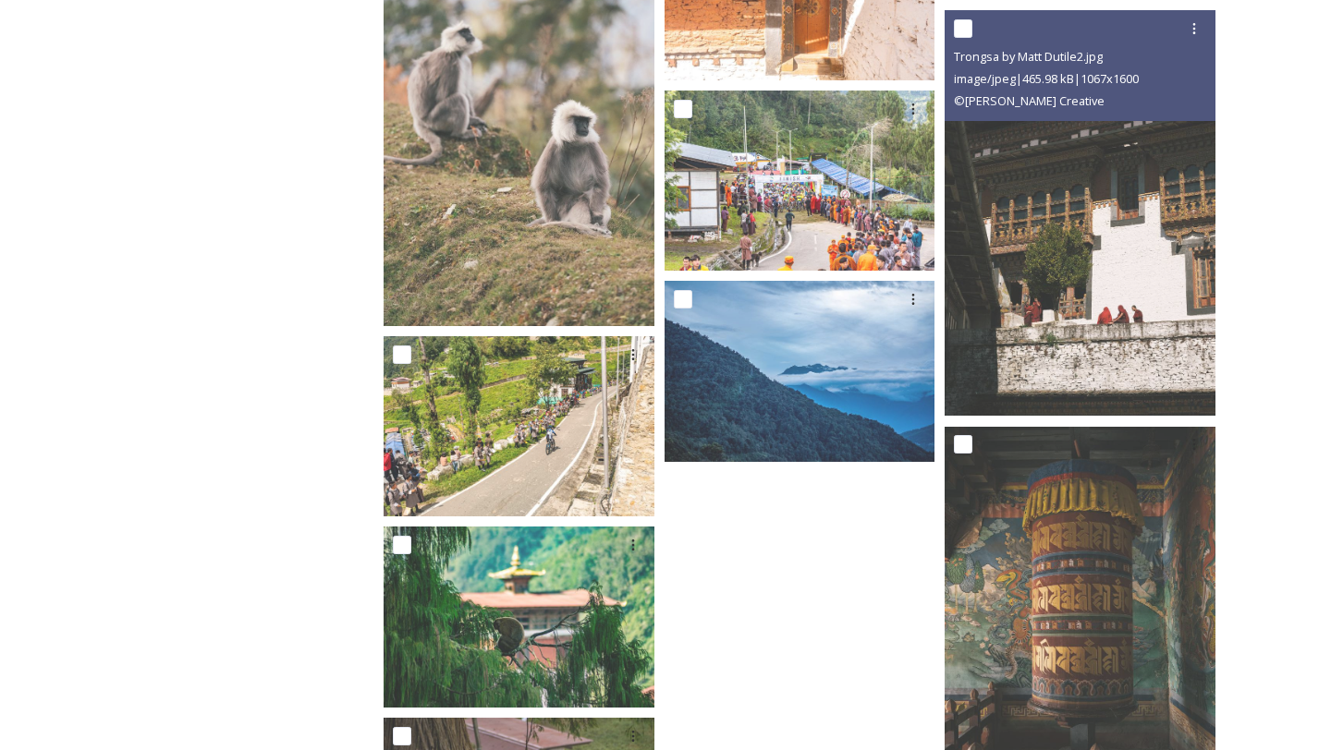
scroll to position [8743, 0]
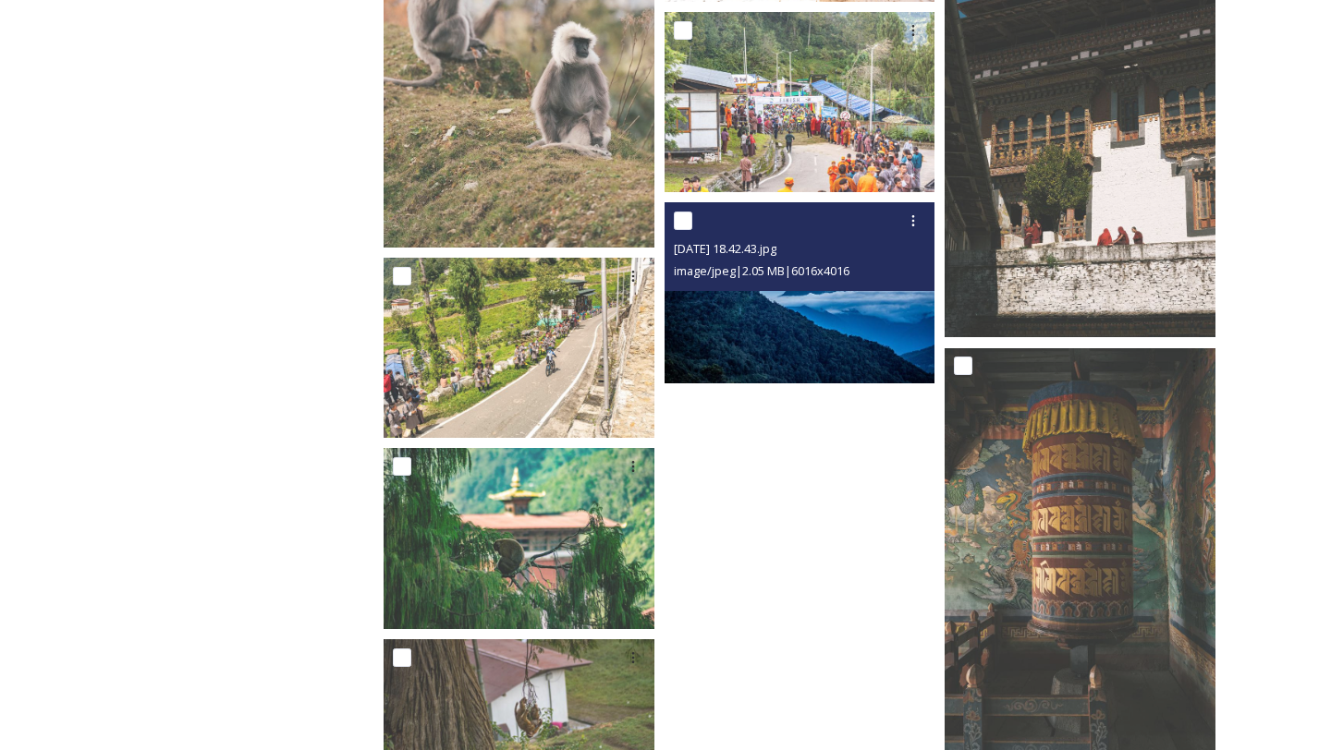
click at [859, 325] on img at bounding box center [799, 292] width 271 height 180
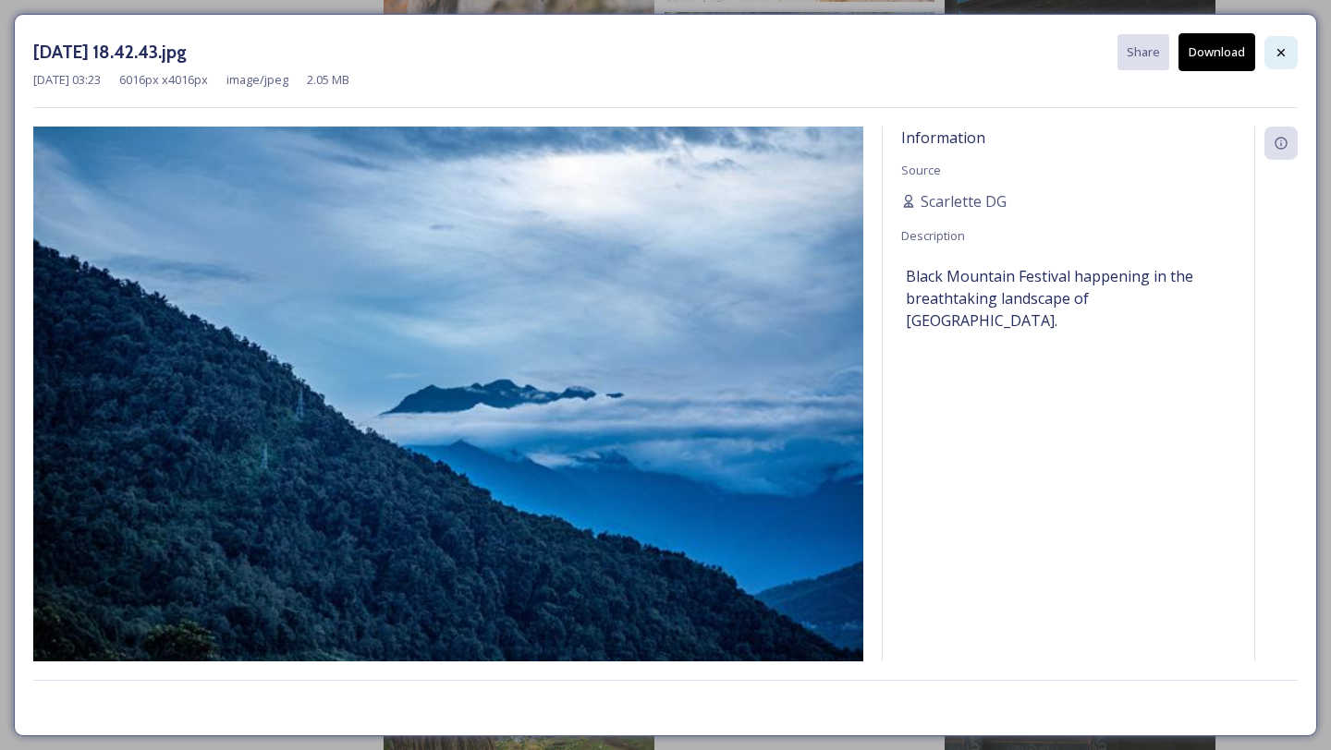
click at [1281, 37] on div at bounding box center [1280, 52] width 33 height 33
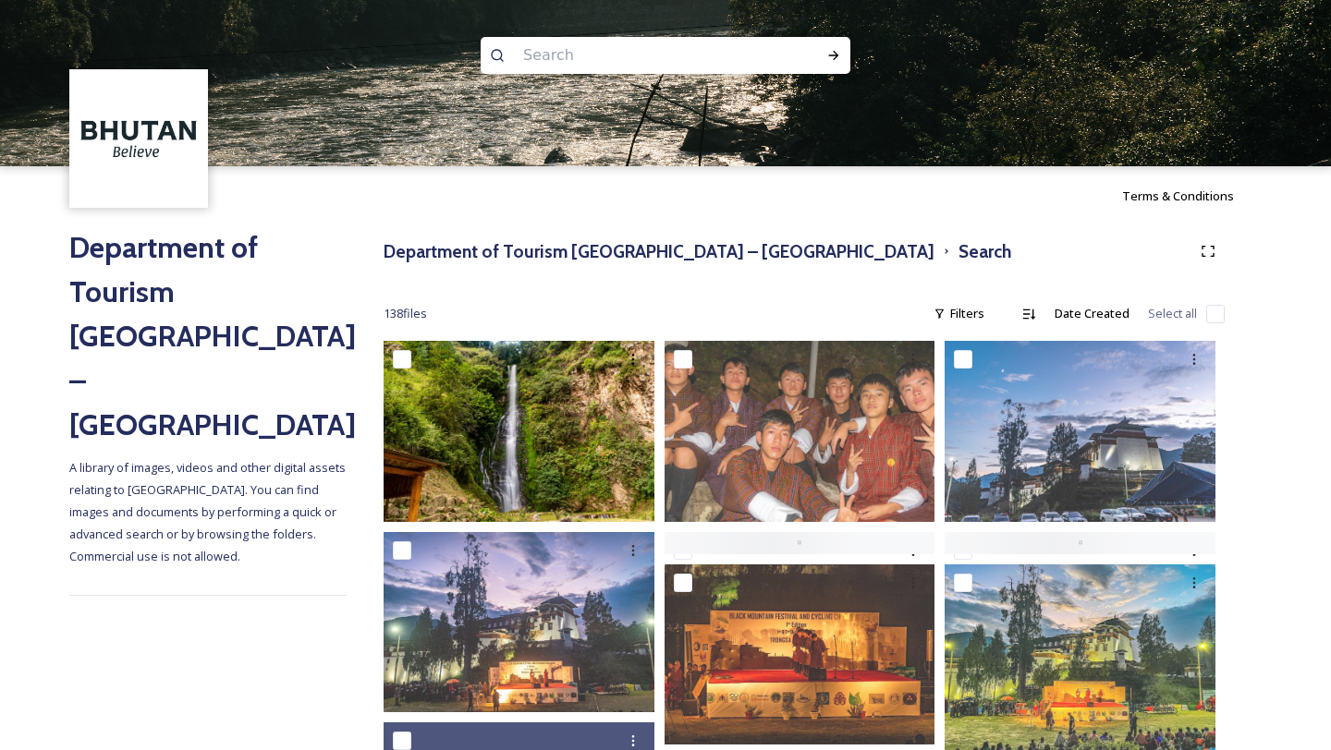
click at [548, 62] on input at bounding box center [640, 55] width 253 height 41
type input "b"
type input "outa"
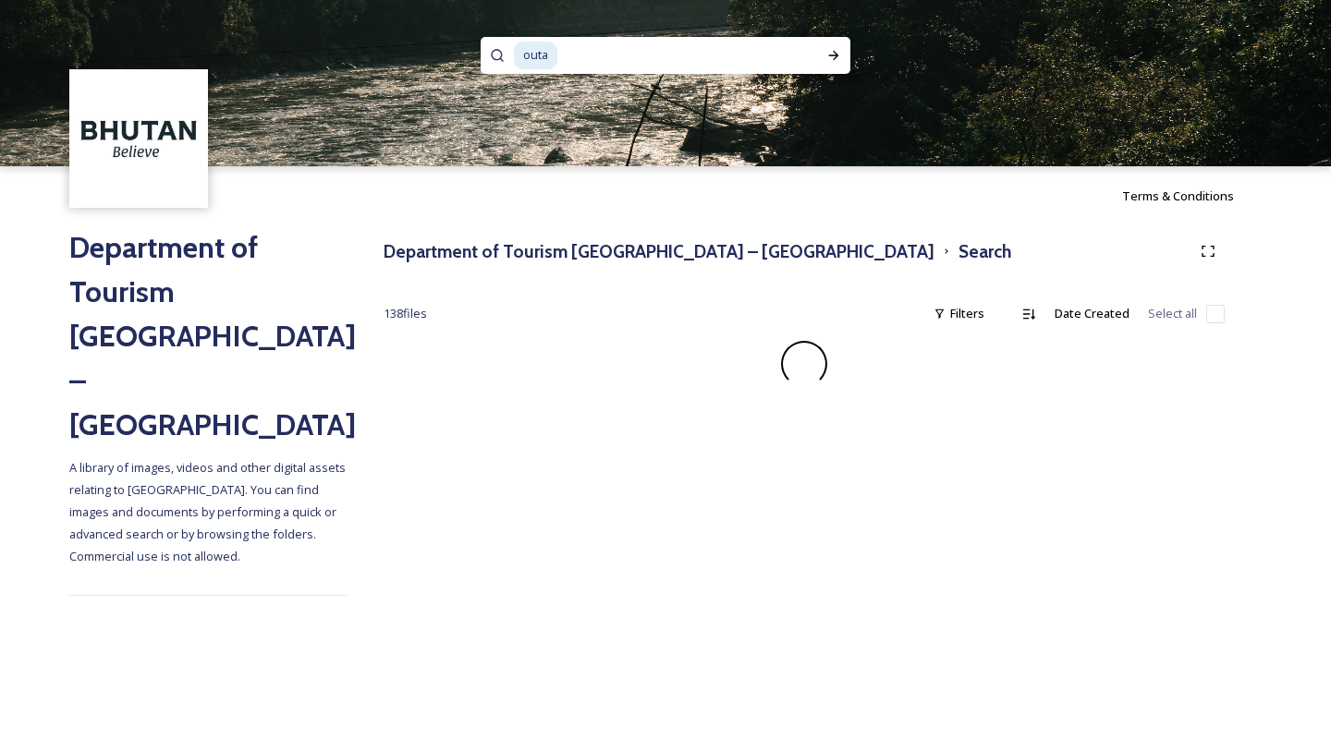
click at [530, 56] on span "outa" at bounding box center [535, 55] width 43 height 27
click at [527, 56] on span "puta" at bounding box center [535, 55] width 43 height 27
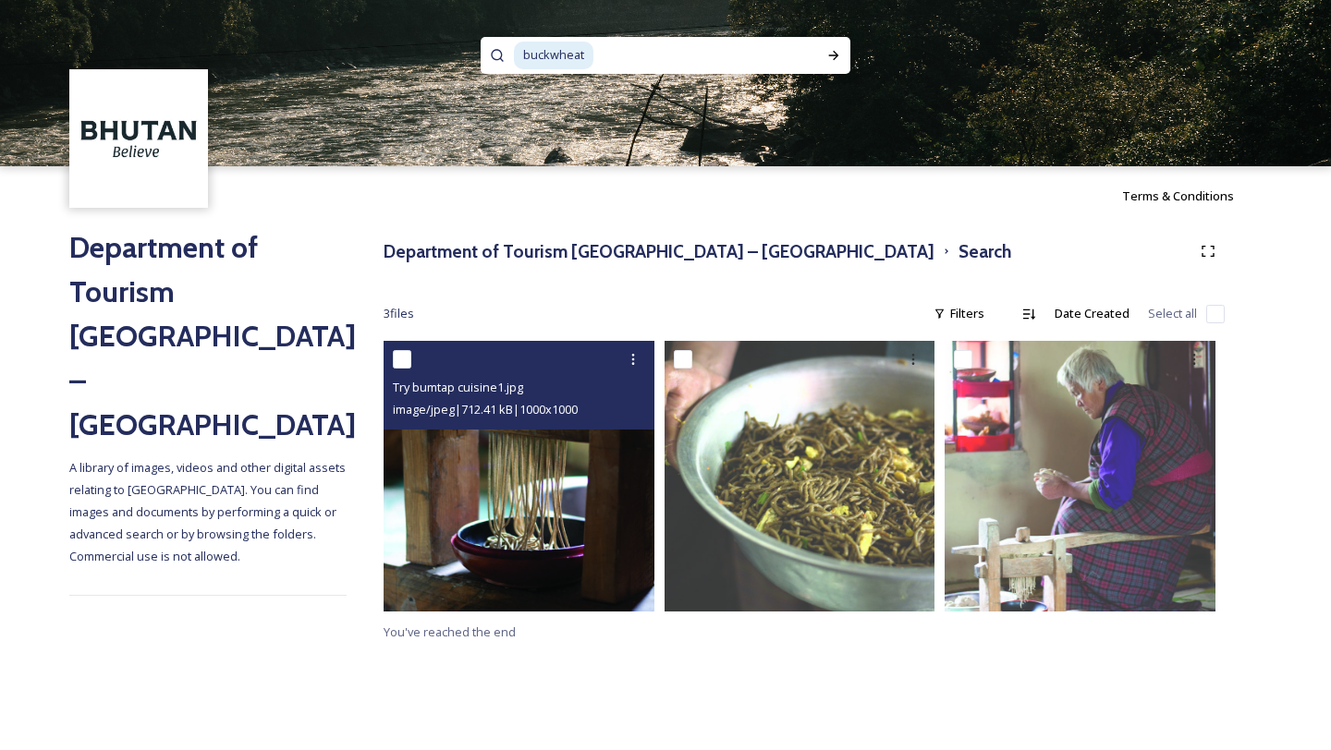
click at [506, 582] on img at bounding box center [519, 476] width 271 height 271
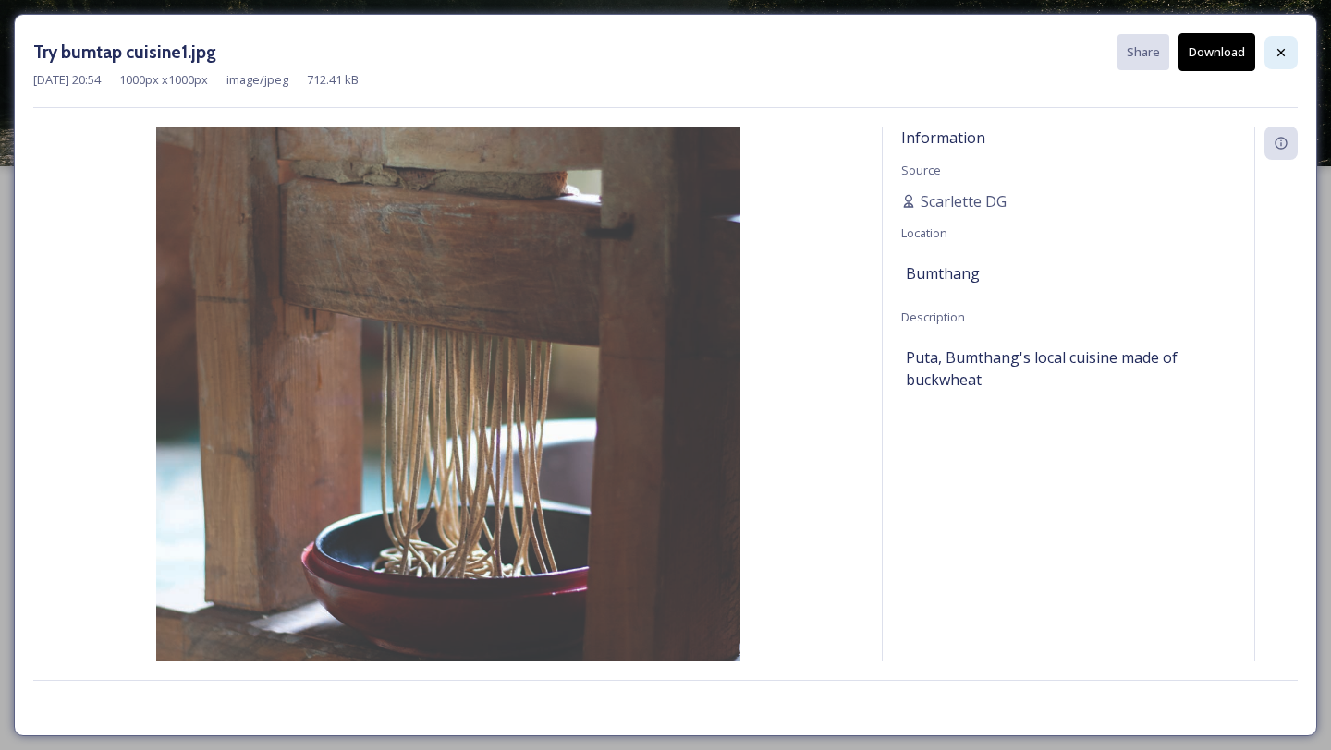
click at [1269, 55] on div at bounding box center [1280, 52] width 33 height 33
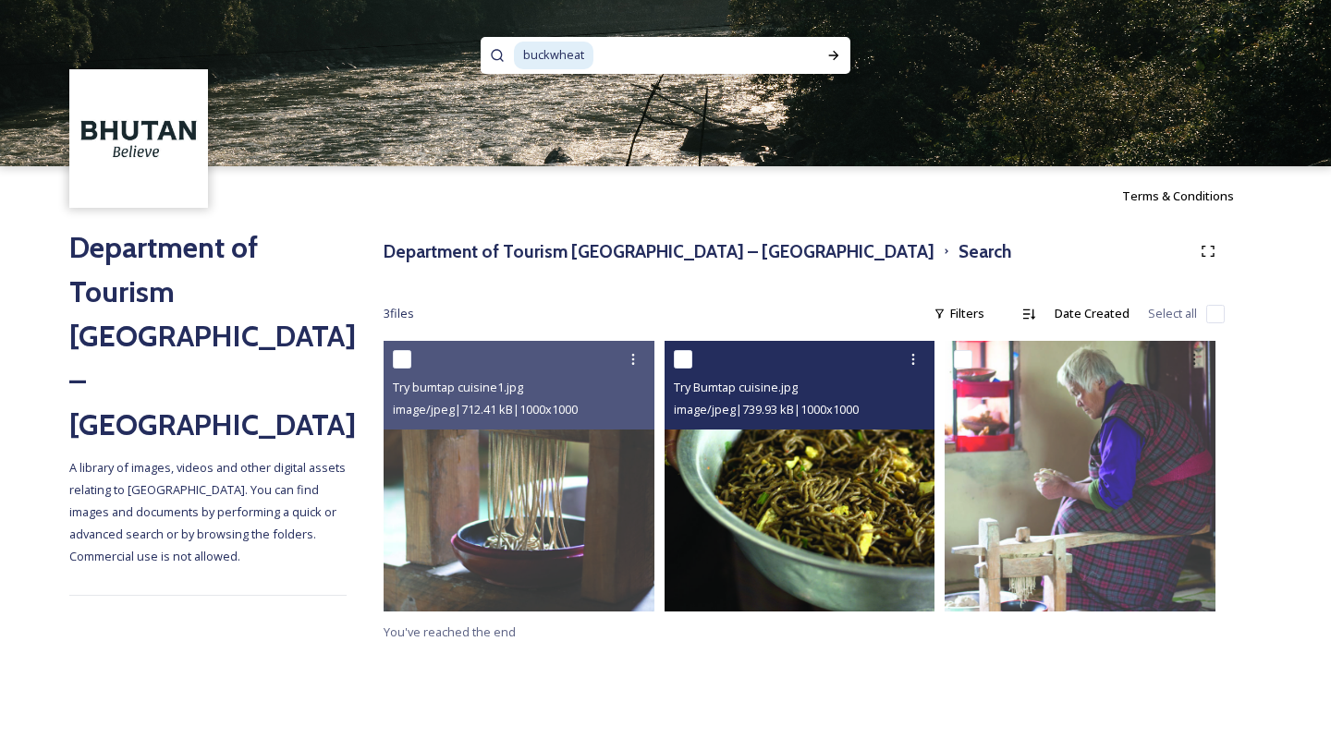
click at [843, 522] on img at bounding box center [799, 476] width 271 height 271
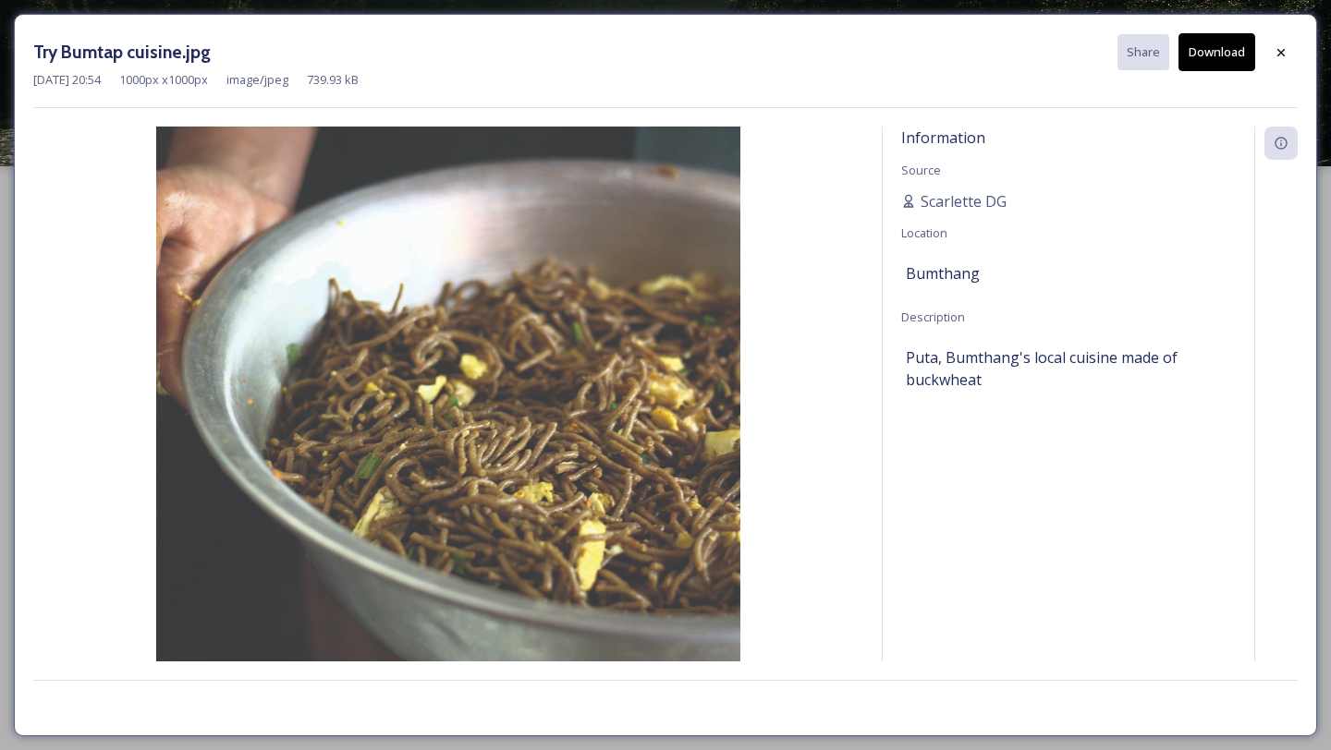
click at [1260, 47] on div "Try Bumtap cuisine.jpg Share Download" at bounding box center [665, 52] width 1264 height 38
click at [1285, 55] on icon at bounding box center [1280, 52] width 15 height 15
